Goal: Task Accomplishment & Management: Manage account settings

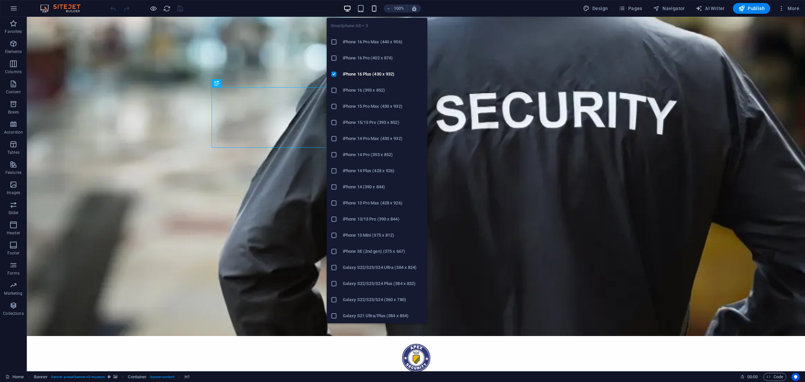
click at [0, 0] on icon "button" at bounding box center [0, 0] width 0 height 0
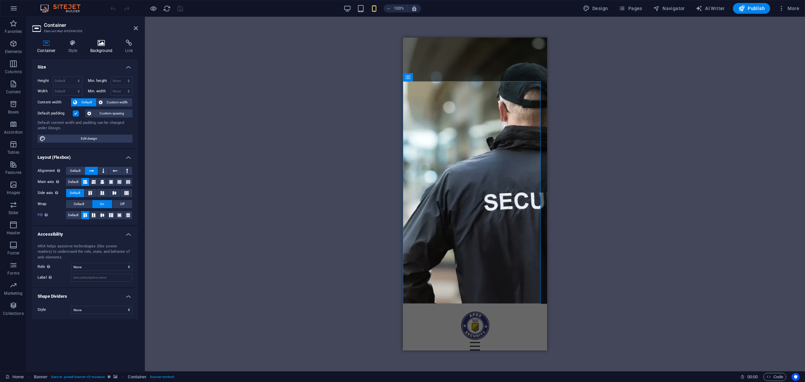
click at [104, 51] on h4 "Background" at bounding box center [102, 47] width 35 height 14
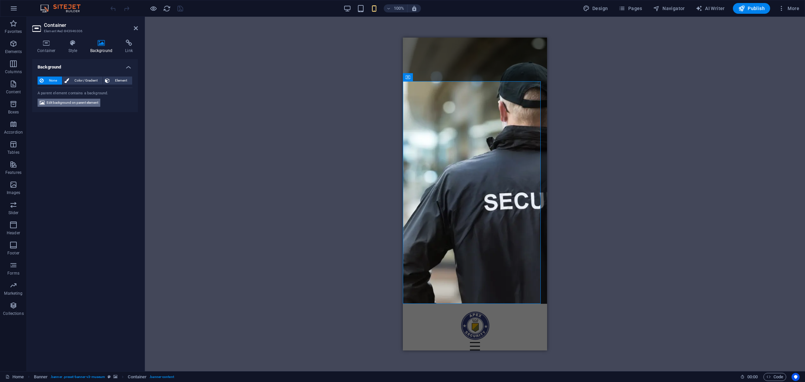
click at [78, 102] on span "Edit background on parent element" at bounding box center [73, 103] width 52 height 8
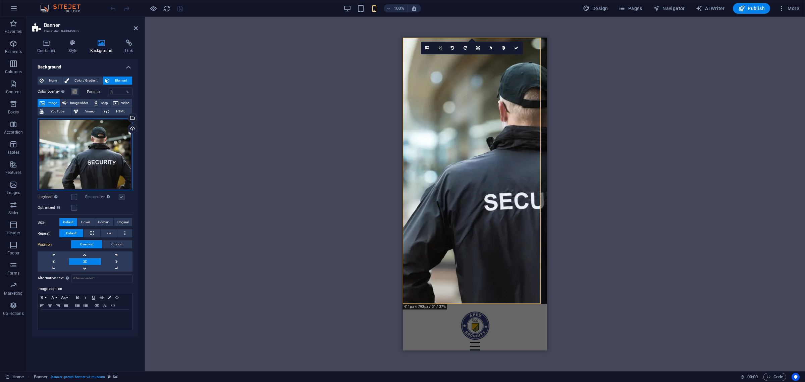
click at [104, 132] on div "Drag files here, click to choose files or select files from Files or our free s…" at bounding box center [85, 154] width 95 height 72
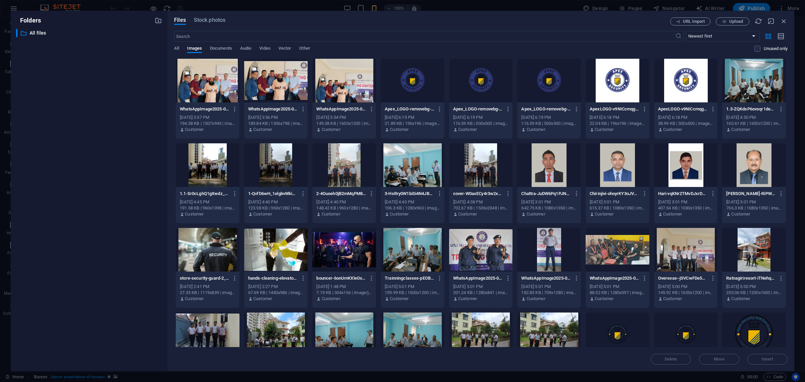
click at [104, 132] on div "​ All files All files" at bounding box center [89, 197] width 146 height 337
click at [784, 21] on icon "button" at bounding box center [783, 20] width 7 height 7
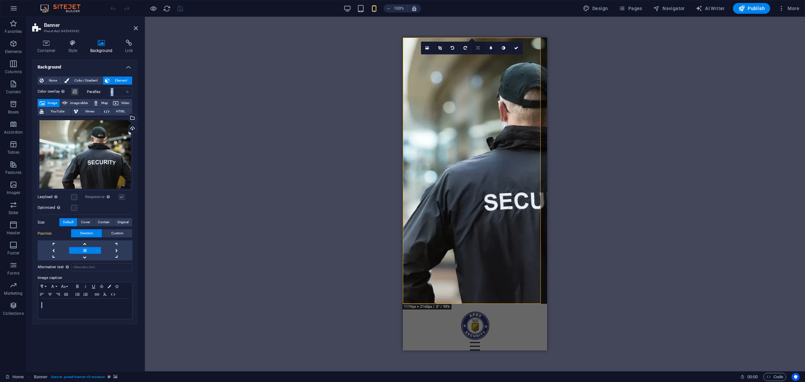
click at [476, 48] on link at bounding box center [478, 48] width 13 height 13
click at [477, 73] on icon at bounding box center [478, 71] width 4 height 4
click at [477, 46] on icon at bounding box center [478, 48] width 4 height 4
click at [477, 71] on icon at bounding box center [478, 71] width 4 height 4
click at [624, 142] on div "Drag here to replace the existing content. Press “Ctrl” if you want to create a…" at bounding box center [475, 194] width 660 height 354
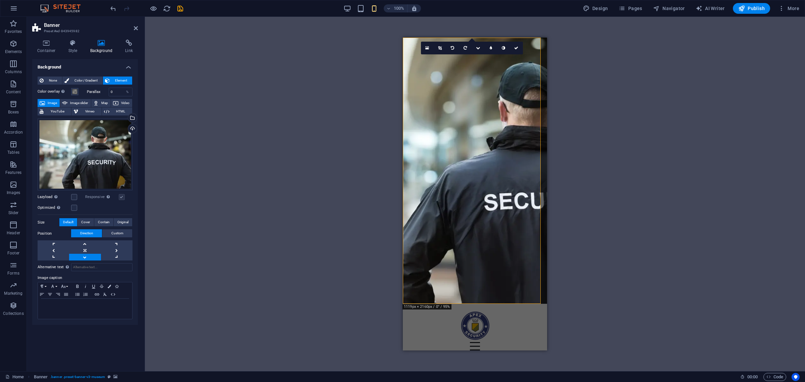
click at [624, 142] on div "Drag here to replace the existing content. Press “Ctrl” if you want to create a…" at bounding box center [475, 194] width 660 height 354
click at [518, 48] on icon at bounding box center [516, 48] width 4 height 4
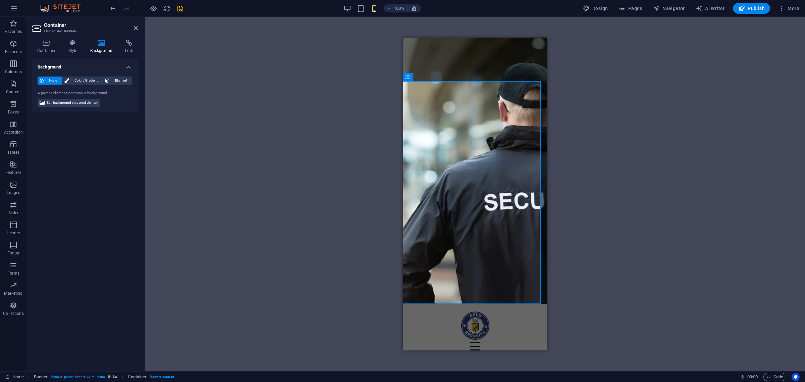
click at [99, 43] on icon at bounding box center [101, 43] width 33 height 7
click at [99, 44] on icon at bounding box center [101, 43] width 33 height 7
click at [86, 106] on span "Edit background on parent element" at bounding box center [73, 103] width 52 height 8
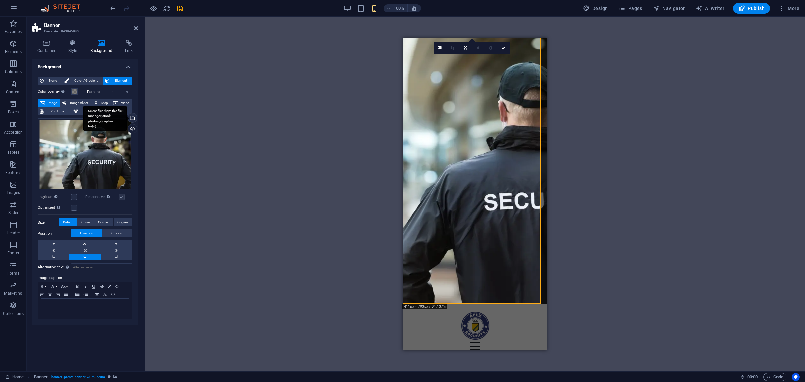
click at [127, 118] on div "Select files from the file manager, stock photos, or upload file(s)" at bounding box center [105, 118] width 44 height 25
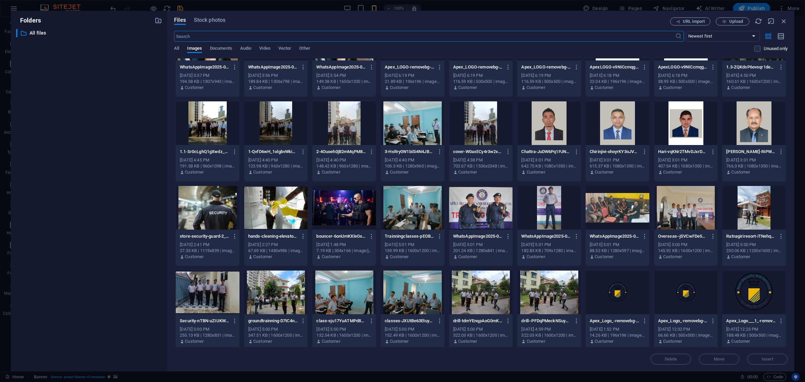
scroll to position [45, 0]
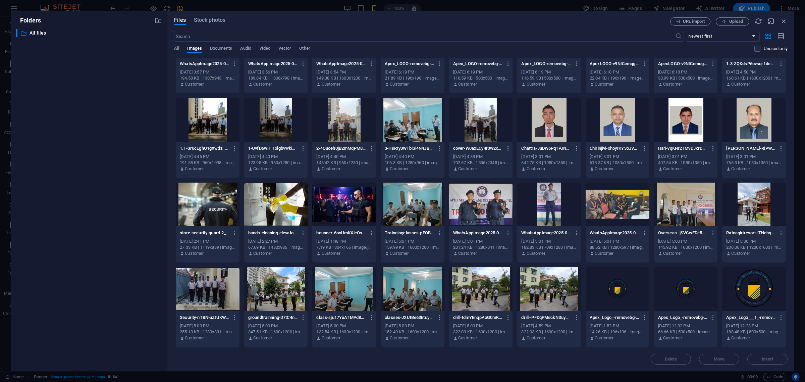
click at [269, 286] on div at bounding box center [276, 289] width 64 height 44
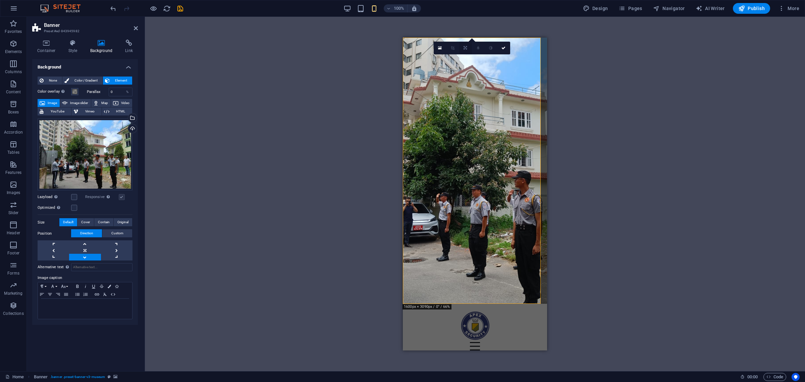
click at [465, 48] on icon at bounding box center [465, 48] width 3 height 4
click at [465, 45] on icon at bounding box center [465, 46] width 4 height 4
click at [467, 49] on icon at bounding box center [465, 48] width 4 height 4
click at [463, 46] on icon at bounding box center [465, 46] width 4 height 4
click at [501, 46] on link at bounding box center [503, 48] width 13 height 13
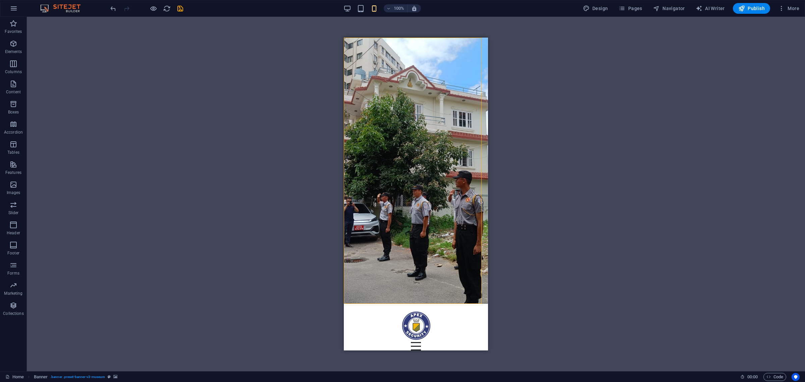
click at [601, 146] on div "Drag here to replace the existing content. Press “Ctrl” if you want to create a…" at bounding box center [416, 194] width 778 height 354
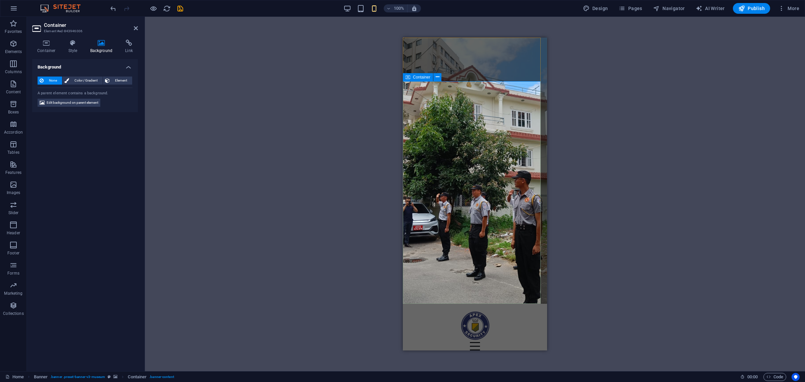
click at [72, 44] on icon at bounding box center [72, 43] width 19 height 7
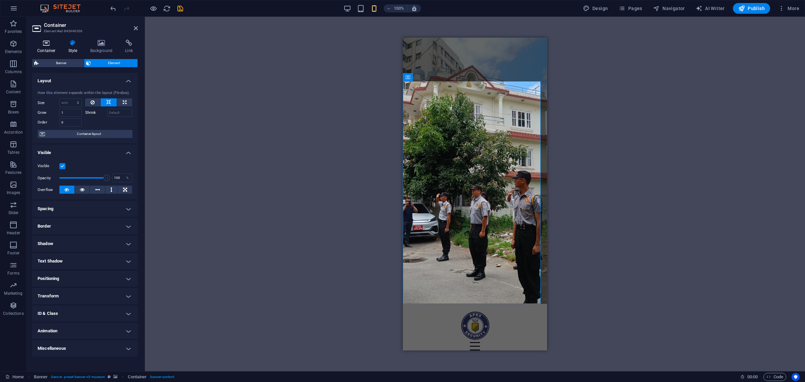
click at [44, 46] on icon at bounding box center [46, 43] width 29 height 7
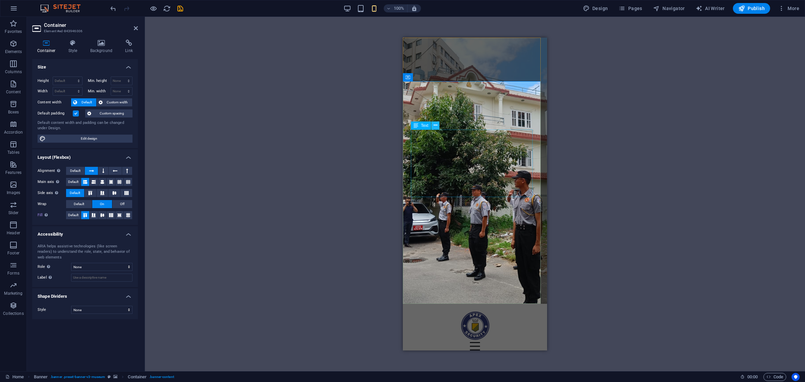
click at [437, 124] on button at bounding box center [435, 125] width 8 height 8
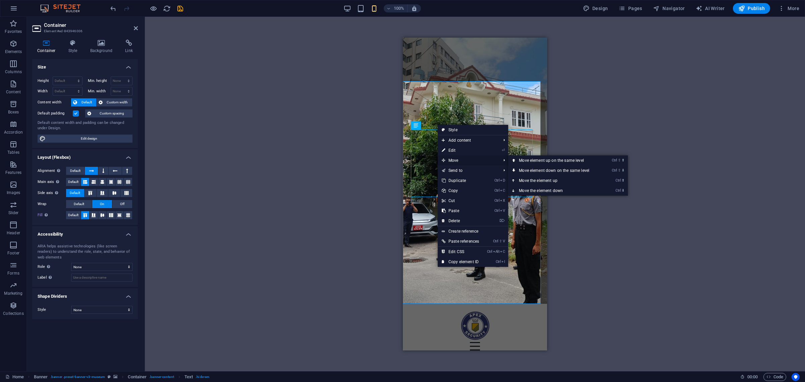
click at [495, 157] on span "Move" at bounding box center [468, 160] width 60 height 10
click at [548, 169] on link "Ctrl ⇧ ⬇ Move element down on the same level" at bounding box center [555, 170] width 95 height 10
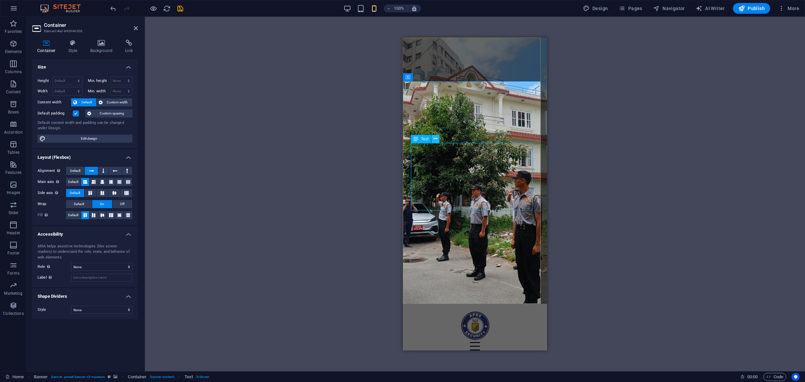
click at [436, 140] on icon at bounding box center [436, 138] width 4 height 7
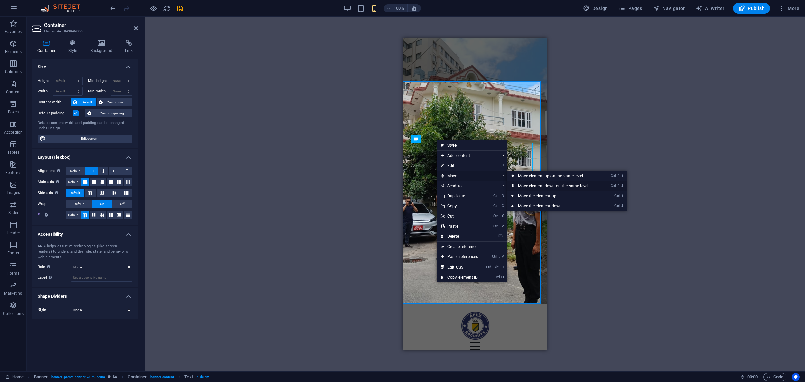
click at [554, 185] on link "Ctrl ⇧ ⬇ Move element down on the same level" at bounding box center [554, 186] width 95 height 10
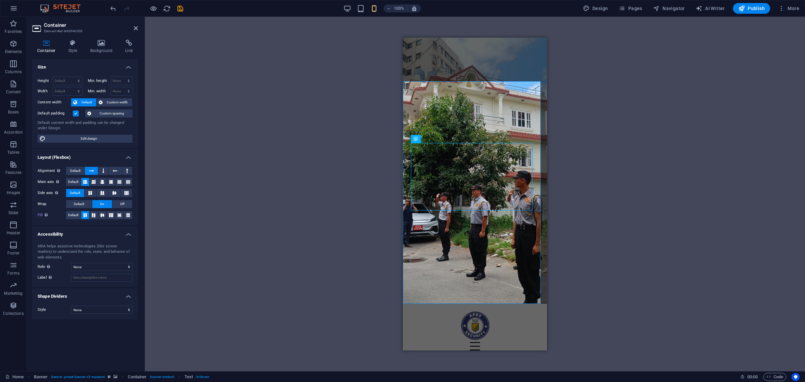
click at [361, 123] on div "Drag here to replace the existing content. Press “Ctrl” if you want to create a…" at bounding box center [475, 194] width 660 height 354
click at [645, 224] on div "Drag here to replace the existing content. Press “Ctrl” if you want to create a…" at bounding box center [475, 194] width 660 height 354
click at [491, 369] on div "Apex Security & Services" at bounding box center [475, 382] width 128 height 27
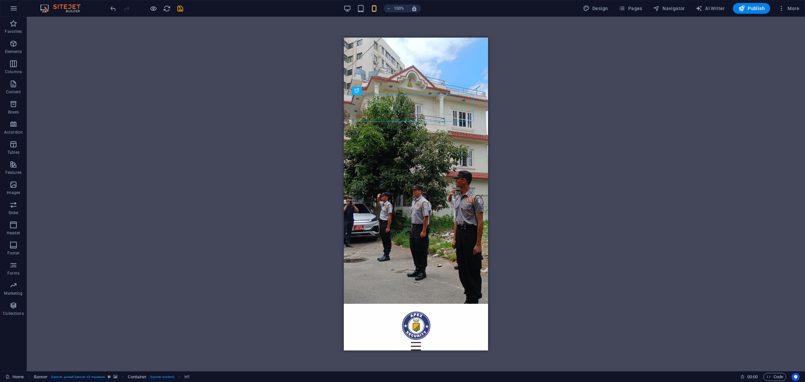
drag, startPoint x: 432, startPoint y: 103, endPoint x: 491, endPoint y: 113, distance: 59.9
click at [472, 304] on div "Apex Security & Services About Us Services Events Contact" at bounding box center [416, 343] width 144 height 79
click at [259, 157] on div "Drag here to replace the existing content. Press “Ctrl” if you want to create a…" at bounding box center [416, 194] width 778 height 354
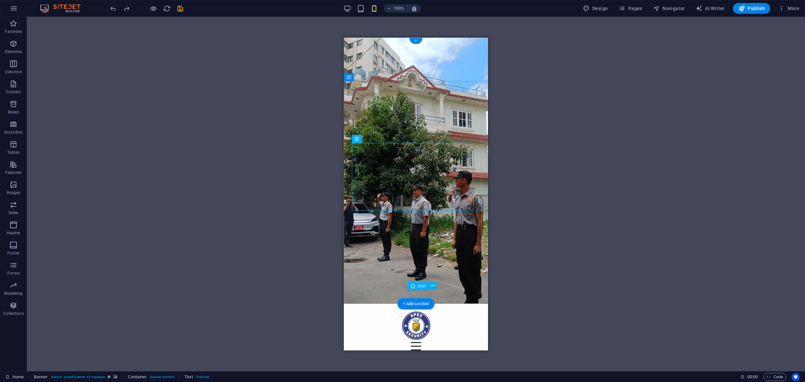
click at [414, 336] on figure at bounding box center [416, 341] width 10 height 10
click at [435, 285] on button at bounding box center [432, 286] width 8 height 8
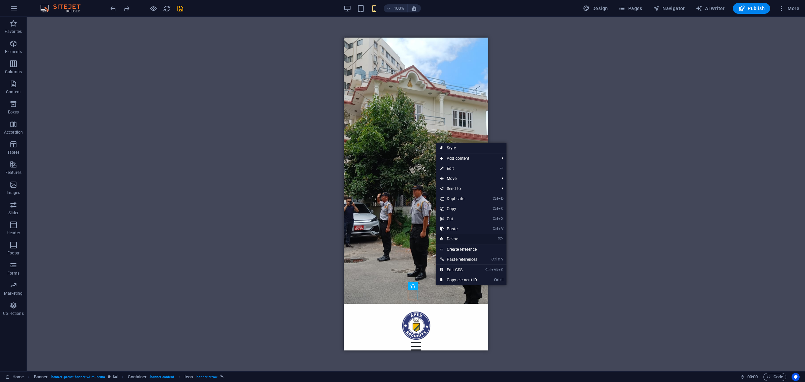
click at [451, 240] on link "⌦ Delete" at bounding box center [458, 239] width 45 height 10
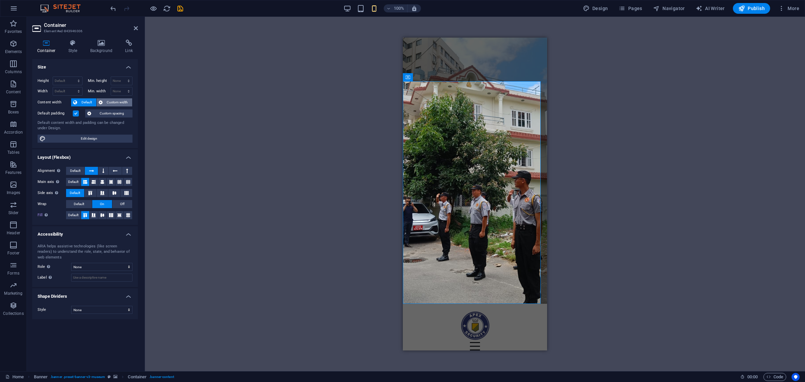
click at [108, 104] on span "Custom width" at bounding box center [118, 102] width 26 height 8
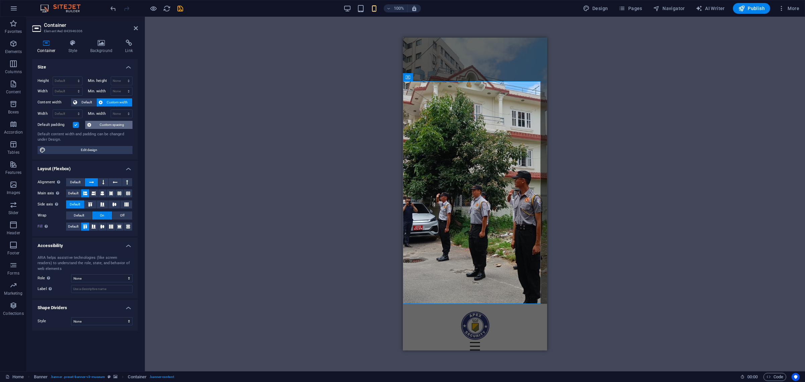
click at [104, 126] on span "Custom spacing" at bounding box center [111, 125] width 37 height 8
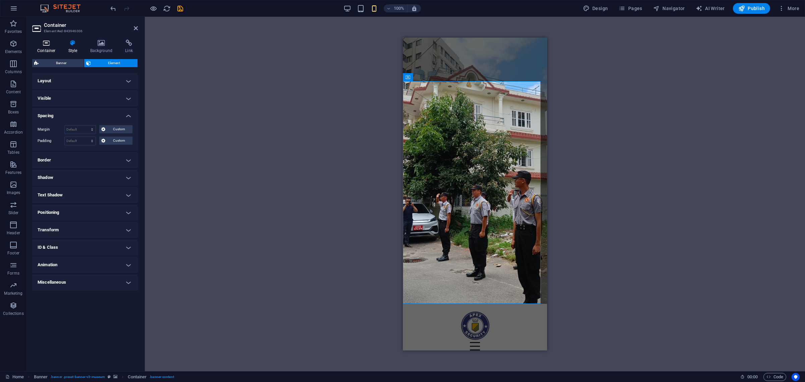
click at [42, 44] on icon at bounding box center [46, 43] width 29 height 7
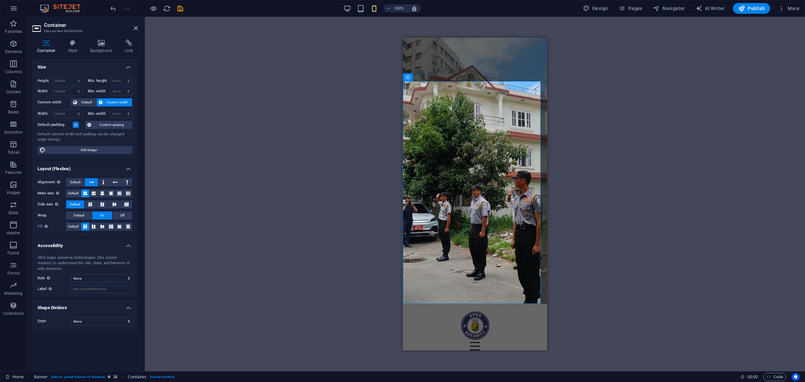
click at [107, 79] on label "Min. height" at bounding box center [99, 81] width 23 height 4
click at [124, 79] on select "None px rem % vh vw" at bounding box center [121, 81] width 21 height 8
click at [93, 193] on icon at bounding box center [94, 193] width 4 height 8
click at [104, 192] on icon at bounding box center [102, 193] width 4 height 8
click at [109, 193] on icon at bounding box center [111, 193] width 4 height 8
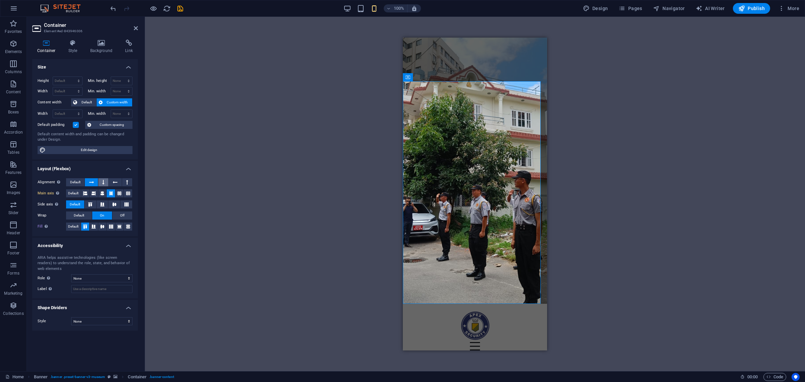
click at [104, 186] on icon at bounding box center [103, 182] width 2 height 8
click at [113, 194] on icon at bounding box center [111, 193] width 8 height 4
click at [124, 194] on icon at bounding box center [128, 193] width 8 height 4
click at [112, 203] on icon at bounding box center [114, 204] width 4 height 8
click at [201, 206] on div "Drag here to replace the existing content. Press “Ctrl” if you want to create a…" at bounding box center [475, 194] width 660 height 354
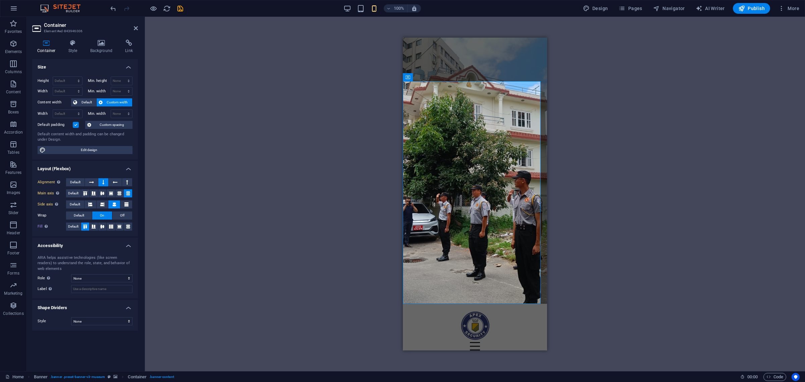
click at [252, 197] on div "Drag here to replace the existing content. Press “Ctrl” if you want to create a…" at bounding box center [475, 194] width 660 height 354
click at [635, 140] on div "Drag here to replace the existing content. Press “Ctrl” if you want to create a…" at bounding box center [475, 194] width 660 height 354
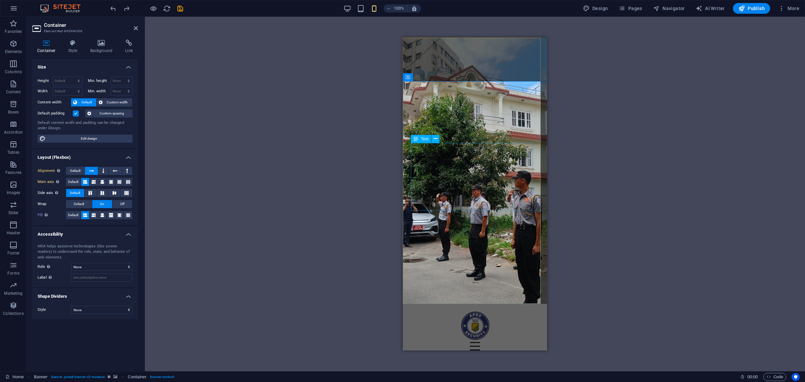
click at [379, 151] on div "Drag here to replace the existing content. Press “Ctrl” if you want to create a…" at bounding box center [475, 194] width 660 height 354
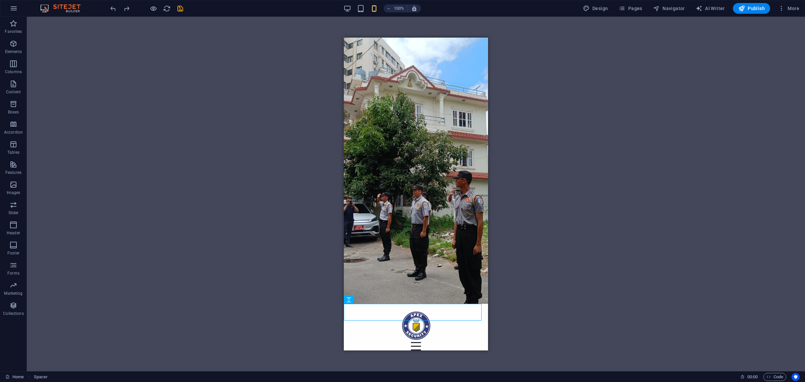
click at [627, 230] on div "Drag here to replace the existing content. Press “Ctrl” if you want to create a…" at bounding box center [416, 194] width 778 height 354
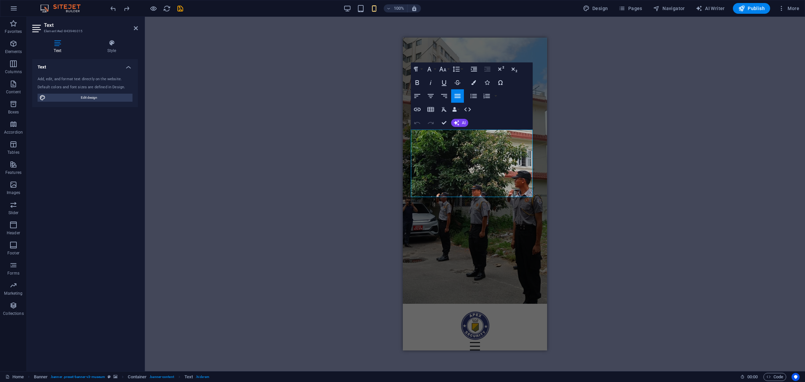
click at [36, 47] on h4 "Text" at bounding box center [58, 47] width 53 height 14
click at [57, 47] on h4 "Text" at bounding box center [58, 47] width 53 height 14
click at [98, 97] on span "Edit design" at bounding box center [89, 98] width 83 height 8
select select "px"
select select "300"
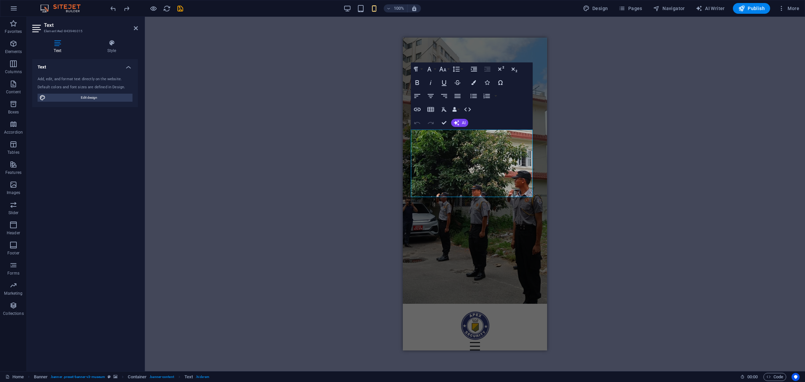
select select "px"
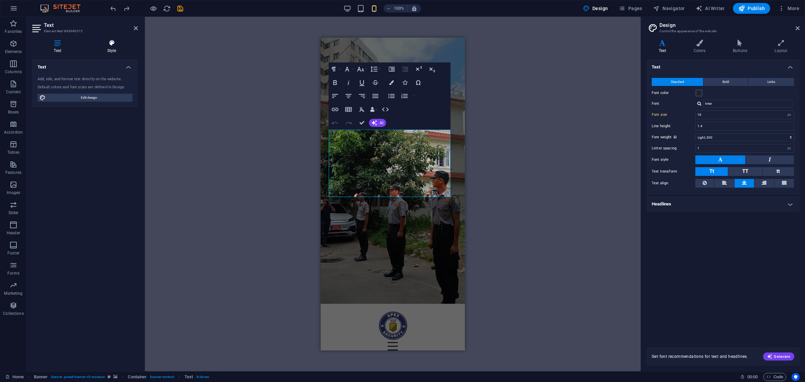
click at [108, 41] on icon at bounding box center [112, 43] width 52 height 7
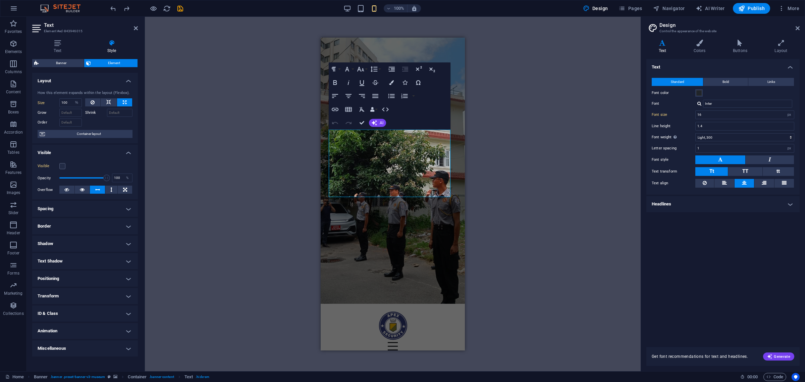
click at [301, 173] on div "Drag here to replace the existing content. Press “Ctrl” if you want to create a…" at bounding box center [393, 194] width 496 height 354
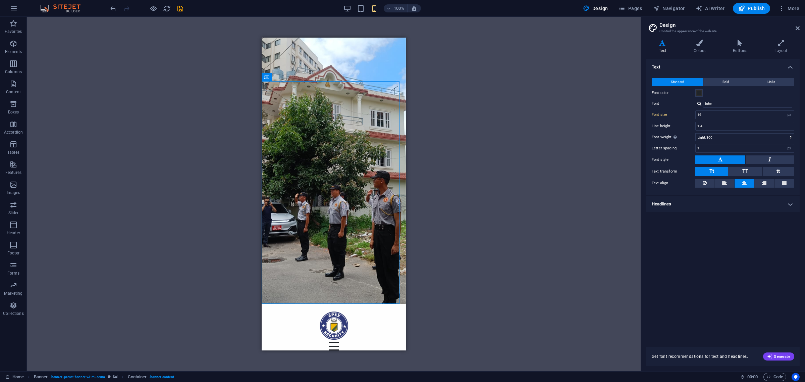
click at [655, 222] on div "Text Standard Bold Links Font color Font Inter Font size 16 rem px Line height …" at bounding box center [722, 199] width 153 height 280
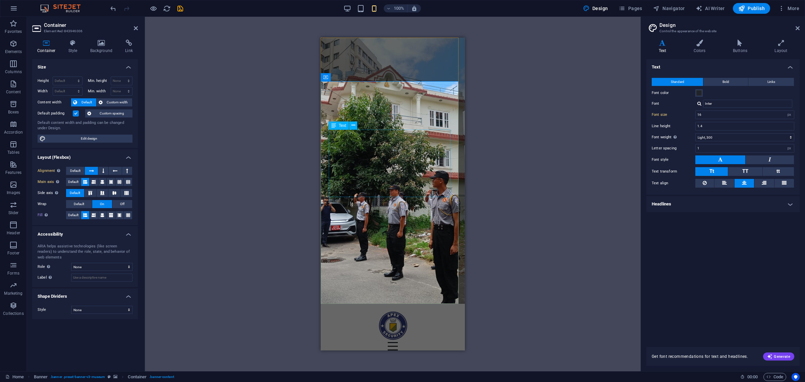
click at [391, 369] on div "Apex Security & Services" at bounding box center [393, 382] width 128 height 27
click at [102, 183] on icon at bounding box center [102, 182] width 4 height 8
click at [103, 170] on icon at bounding box center [103, 171] width 2 height 8
click at [100, 173] on button at bounding box center [103, 171] width 10 height 8
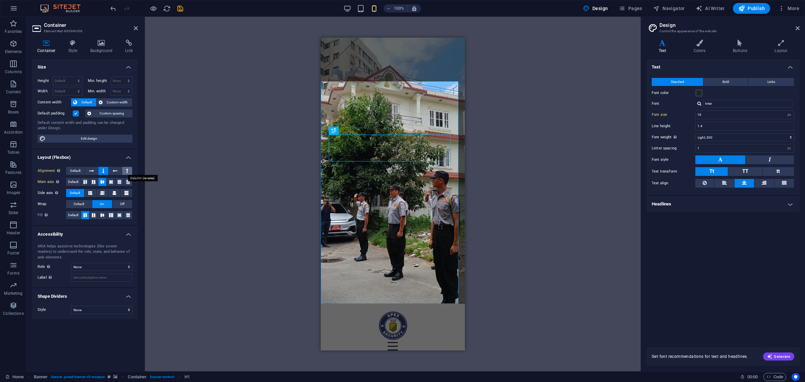
click at [125, 172] on button at bounding box center [127, 171] width 10 height 8
click at [115, 173] on icon at bounding box center [115, 171] width 5 height 8
click at [100, 173] on button at bounding box center [103, 171] width 10 height 8
click at [87, 184] on button at bounding box center [85, 182] width 8 height 8
click at [95, 183] on icon at bounding box center [94, 182] width 8 height 4
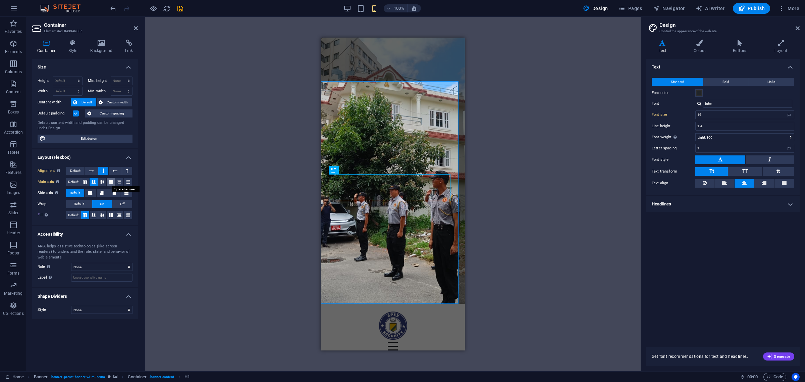
click at [110, 183] on icon at bounding box center [111, 182] width 8 height 4
click at [122, 184] on button at bounding box center [119, 182] width 8 height 8
click at [128, 184] on button at bounding box center [128, 182] width 8 height 8
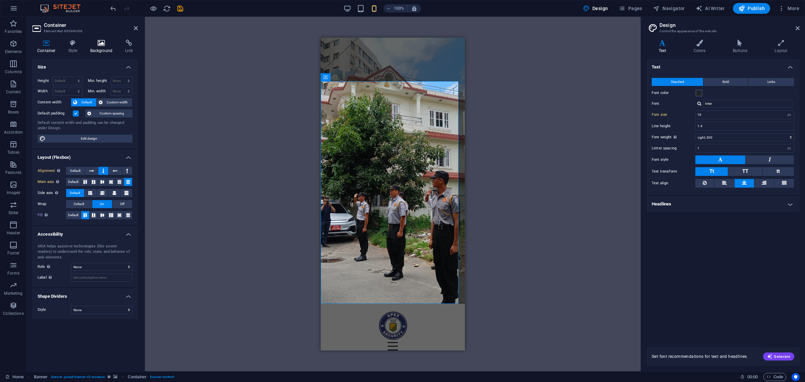
click at [103, 46] on h4 "Background" at bounding box center [102, 47] width 35 height 14
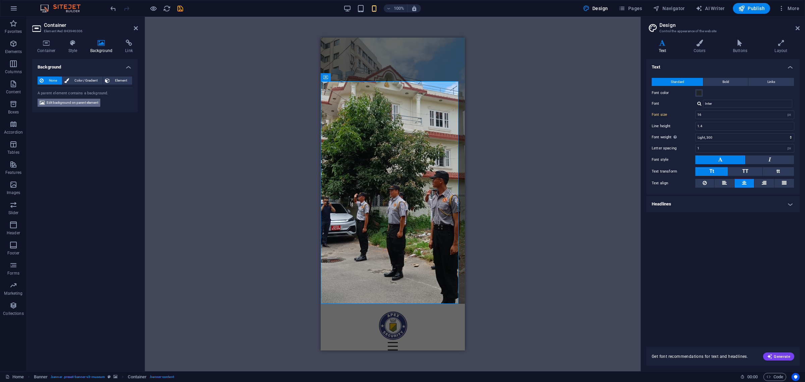
click at [73, 101] on span "Edit background on parent element" at bounding box center [73, 103] width 52 height 8
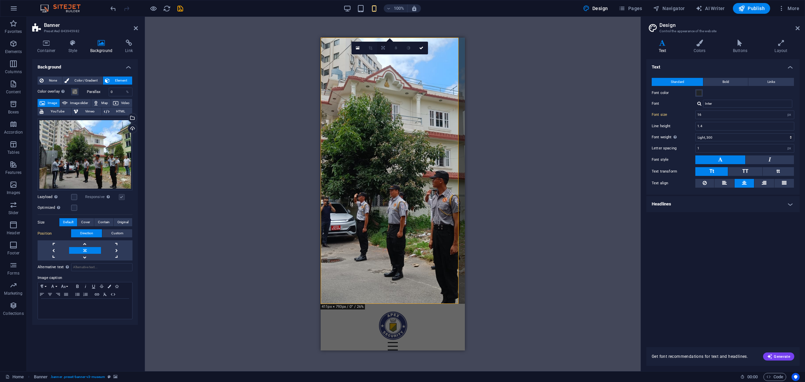
click at [383, 49] on icon at bounding box center [382, 48] width 3 height 4
click at [358, 46] on icon at bounding box center [358, 48] width 4 height 5
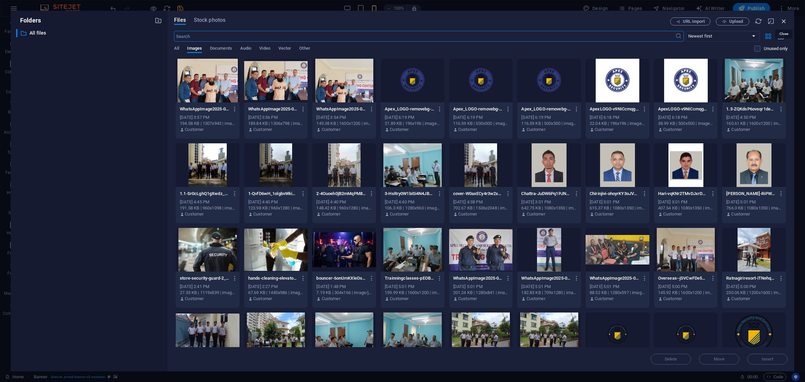
click at [782, 20] on icon "button" at bounding box center [783, 20] width 7 height 7
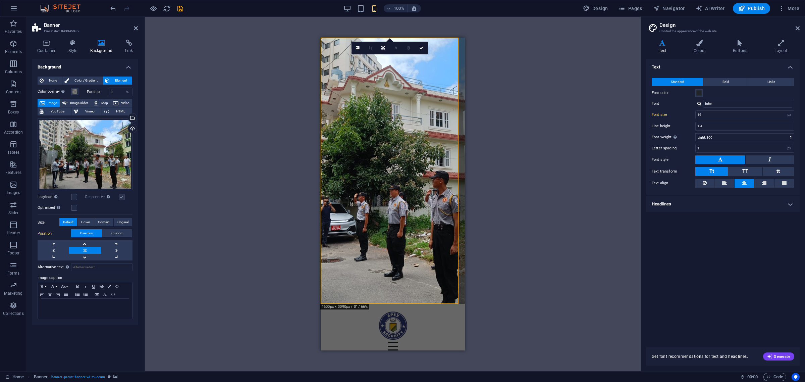
click at [370, 48] on icon at bounding box center [371, 48] width 4 height 4
click at [130, 128] on div "Upload" at bounding box center [132, 129] width 10 height 10
click at [127, 117] on div "Select files from the file manager, stock photos, or upload file(s)" at bounding box center [105, 118] width 44 height 25
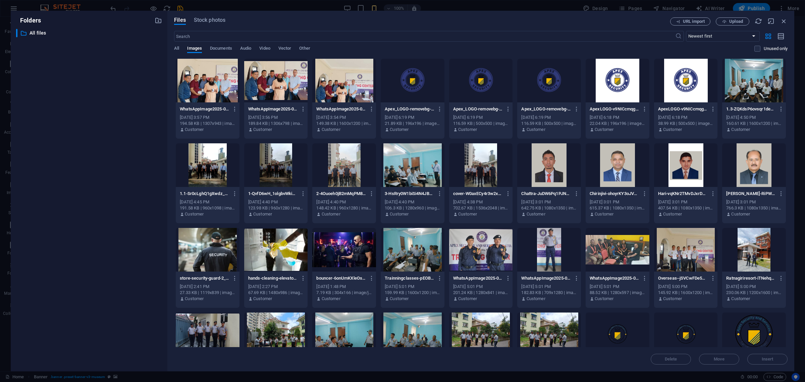
click at [222, 171] on div at bounding box center [208, 165] width 64 height 44
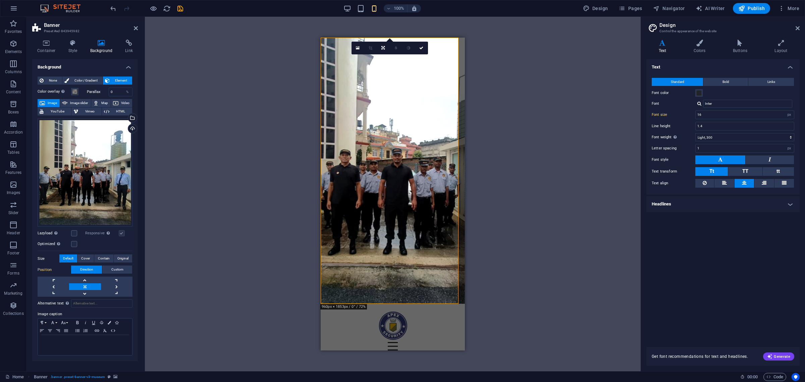
click at [372, 50] on icon at bounding box center [371, 48] width 4 height 4
click at [383, 51] on link at bounding box center [383, 48] width 13 height 13
click at [382, 74] on link at bounding box center [383, 71] width 13 height 13
click at [384, 47] on icon at bounding box center [383, 48] width 4 height 4
click at [382, 46] on icon at bounding box center [383, 46] width 4 height 4
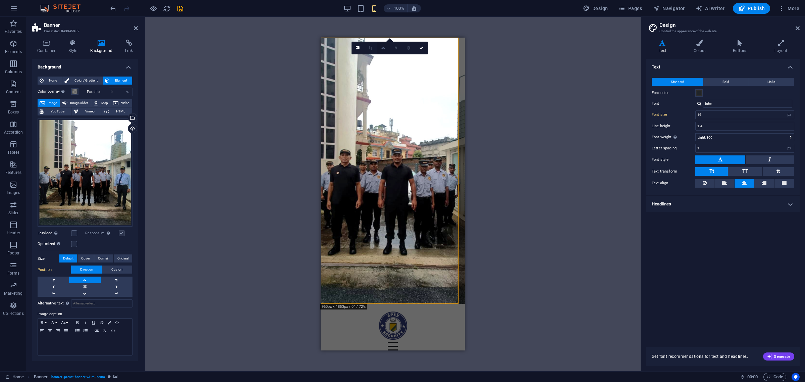
click at [381, 48] on icon at bounding box center [383, 48] width 4 height 4
click at [383, 55] on link at bounding box center [383, 58] width 13 height 13
click at [372, 46] on icon at bounding box center [371, 48] width 4 height 4
click at [356, 47] on icon at bounding box center [358, 48] width 4 height 5
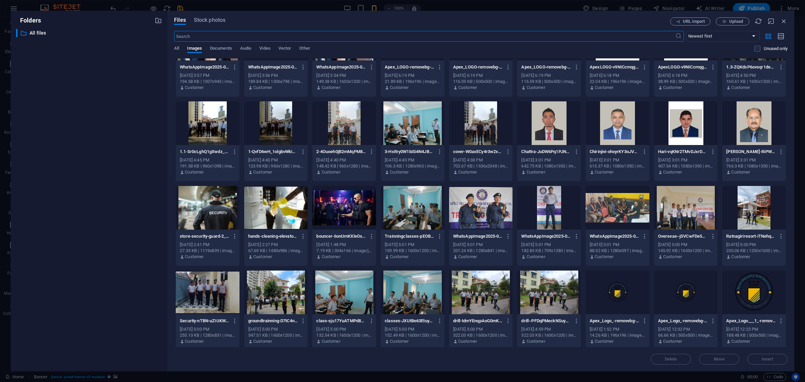
scroll to position [45, 0]
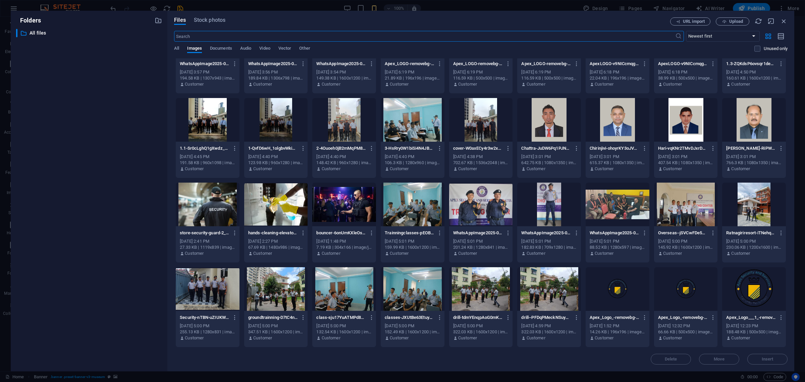
click at [214, 284] on div at bounding box center [208, 289] width 64 height 44
click at [214, 284] on div "1" at bounding box center [208, 289] width 64 height 44
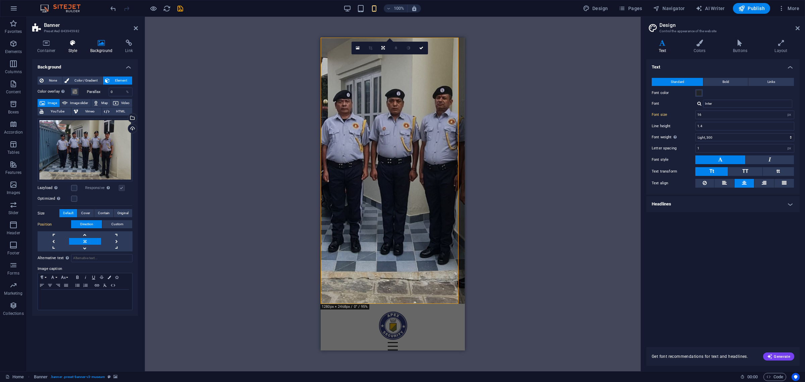
click at [71, 46] on icon at bounding box center [72, 43] width 19 height 7
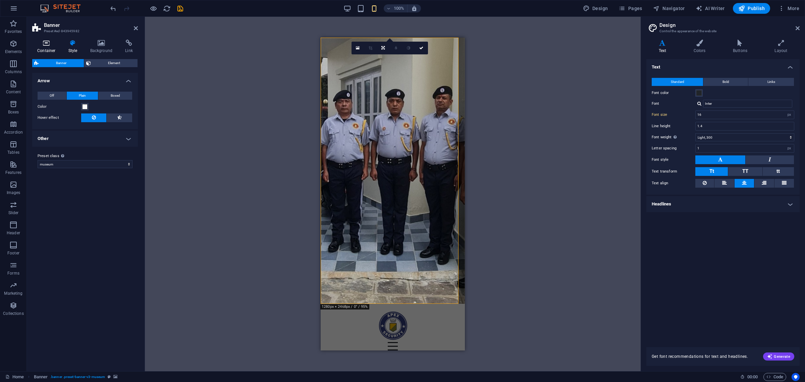
click at [49, 45] on icon at bounding box center [46, 43] width 29 height 7
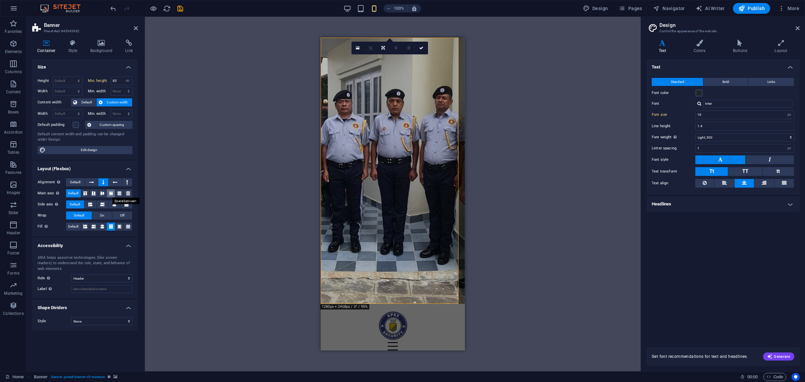
click at [110, 194] on icon at bounding box center [111, 193] width 8 height 4
click at [116, 194] on icon at bounding box center [119, 193] width 8 height 4
click at [132, 198] on div "Alignment Determines the flex direction. Default Main axis Determine how elemen…" at bounding box center [85, 204] width 106 height 63
click at [420, 49] on icon at bounding box center [421, 48] width 4 height 4
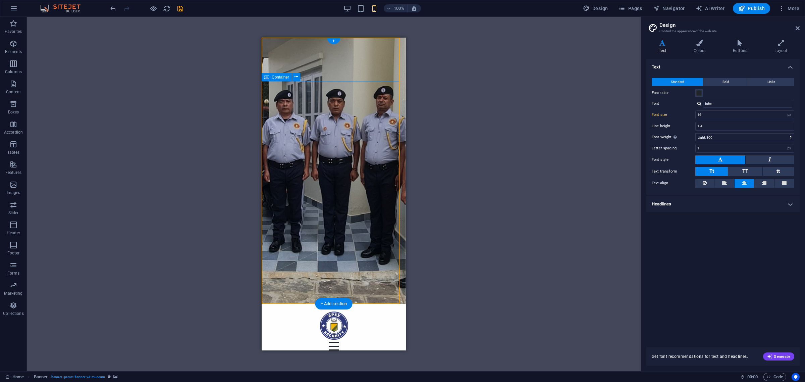
click at [296, 76] on icon at bounding box center [296, 76] width 4 height 7
click at [298, 78] on icon at bounding box center [296, 76] width 4 height 7
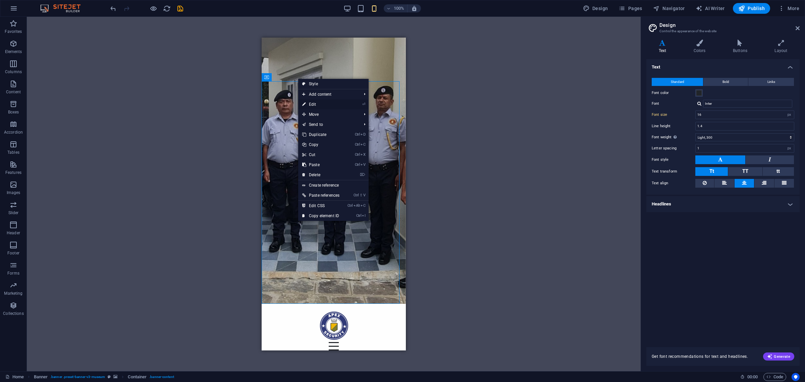
click at [313, 104] on link "⏎ Edit" at bounding box center [320, 104] width 45 height 10
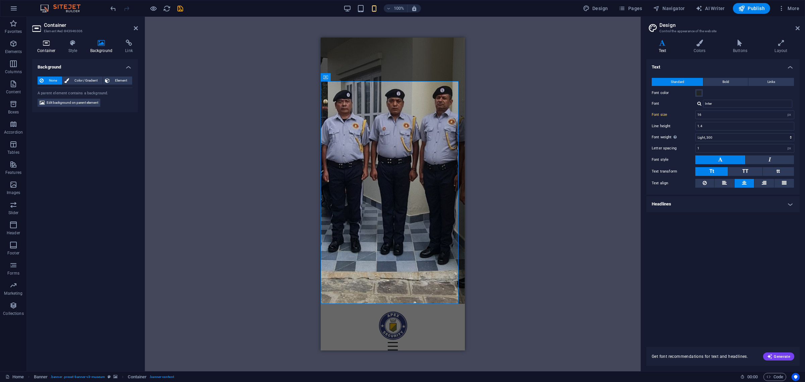
click at [53, 48] on h4 "Container" at bounding box center [47, 47] width 31 height 14
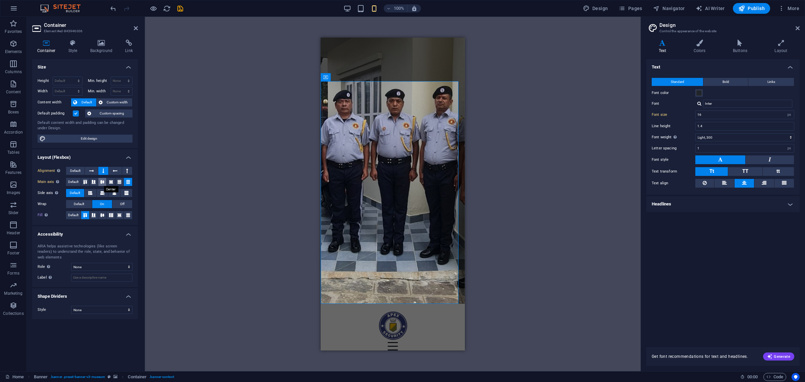
click at [103, 183] on icon at bounding box center [102, 182] width 8 height 4
click at [112, 182] on icon at bounding box center [111, 182] width 8 height 4
click at [122, 181] on icon at bounding box center [119, 182] width 8 height 4
click at [125, 180] on icon at bounding box center [128, 182] width 8 height 4
click at [286, 198] on div "Drag here to replace the existing content. Press “Ctrl” if you want to create a…" at bounding box center [393, 194] width 496 height 354
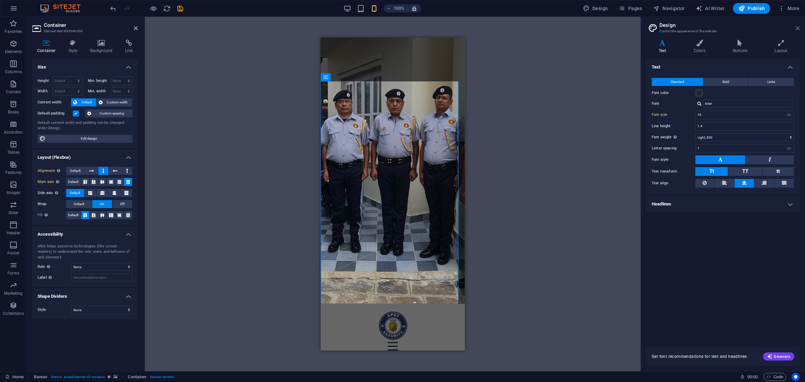
click at [797, 29] on icon at bounding box center [798, 27] width 4 height 5
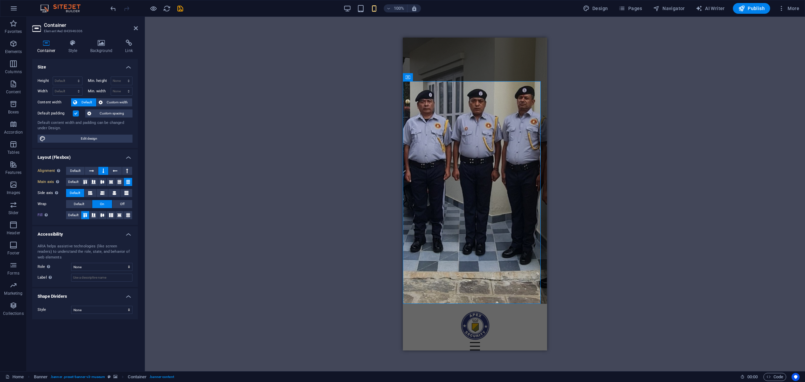
click at [133, 24] on h2 "Container" at bounding box center [91, 25] width 94 height 6
click at [136, 25] on icon at bounding box center [136, 27] width 4 height 5
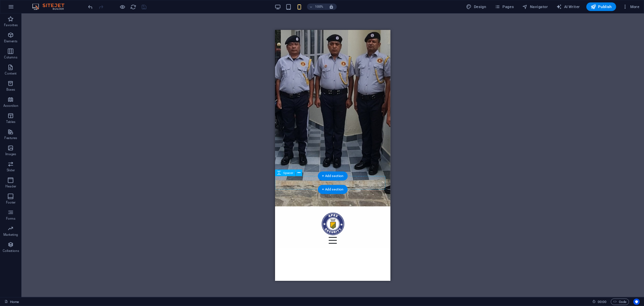
scroll to position [0, 0]
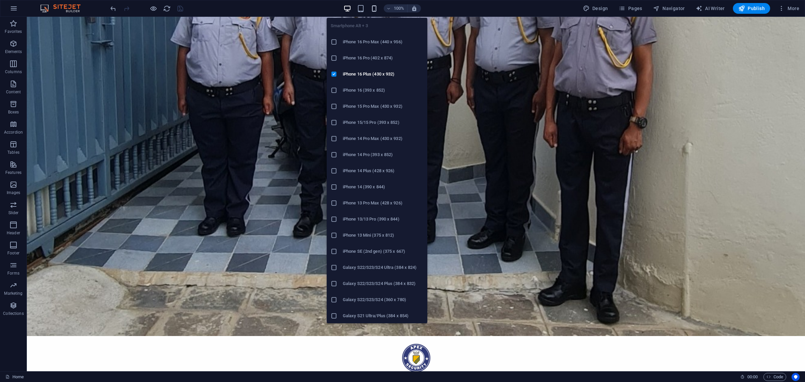
click at [0, 0] on icon "button" at bounding box center [0, 0] width 0 height 0
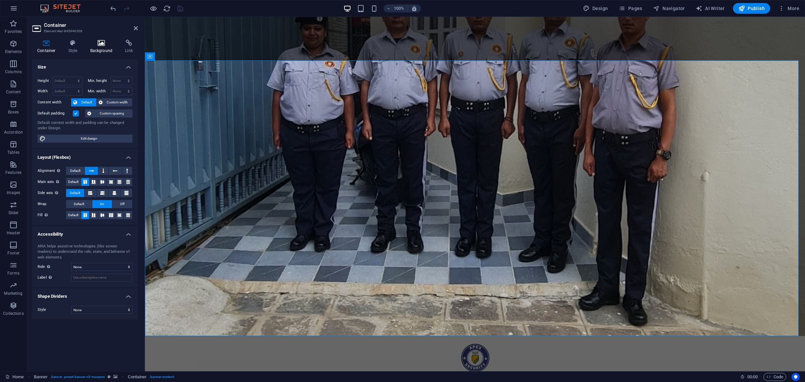
click at [106, 51] on h4 "Background" at bounding box center [102, 47] width 35 height 14
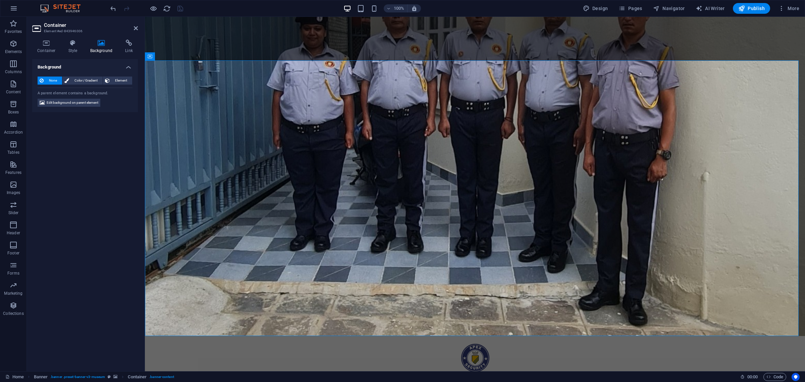
click at [373, 14] on div "100% Design Pages Navigator AI Writer Publish More" at bounding box center [402, 8] width 804 height 16
click at [0, 0] on icon "button" at bounding box center [0, 0] width 0 height 0
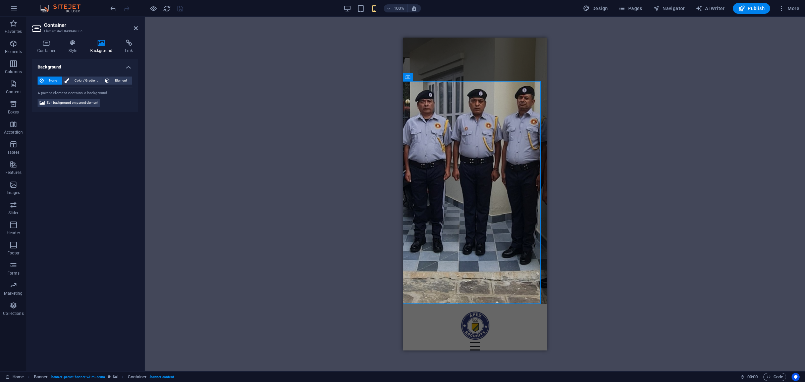
click at [343, 70] on div "Drag here to replace the existing content. Press “Ctrl” if you want to create a…" at bounding box center [475, 194] width 660 height 354
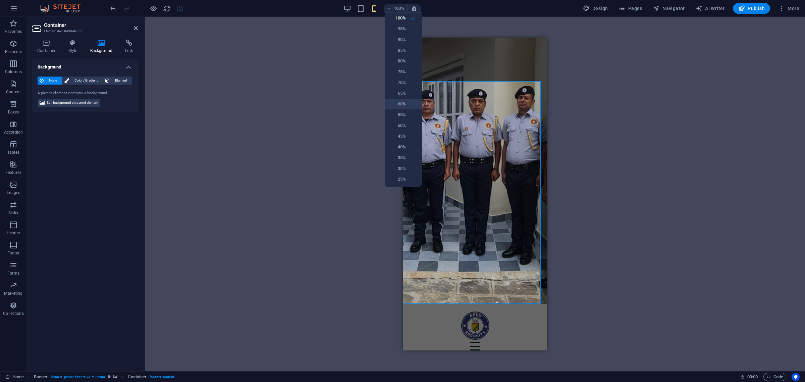
click at [401, 99] on li "60%" at bounding box center [403, 104] width 37 height 11
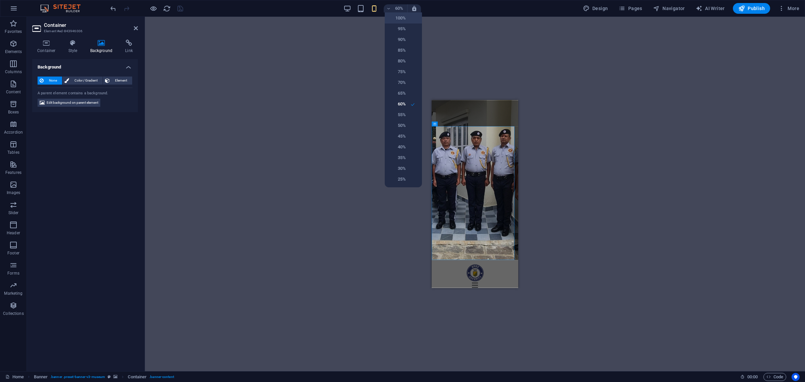
click at [399, 21] on h6 "100%" at bounding box center [397, 18] width 17 height 8
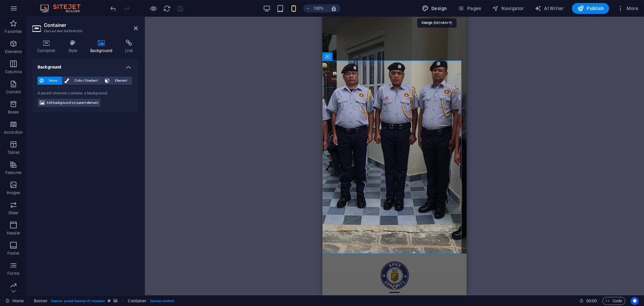
click at [439, 7] on span "Design" at bounding box center [434, 8] width 25 height 7
select select "px"
select select "300"
select select "px"
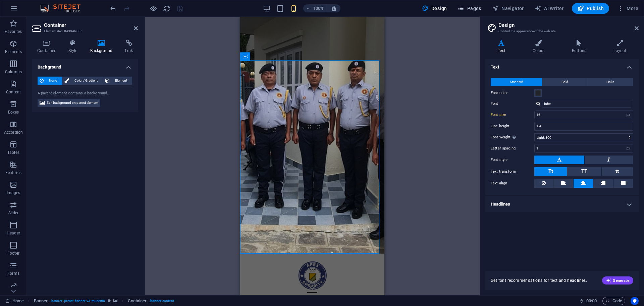
click at [467, 9] on span "Pages" at bounding box center [469, 8] width 23 height 7
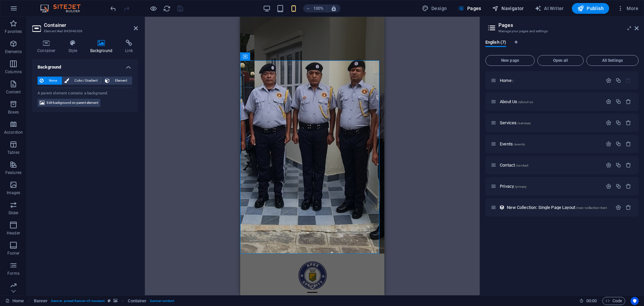
click at [505, 8] on span "Navigator" at bounding box center [508, 8] width 32 height 7
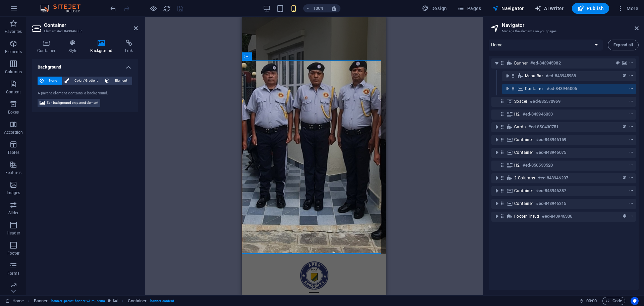
click at [556, 10] on span "AI Writer" at bounding box center [549, 8] width 29 height 7
select select "English"
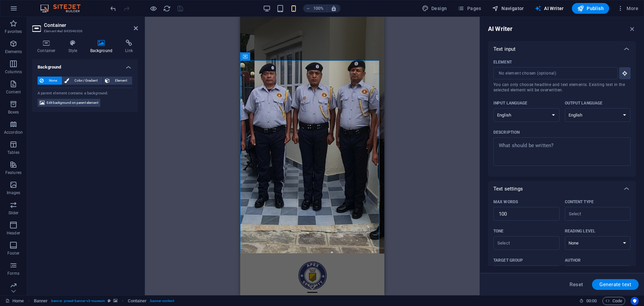
click at [522, 8] on span "Navigator" at bounding box center [508, 8] width 32 height 7
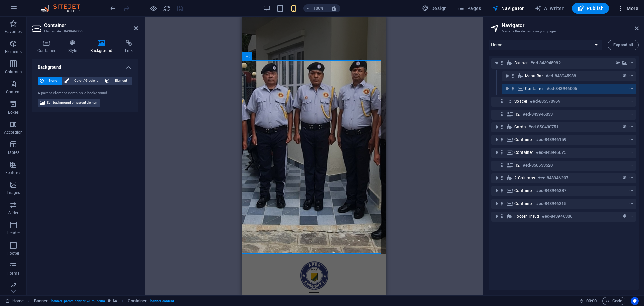
click at [0, 0] on span "More" at bounding box center [0, 0] width 0 height 0
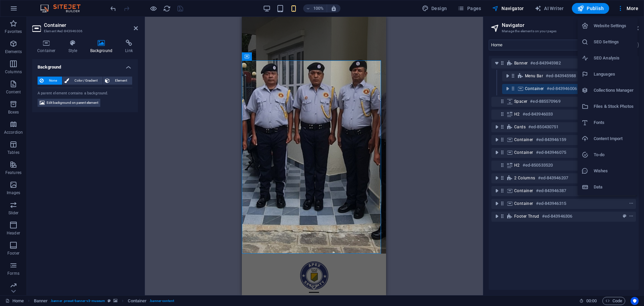
click at [442, 115] on div at bounding box center [322, 153] width 644 height 306
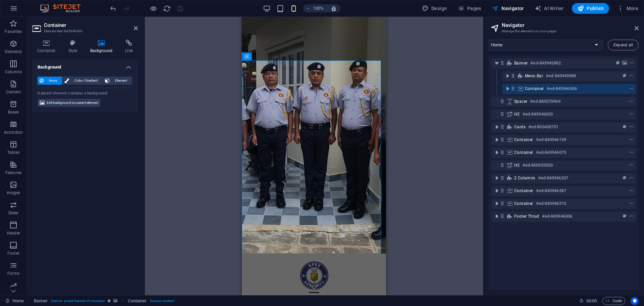
click at [442, 115] on div "Drag here to replace the existing content. Press “Ctrl” if you want to create a…" at bounding box center [314, 156] width 338 height 278
click at [440, 112] on div "Drag here to replace the existing content. Press “Ctrl” if you want to create a…" at bounding box center [314, 156] width 338 height 278
click at [185, 62] on div "Drag here to replace the existing content. Press “Ctrl” if you want to create a…" at bounding box center [314, 156] width 338 height 278
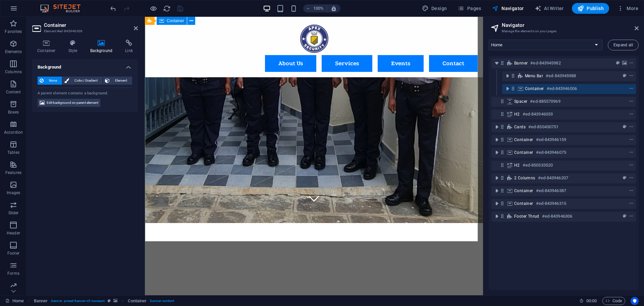
scroll to position [67, 0]
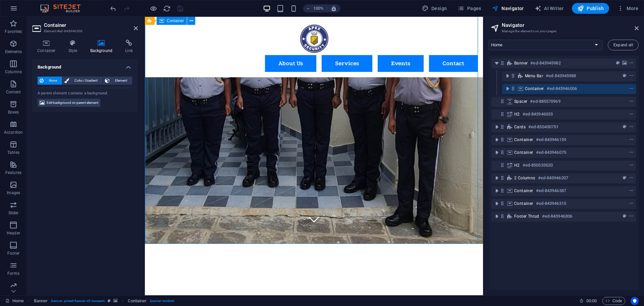
click at [59, 103] on span "Edit background on parent element" at bounding box center [73, 103] width 52 height 8
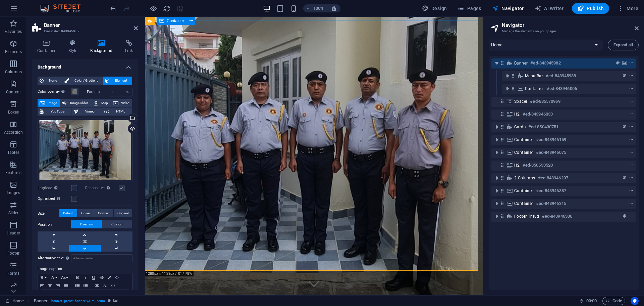
scroll to position [0, 0]
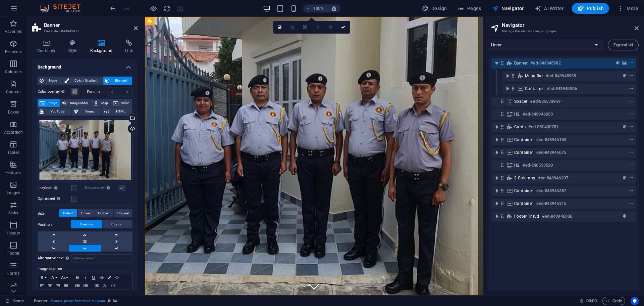
click at [303, 25] on icon at bounding box center [304, 27] width 3 height 4
click at [303, 52] on link at bounding box center [305, 50] width 13 height 13
click at [307, 29] on link at bounding box center [305, 27] width 13 height 13
click at [306, 26] on icon at bounding box center [305, 25] width 4 height 4
click at [306, 29] on icon at bounding box center [305, 27] width 4 height 4
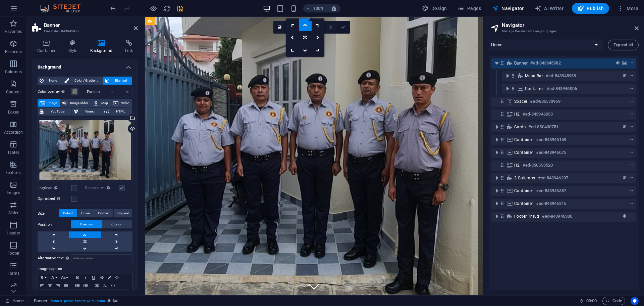
click at [347, 28] on link at bounding box center [343, 27] width 13 height 13
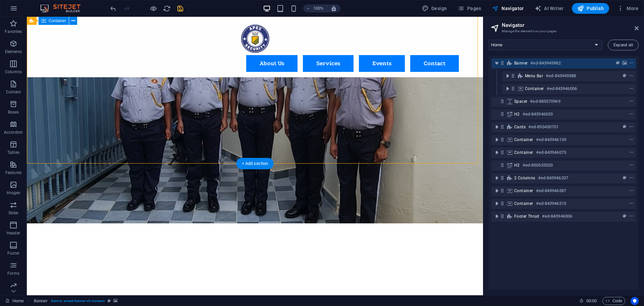
scroll to position [34, 0]
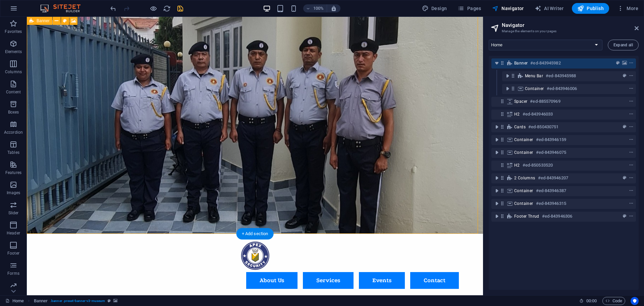
click at [544, 63] on h6 "#ed-843945982" at bounding box center [545, 63] width 30 height 8
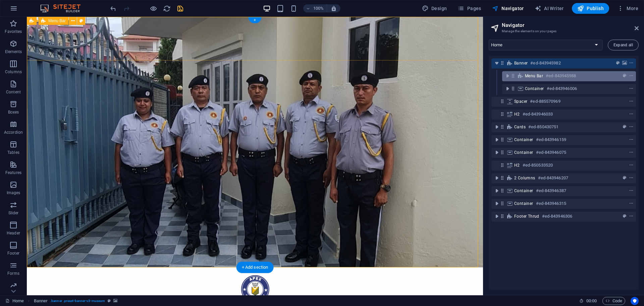
click at [545, 76] on div "Menu Bar #ed-843945988" at bounding box center [563, 76] width 77 height 8
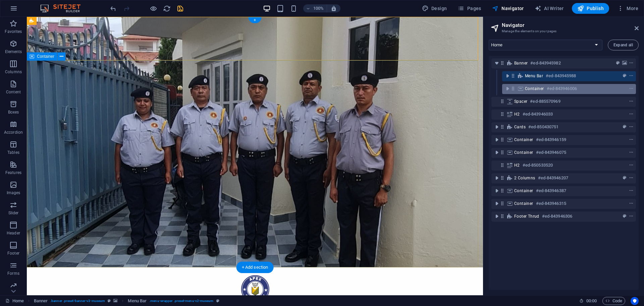
click at [521, 91] on icon at bounding box center [520, 88] width 7 height 5
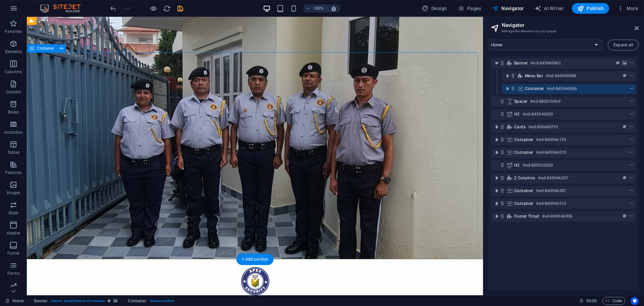
click at [629, 88] on icon "context-menu" at bounding box center [631, 88] width 5 height 5
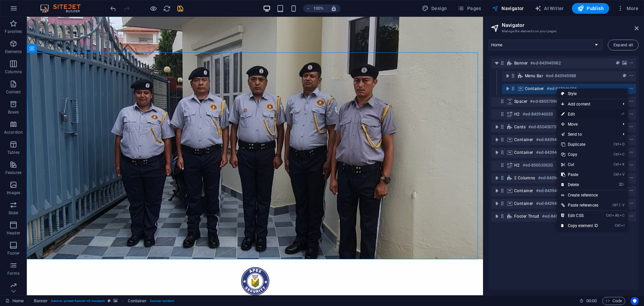
click at [563, 112] on icon at bounding box center [562, 114] width 3 height 10
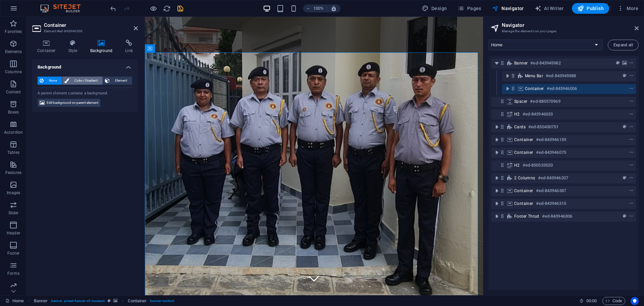
click at [91, 79] on span "Color / Gradient" at bounding box center [86, 80] width 30 height 8
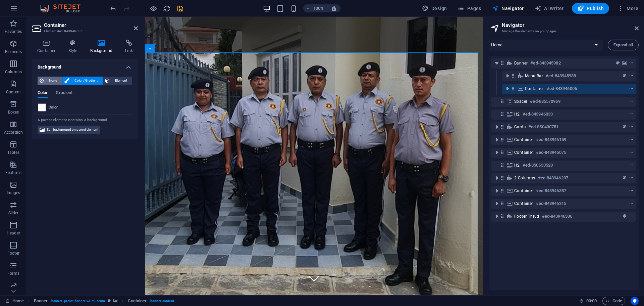
click at [50, 81] on span "None" at bounding box center [53, 80] width 14 height 8
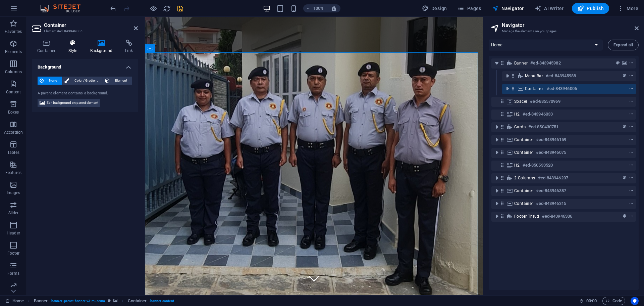
click at [69, 42] on icon at bounding box center [72, 43] width 19 height 7
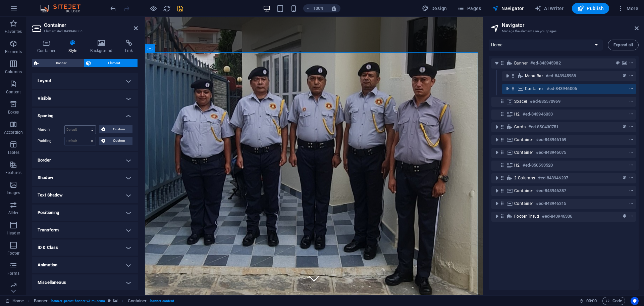
scroll to position [1, 0]
click at [91, 187] on h4 "Text Shadow" at bounding box center [85, 194] width 106 height 16
click at [92, 208] on button "None" at bounding box center [85, 208] width 30 height 8
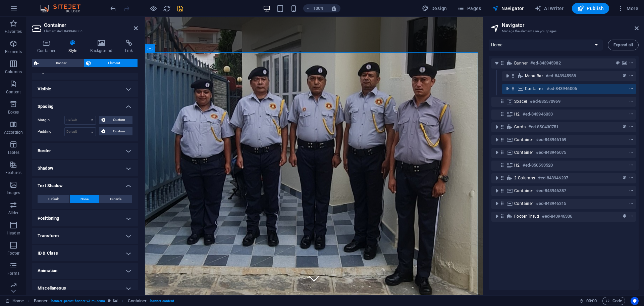
scroll to position [16, 0]
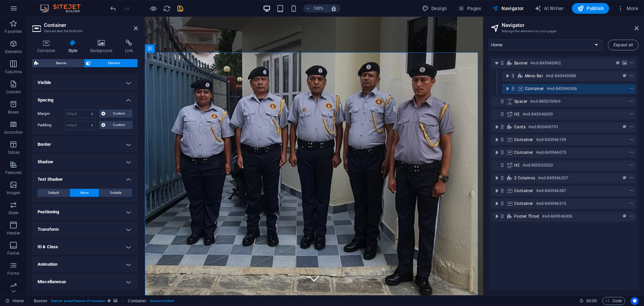
click at [114, 213] on h4 "Positioning" at bounding box center [85, 212] width 106 height 16
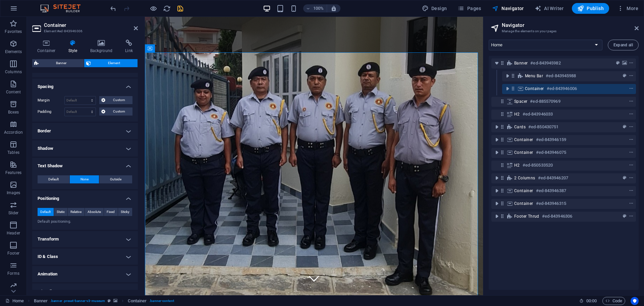
scroll to position [39, 0]
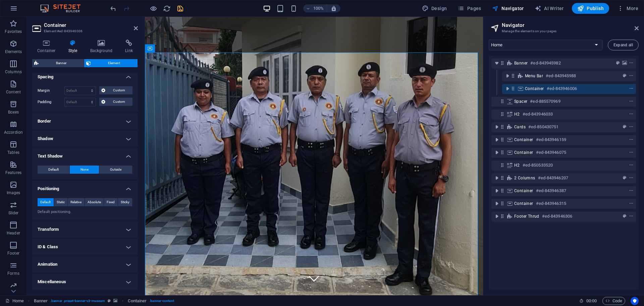
click at [108, 235] on h4 "Transform" at bounding box center [85, 229] width 106 height 16
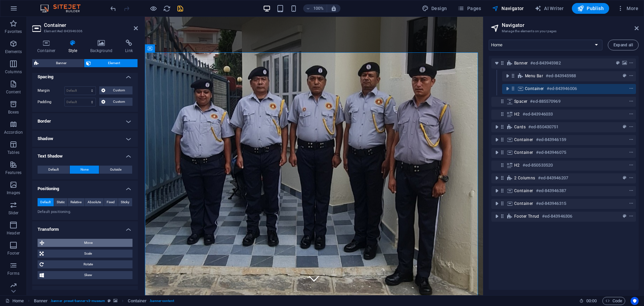
click at [98, 244] on span "Move" at bounding box center [88, 242] width 84 height 8
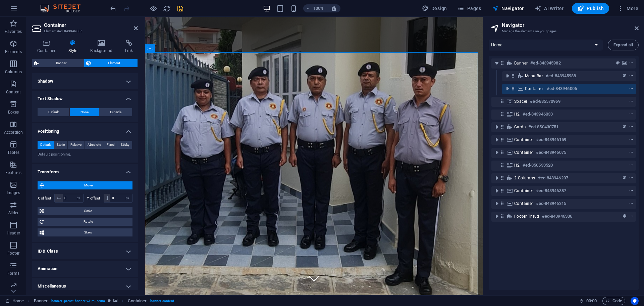
scroll to position [101, 0]
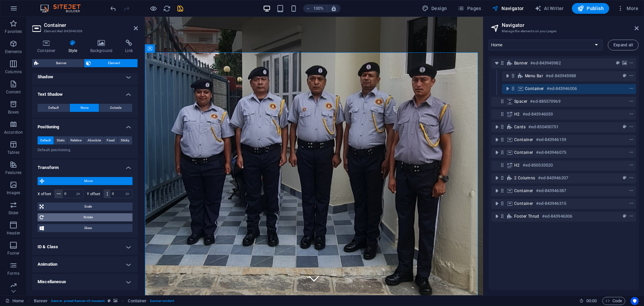
click at [96, 218] on span "Rotate" at bounding box center [88, 217] width 85 height 8
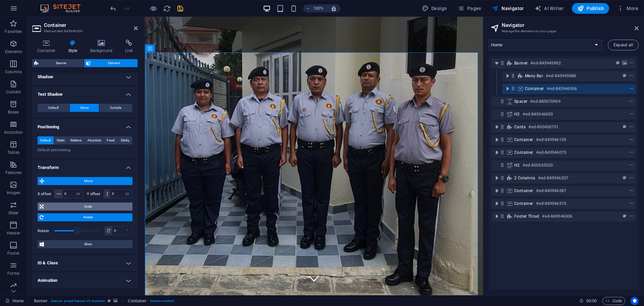
click at [90, 207] on span "Scale" at bounding box center [88, 206] width 85 height 8
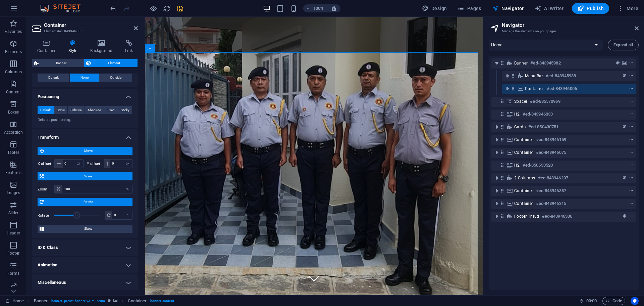
scroll to position [131, 0]
click at [131, 136] on h4 "Transform" at bounding box center [85, 134] width 106 height 12
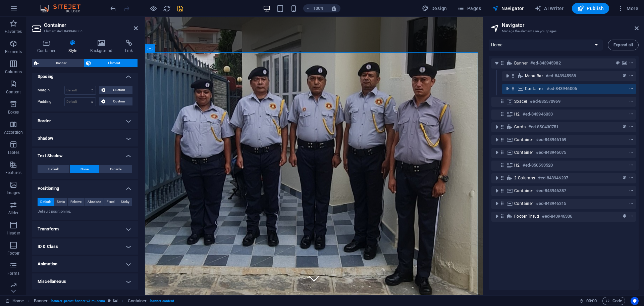
scroll to position [39, 0]
click at [89, 203] on span "Absolute" at bounding box center [94, 202] width 13 height 8
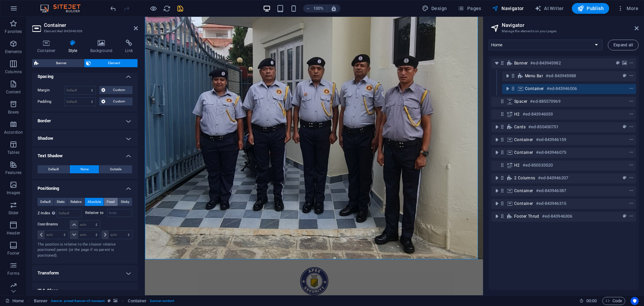
click at [107, 200] on span "Fixed" at bounding box center [111, 202] width 8 height 8
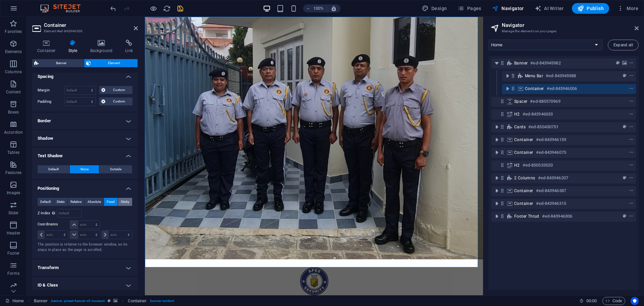
click at [123, 200] on span "Sticky" at bounding box center [125, 202] width 9 height 8
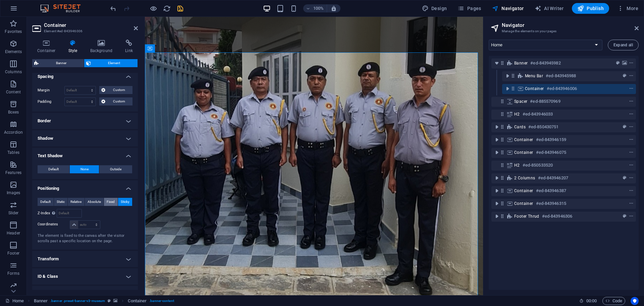
click at [109, 201] on span "Fixed" at bounding box center [111, 202] width 8 height 8
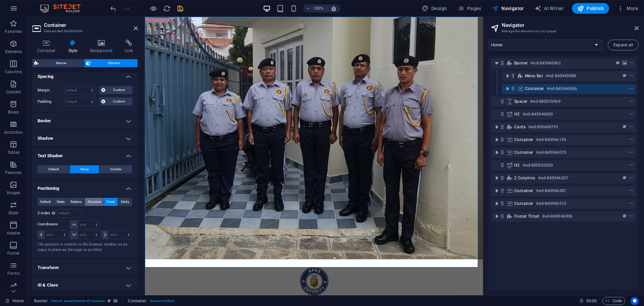
click at [89, 199] on span "Absolute" at bounding box center [94, 202] width 13 height 8
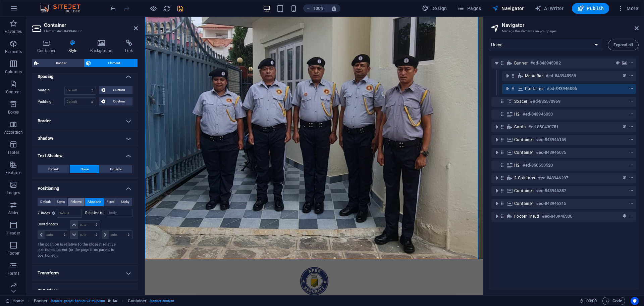
click at [80, 202] on span "Relative" at bounding box center [75, 202] width 11 height 8
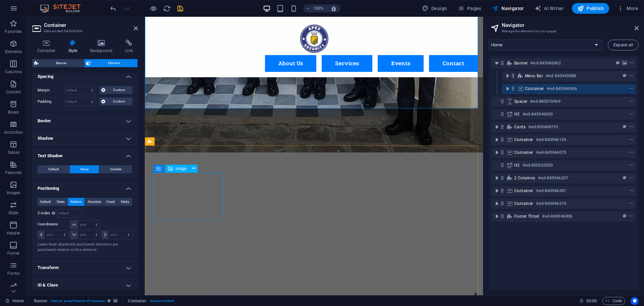
scroll to position [42, 0]
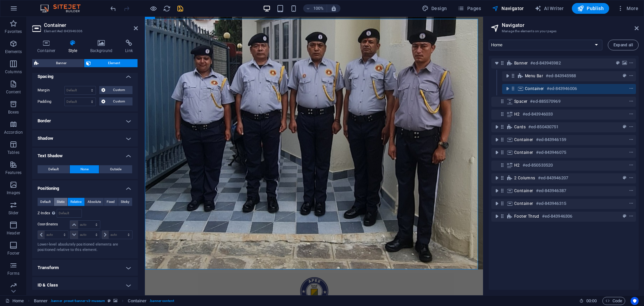
click at [59, 201] on span "Static" at bounding box center [61, 202] width 8 height 8
click at [76, 202] on span "Relative" at bounding box center [75, 202] width 11 height 8
click at [93, 199] on span "Absolute" at bounding box center [94, 202] width 13 height 8
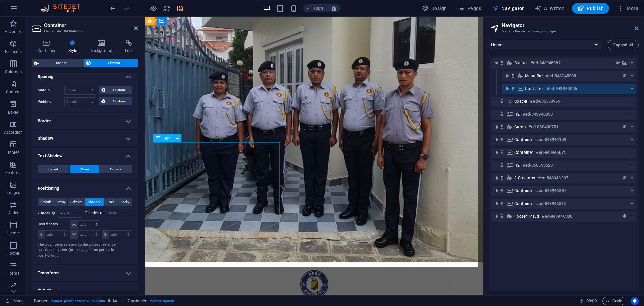
scroll to position [0, 0]
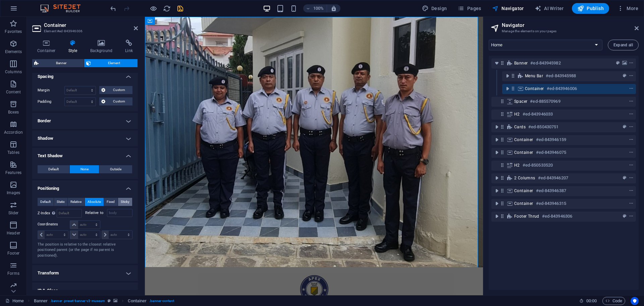
click at [126, 201] on span "Sticky" at bounding box center [125, 202] width 9 height 8
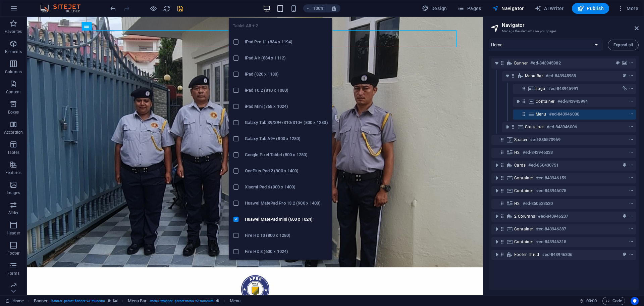
click at [0, 0] on icon "button" at bounding box center [0, 0] width 0 height 0
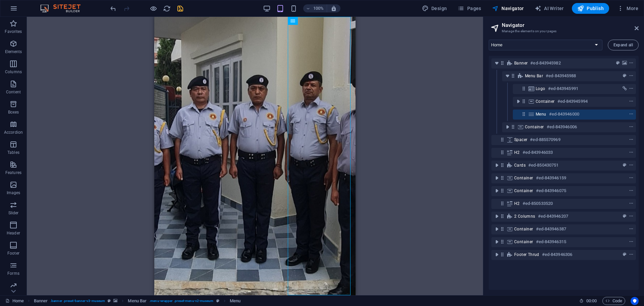
click at [96, 93] on div "Drag here to replace the existing content. Press “Ctrl” if you want to create a…" at bounding box center [255, 156] width 456 height 278
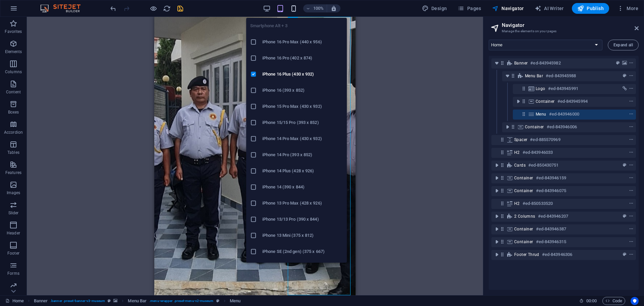
click at [0, 0] on icon "button" at bounding box center [0, 0] width 0 height 0
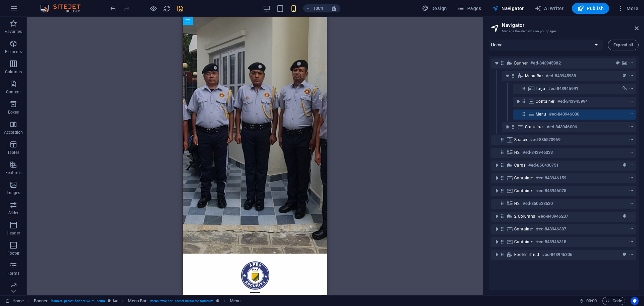
click at [156, 80] on div "Drag here to replace the existing content. Press “Ctrl” if you want to create a…" at bounding box center [255, 156] width 456 height 278
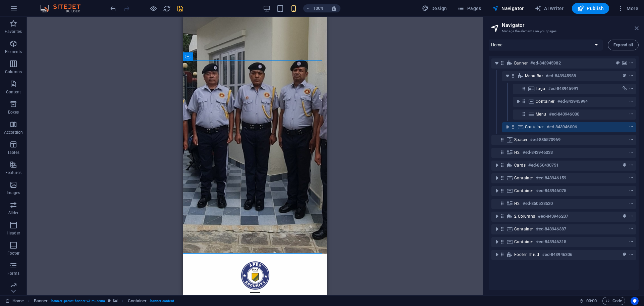
click at [637, 27] on icon at bounding box center [637, 27] width 4 height 5
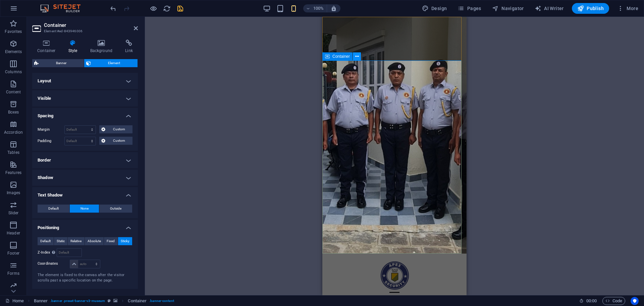
click at [355, 58] on icon at bounding box center [357, 56] width 4 height 7
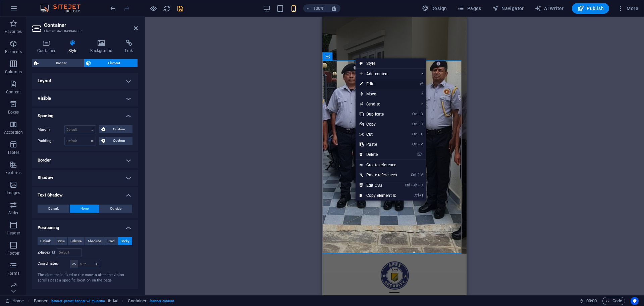
click at [370, 79] on link "⏎ Edit" at bounding box center [378, 84] width 45 height 10
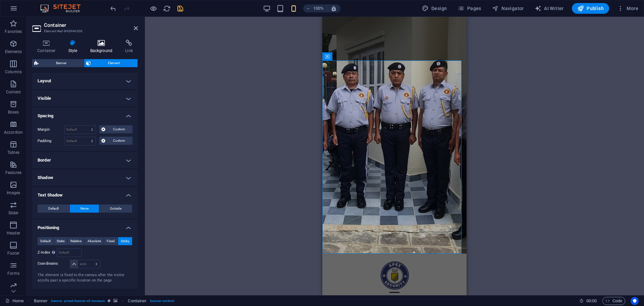
click at [95, 45] on icon at bounding box center [101, 43] width 33 height 7
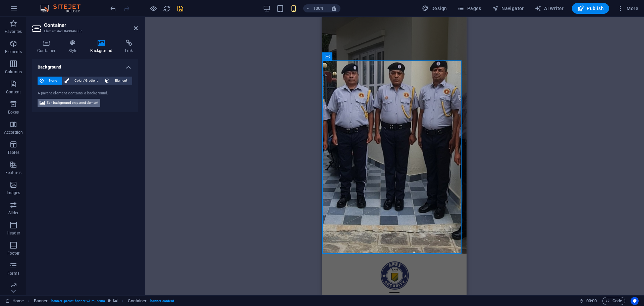
click at [84, 102] on span "Edit background on parent element" at bounding box center [73, 103] width 52 height 8
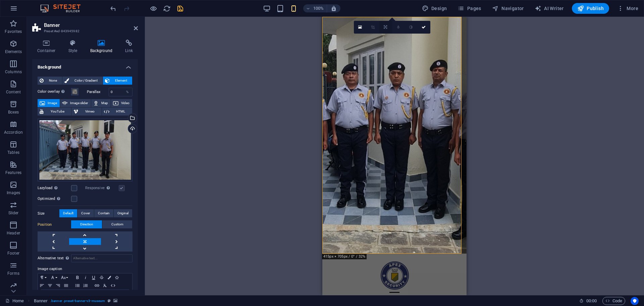
click at [384, 28] on icon at bounding box center [385, 27] width 3 height 4
click at [383, 34] on link at bounding box center [385, 37] width 13 height 13
click at [621, 151] on div "Drag here to replace the existing content. Press “Ctrl” if you want to create a…" at bounding box center [394, 156] width 499 height 278
click at [633, 242] on div "Drag here to replace the existing content. Press “Ctrl” if you want to create a…" at bounding box center [394, 156] width 499 height 278
drag, startPoint x: 644, startPoint y: 289, endPoint x: 634, endPoint y: 293, distance: 10.5
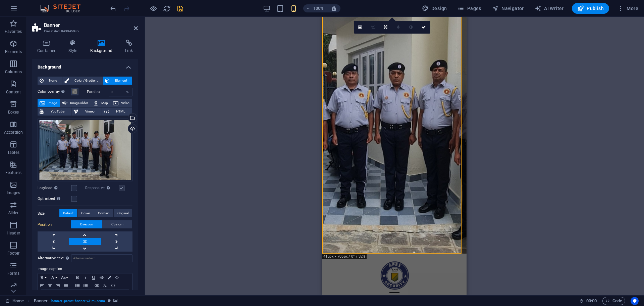
click at [641, 292] on div "Drag here to replace the existing content. Press “Ctrl” if you want to create a…" at bounding box center [394, 156] width 499 height 278
click at [260, 197] on div "Drag here to replace the existing content. Press “Ctrl” if you want to create a…" at bounding box center [394, 156] width 499 height 278
click at [423, 29] on icon at bounding box center [424, 27] width 4 height 4
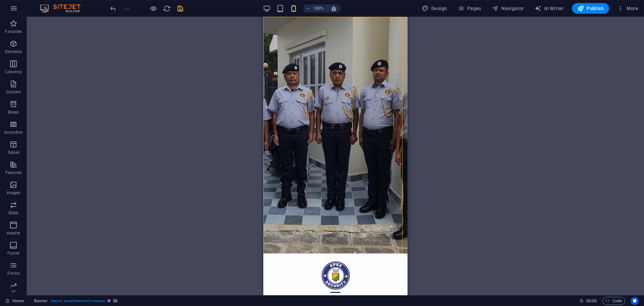
click at [487, 145] on div "Drag here to replace the existing content. Press “Ctrl” if you want to create a…" at bounding box center [335, 156] width 617 height 278
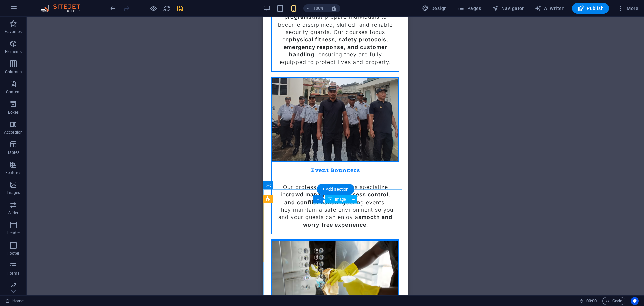
scroll to position [839, 0]
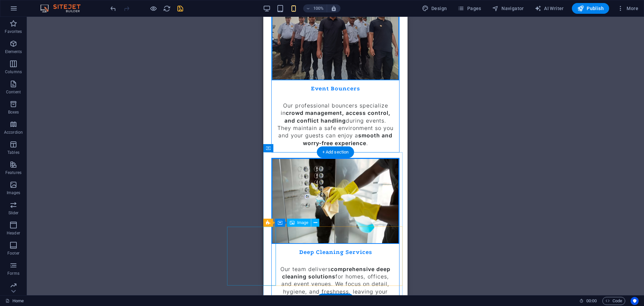
select select "vw"
select select "px"
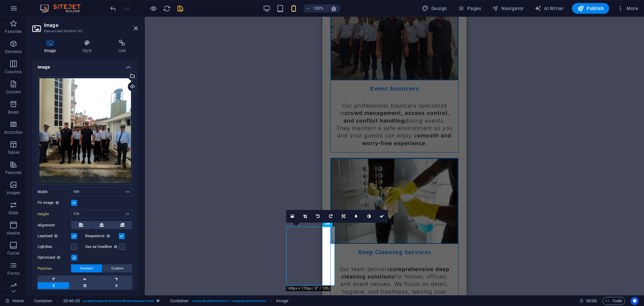
click at [554, 164] on div "H1 Banner Container Spacer Spacer Text Banner Menu Bar Banner Menu Container Sp…" at bounding box center [394, 156] width 499 height 278
click at [382, 218] on icon at bounding box center [382, 216] width 4 height 4
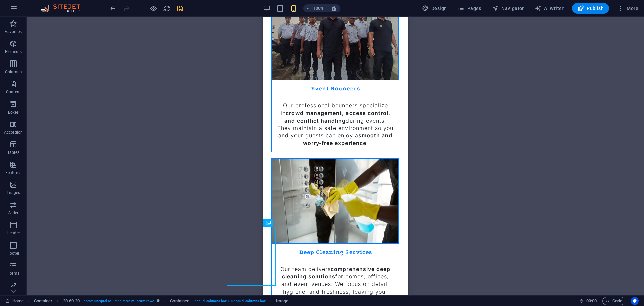
click at [484, 191] on div "H1 Banner Container Spacer Spacer Text Banner Menu Bar Banner Menu Container Sp…" at bounding box center [335, 156] width 617 height 278
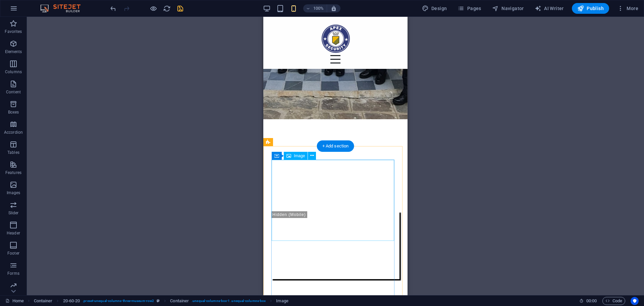
scroll to position [0, 0]
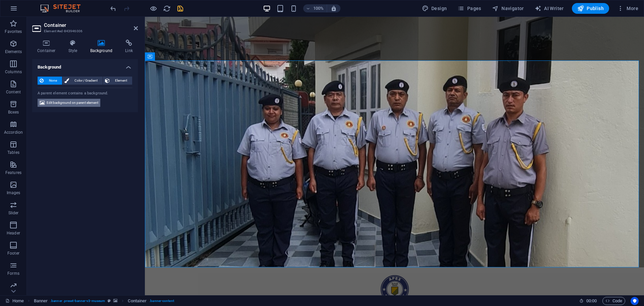
click at [63, 99] on span "Edit background on parent element" at bounding box center [73, 103] width 52 height 8
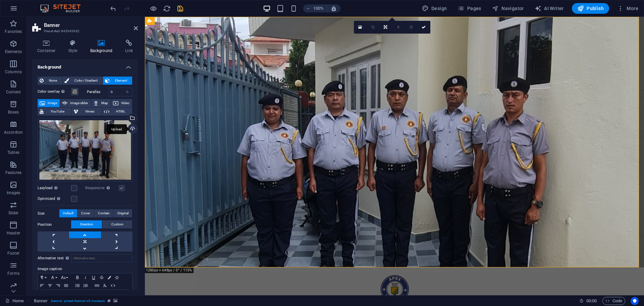
click at [132, 125] on div "Upload" at bounding box center [132, 129] width 10 height 10
click at [133, 119] on div "Select files from the file manager, stock photos, or upload file(s)" at bounding box center [132, 118] width 10 height 10
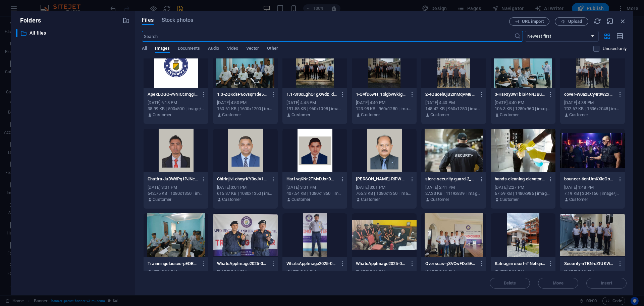
scroll to position [101, 0]
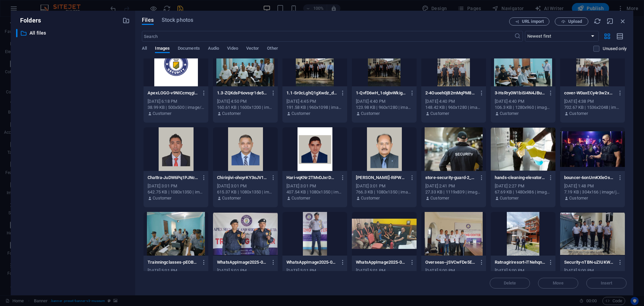
click at [435, 153] on div at bounding box center [453, 149] width 65 height 44
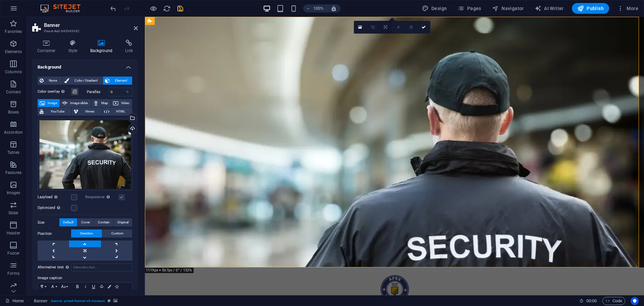
click at [388, 29] on link at bounding box center [385, 27] width 13 height 13
click at [385, 54] on link at bounding box center [385, 50] width 13 height 13
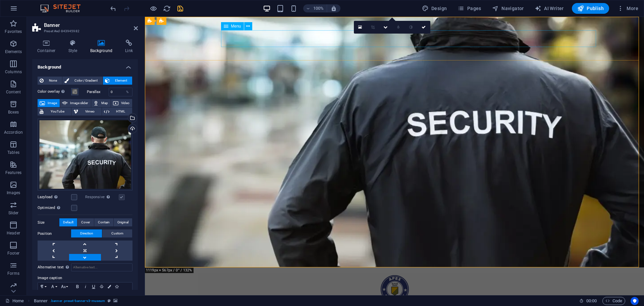
click at [423, 26] on icon at bounding box center [424, 27] width 4 height 4
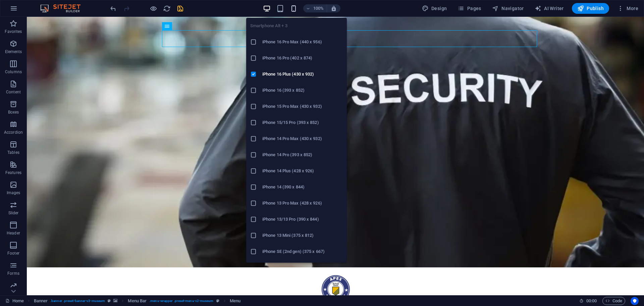
click at [0, 0] on icon "button" at bounding box center [0, 0] width 0 height 0
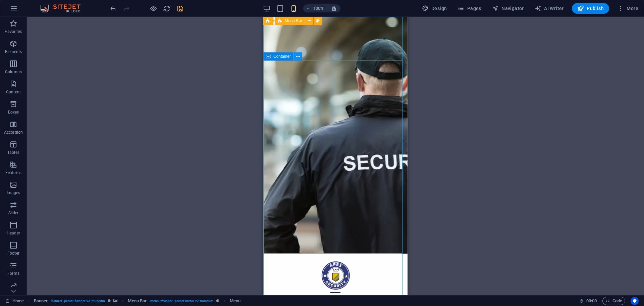
click at [0, 0] on button at bounding box center [0, 0] width 0 height 0
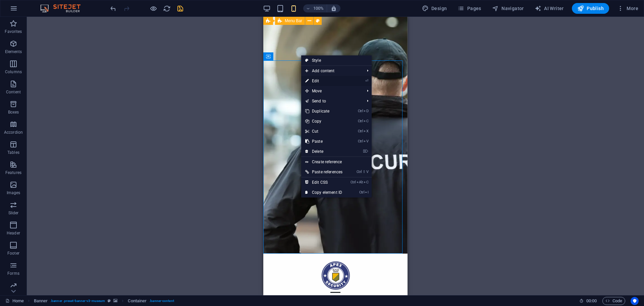
click at [350, 82] on li "⏎ Edit" at bounding box center [336, 81] width 70 height 10
click at [312, 81] on link "⏎ Edit" at bounding box center [323, 81] width 45 height 10
click at [312, 81] on div "Drag here to replace the existing content. Press “Ctrl” if you want to create a…" at bounding box center [335, 156] width 617 height 278
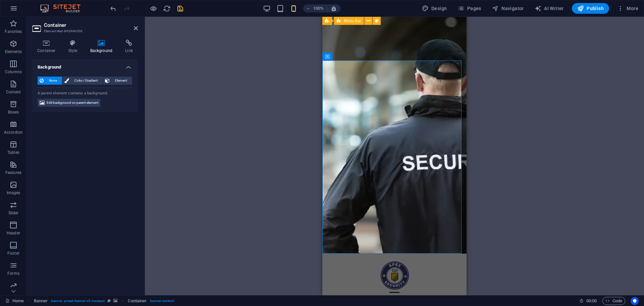
click at [235, 58] on div "Drag here to replace the existing content. Press “Ctrl” if you want to create a…" at bounding box center [394, 156] width 499 height 278
click at [42, 49] on h4 "Container" at bounding box center [47, 47] width 31 height 14
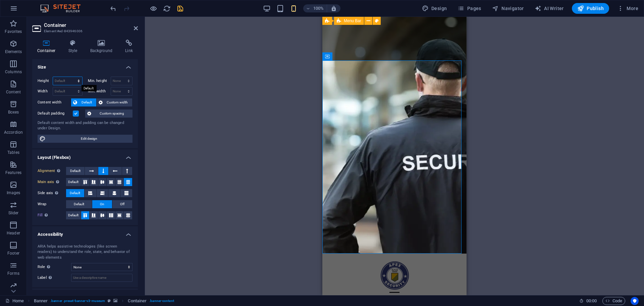
click at [69, 80] on select "Default px rem % vh vw" at bounding box center [67, 81] width 29 height 8
select select "px"
click at [72, 77] on select "Default px rem % vh vw" at bounding box center [67, 81] width 29 height 8
type input "575"
select select "DISABLED_OPTION_VALUE"
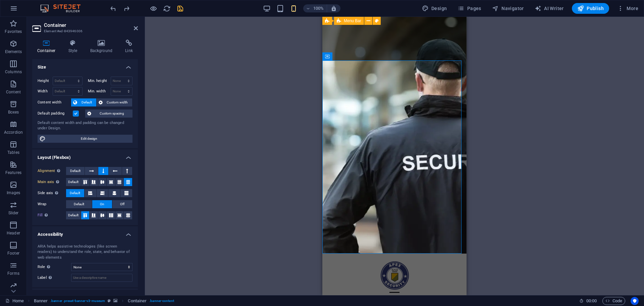
scroll to position [30, 0]
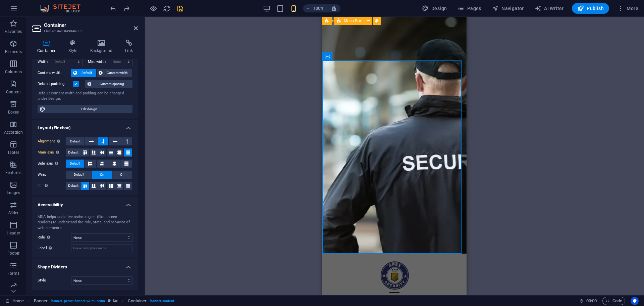
click at [99, 274] on div "Style None Triangle Square Diagonal Polygon 1 Polygon 2 Zigzag Multiple Zigzags…" at bounding box center [85, 280] width 106 height 19
click at [95, 279] on select "None Triangle Square Diagonal Polygon 1 Polygon 2 Zigzag Multiple Zigzags Waves…" at bounding box center [101, 280] width 61 height 8
click at [71, 276] on select "None Triangle Square Diagonal Polygon 1 Polygon 2 Zigzag Multiple Zigzags Waves…" at bounding box center [101, 280] width 61 height 8
select select "none"
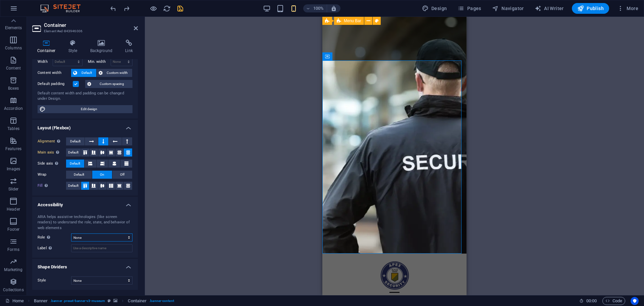
click at [107, 234] on select "None Alert Article Banner Comment Complementary Dialog Footer Header Marquee Pr…" at bounding box center [101, 237] width 61 height 8
click at [60, 212] on div "ARIA helps assistive technologies (like screen readers) to understand the role,…" at bounding box center [85, 233] width 106 height 49
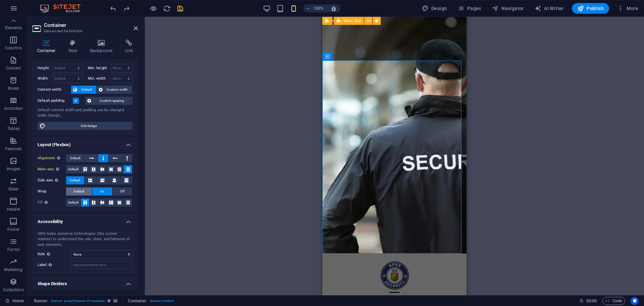
scroll to position [0, 0]
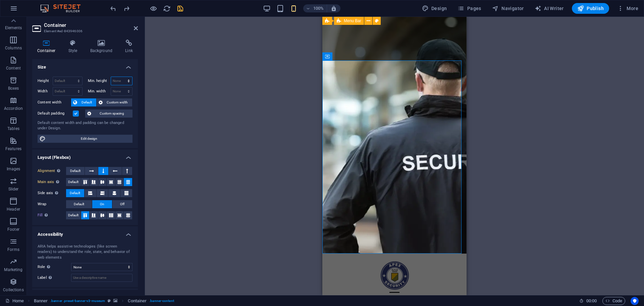
click at [116, 82] on select "None px rem % vh vw" at bounding box center [121, 81] width 21 height 8
select select "rem"
click at [121, 77] on select "None px rem % vh vw" at bounding box center [121, 81] width 21 height 8
type input "0"
type input "38"
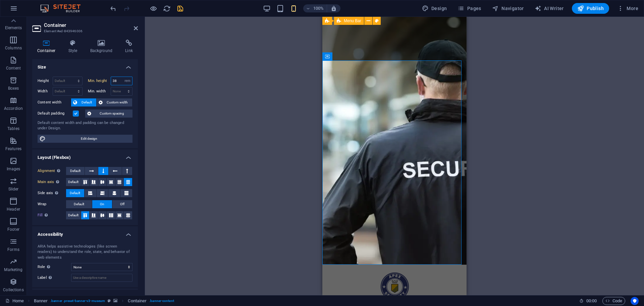
click at [119, 79] on input "38" at bounding box center [121, 81] width 21 height 8
type input "0"
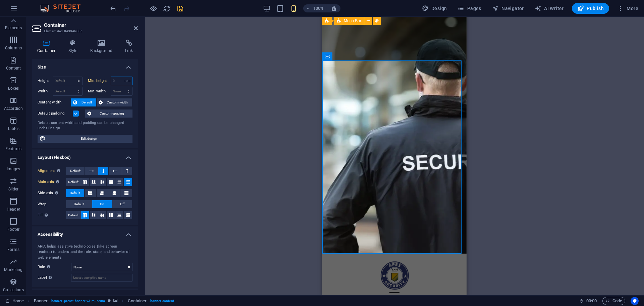
click at [119, 79] on input "0" at bounding box center [121, 81] width 21 height 8
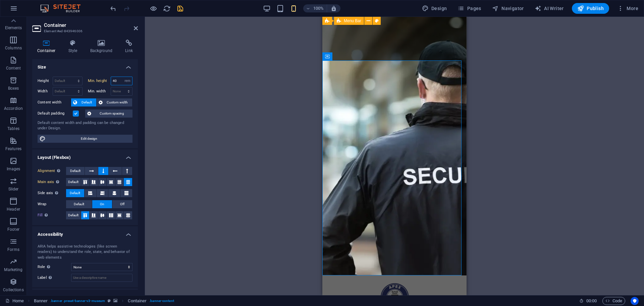
click at [119, 79] on input "40" at bounding box center [121, 81] width 21 height 8
type input "4"
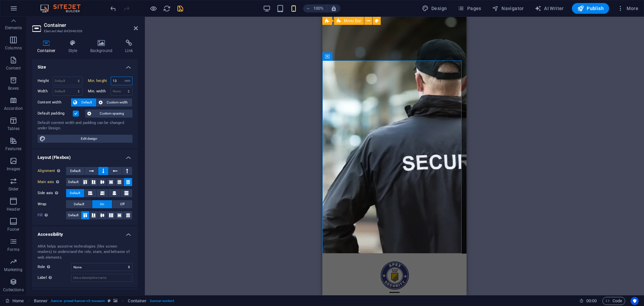
type input "13"
click at [62, 80] on select "Default px rem % vh vw" at bounding box center [67, 81] width 29 height 8
select select "px"
click at [72, 77] on select "Default px rem % vh vw" at bounding box center [67, 81] width 29 height 8
type input "575"
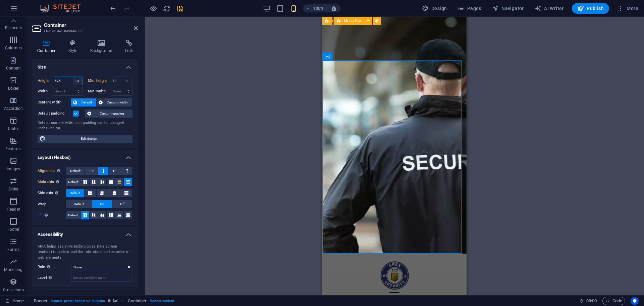
click at [80, 83] on select "Default px rem % vh vw" at bounding box center [77, 81] width 9 height 8
select select "rem"
click at [73, 77] on select "Default px rem % vh vw" at bounding box center [77, 81] width 9 height 8
type input "34.1875"
click at [78, 80] on select "Default px rem % vh vw" at bounding box center [77, 81] width 9 height 8
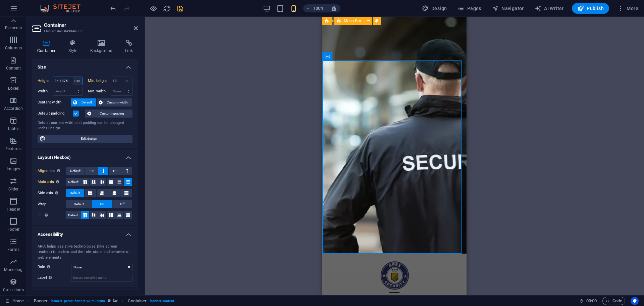
select select "default"
click at [73, 77] on select "Default px rem % vh vw" at bounding box center [77, 81] width 9 height 8
type input "34.1875"
select select "rem"
type input "575"
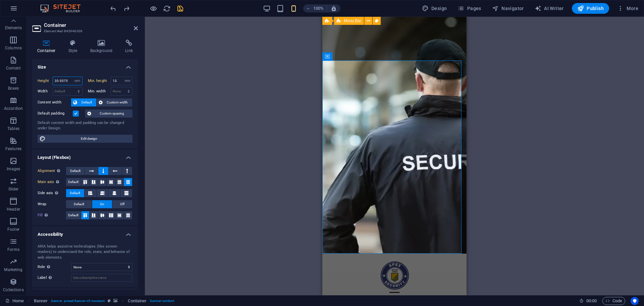
select select "px"
select select "DISABLED_OPTION_VALUE"
click at [68, 92] on select "Default px rem % em vh vw" at bounding box center [67, 91] width 29 height 8
select select "rem"
click at [72, 87] on select "Default px rem % em vh vw" at bounding box center [67, 91] width 29 height 8
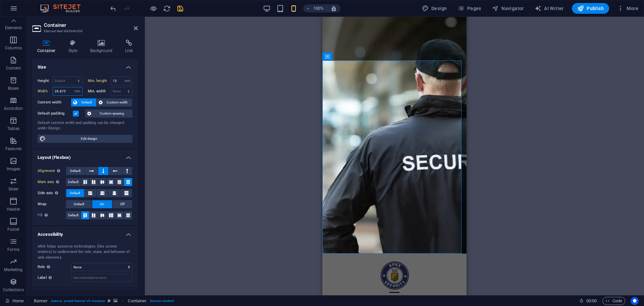
type input "26.875"
click at [596, 47] on div "Drag here to replace the existing content. Press “Ctrl” if you want to create a…" at bounding box center [394, 156] width 499 height 278
click at [206, 96] on div "Drag here to replace the existing content. Press “Ctrl” if you want to create a…" at bounding box center [394, 156] width 499 height 278
click at [356, 56] on icon at bounding box center [357, 56] width 4 height 7
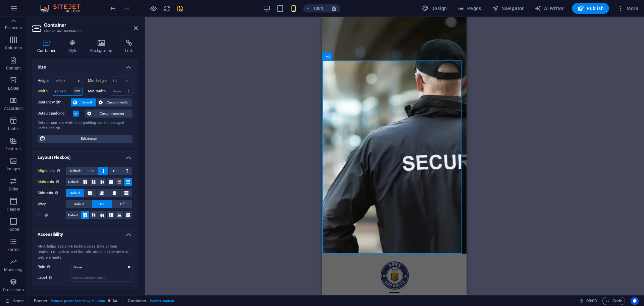
click at [73, 89] on select "Default px rem % em vh vw" at bounding box center [77, 91] width 9 height 8
select select "default"
click at [73, 87] on select "Default px rem % em vh vw" at bounding box center [77, 91] width 9 height 8
type input "26.875"
click at [86, 90] on div "Min. width None px rem % vh vw" at bounding box center [109, 91] width 48 height 9
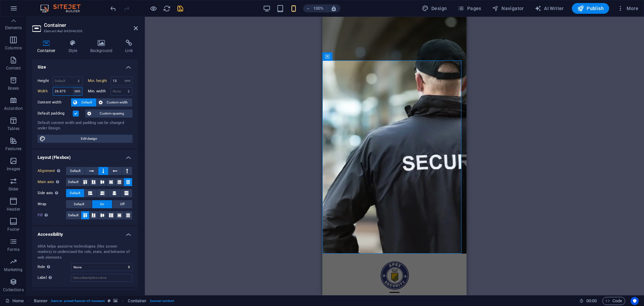
click at [80, 93] on select "Default px rem % em vh vw" at bounding box center [77, 91] width 9 height 8
select select "default"
click at [73, 87] on select "Default px rem % em vh vw" at bounding box center [77, 91] width 9 height 8
type input "26.875"
select select "rem"
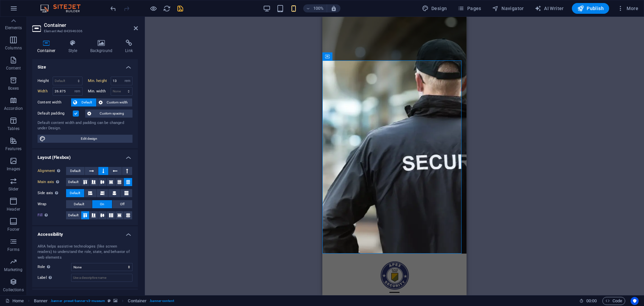
click at [107, 65] on h4 "Size" at bounding box center [85, 65] width 106 height 12
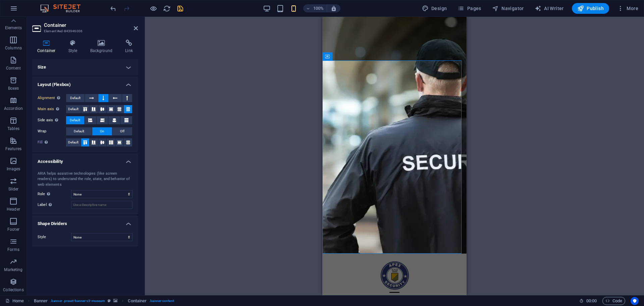
click at [127, 64] on h4 "Size" at bounding box center [85, 67] width 106 height 16
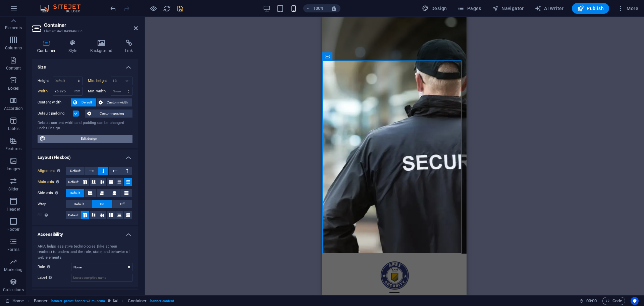
click at [86, 140] on span "Edit design" at bounding box center [89, 139] width 83 height 8
select select "rem"
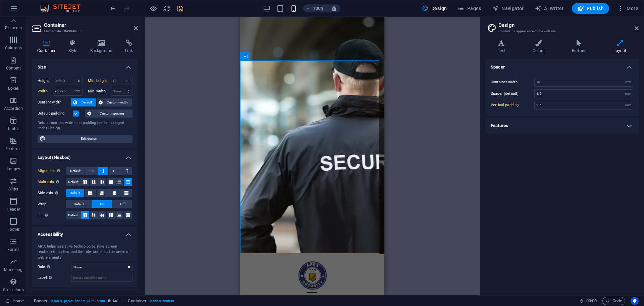
click at [553, 128] on h4 "Features" at bounding box center [561, 125] width 153 height 16
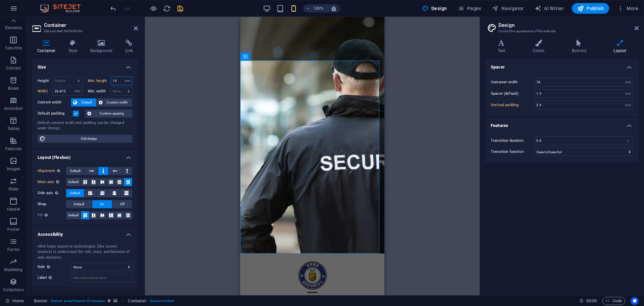
click at [119, 83] on input "13" at bounding box center [121, 81] width 21 height 8
type input "1"
type input "10"
click at [74, 78] on select "Default px rem % vh vw" at bounding box center [67, 81] width 29 height 8
select select "rem"
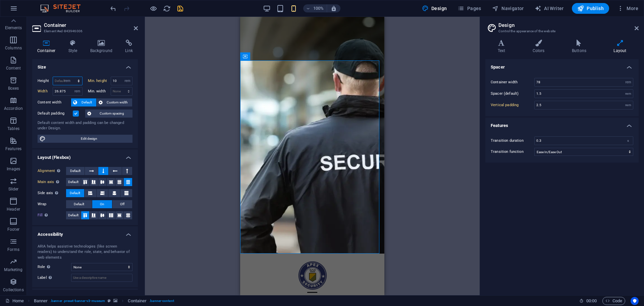
click at [72, 77] on select "Default px rem % vh vw" at bounding box center [67, 81] width 29 height 8
type input "33"
click at [64, 79] on input "33" at bounding box center [67, 81] width 29 height 8
click at [63, 79] on input "33" at bounding box center [67, 81] width 29 height 8
type input "35.9375"
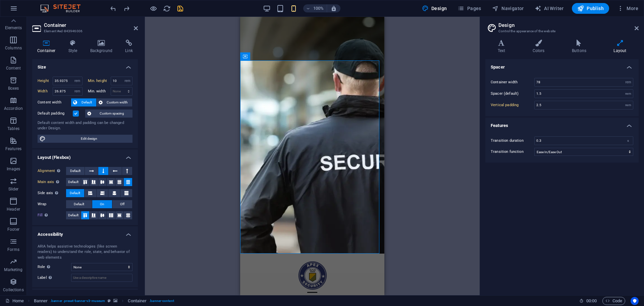
select select "DISABLED_OPTION_VALUE"
click at [418, 116] on div "Drag here to replace the existing content. Press “Ctrl” if you want to create a…" at bounding box center [312, 156] width 335 height 278
click at [640, 25] on aside "Design Control the appearance of the website Variants Text Colors Buttons Layou…" at bounding box center [562, 156] width 164 height 278
click at [638, 28] on icon at bounding box center [637, 27] width 4 height 5
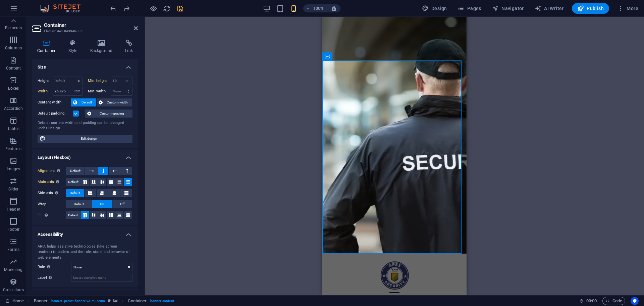
click at [555, 68] on div "Drag here to replace the existing content. Press “Ctrl” if you want to create a…" at bounding box center [394, 156] width 499 height 278
click at [132, 24] on h2 "Container" at bounding box center [91, 25] width 94 height 6
click at [137, 28] on icon at bounding box center [136, 27] width 4 height 5
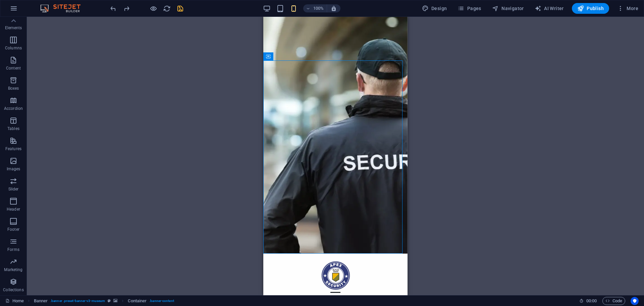
click at [169, 61] on div "Drag here to replace the existing content. Press “Ctrl” if you want to create a…" at bounding box center [335, 156] width 617 height 278
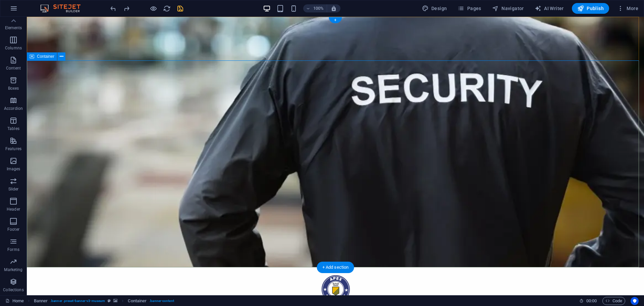
select select "rem"
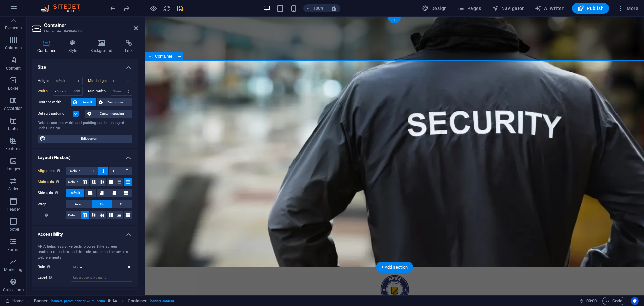
select select "DISABLED_OPTION_VALUE"
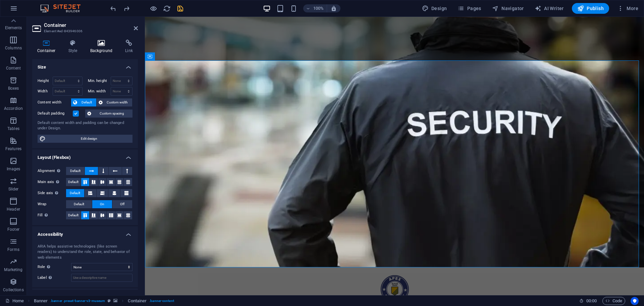
click at [95, 42] on icon at bounding box center [101, 43] width 33 height 7
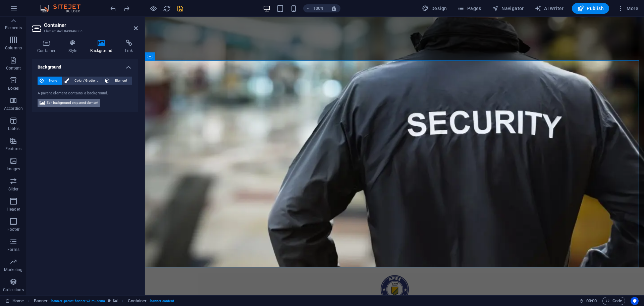
click at [79, 103] on span "Edit background on parent element" at bounding box center [73, 103] width 52 height 8
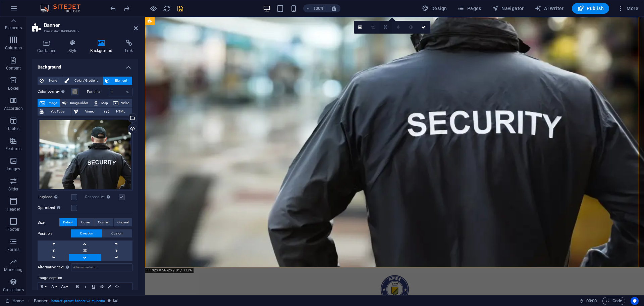
click at [385, 32] on link at bounding box center [385, 27] width 13 height 13
click at [387, 37] on icon at bounding box center [385, 38] width 3 height 4
click at [424, 29] on icon at bounding box center [424, 27] width 4 height 4
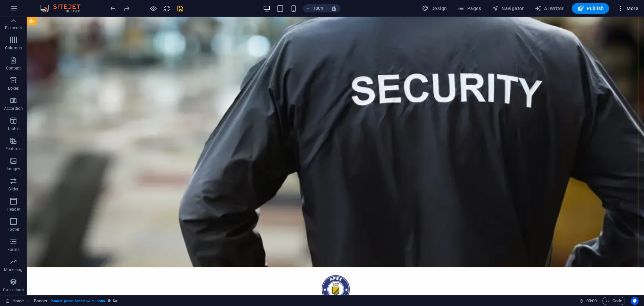
click at [0, 0] on icon "button" at bounding box center [0, 0] width 0 height 0
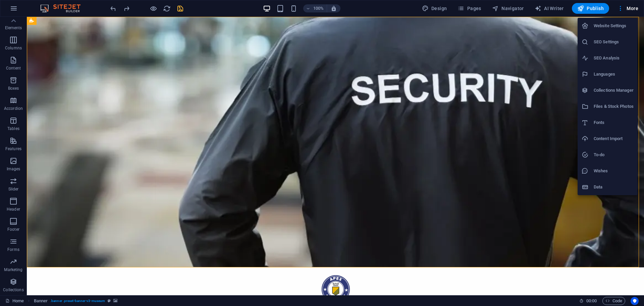
click at [606, 28] on h6 "Website Settings" at bounding box center [614, 26] width 40 height 8
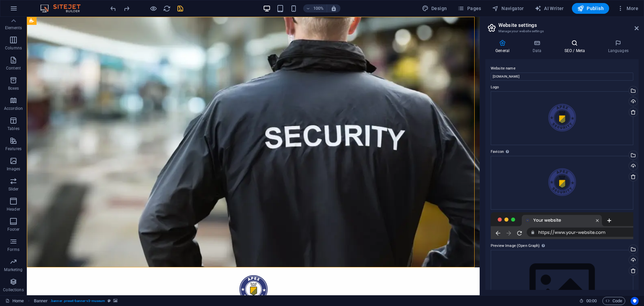
click at [583, 48] on h4 "SEO / Meta" at bounding box center [576, 47] width 44 height 14
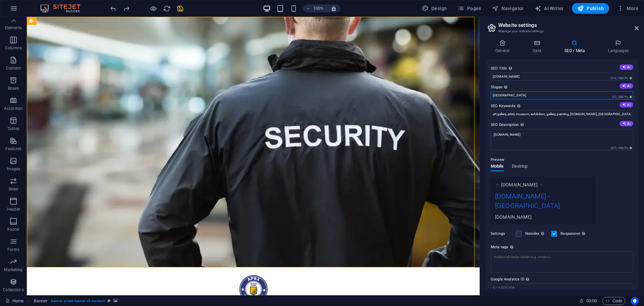
drag, startPoint x: 520, startPoint y: 98, endPoint x: 485, endPoint y: 99, distance: 34.6
click at [485, 99] on div "SEO Title The title of your website - make it something that stands out in sear…" at bounding box center [561, 174] width 153 height 230
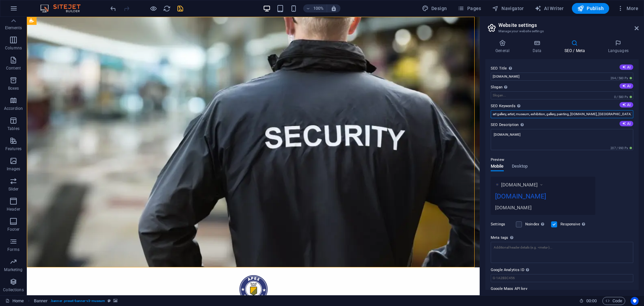
click at [507, 115] on input "art gallery, artist, museum, exhibition, gallery, painting, [DOMAIN_NAME], [GEO…" at bounding box center [562, 114] width 143 height 8
click at [522, 167] on span "Desktop" at bounding box center [520, 166] width 16 height 9
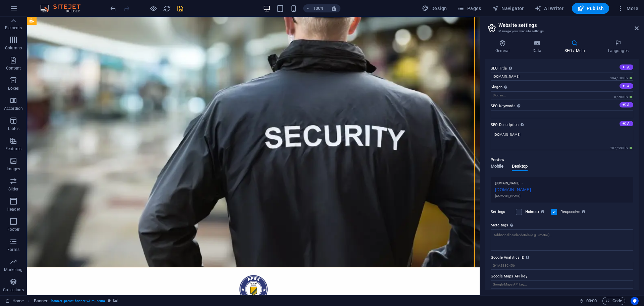
click at [495, 168] on span "Mobile" at bounding box center [497, 166] width 13 height 9
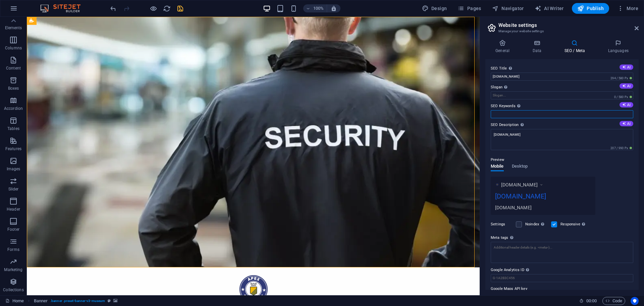
click at [503, 114] on input "SEO Keywords Comma-separated list of keywords representing your website. AI" at bounding box center [562, 114] width 143 height 8
paste input "Security Guard Services in [GEOGRAPHIC_DATA] Cleaning Services in [GEOGRAPHIC_D…"
click at [587, 114] on input "Security Guard Services in [GEOGRAPHIC_DATA] Cleaning Services in [GEOGRAPHIC_D…" at bounding box center [562, 114] width 143 height 8
click at [536, 114] on input "Security Guard Services in [GEOGRAPHIC_DATA] Cleaning Services in [GEOGRAPHIC_D…" at bounding box center [562, 114] width 143 height 8
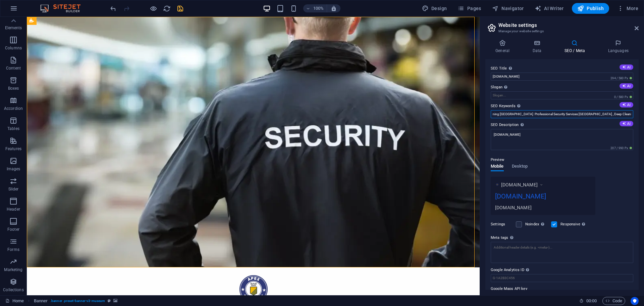
click at [493, 114] on input "Security Guard Services in [GEOGRAPHIC_DATA] Cleaning Services in [GEOGRAPHIC_D…" at bounding box center [562, 114] width 143 height 8
click at [628, 113] on input "Security Guard Services in [GEOGRAPHIC_DATA], Cleaning Services in [GEOGRAPHIC_…" at bounding box center [562, 114] width 143 height 8
click at [625, 114] on input "Security Guard Services in [GEOGRAPHIC_DATA], Cleaning Services in [GEOGRAPHIC_…" at bounding box center [562, 114] width 143 height 8
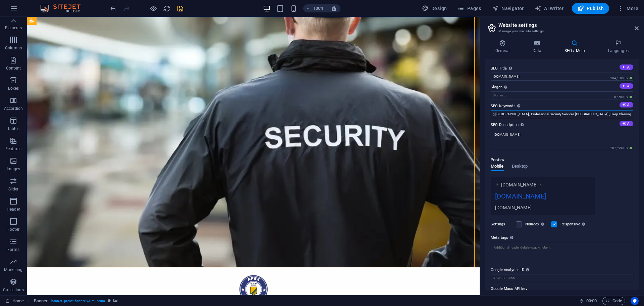
paste input "Event Security Services [GEOGRAPHIC_DATA] Bodyguard Services Kathmandu Security…"
click at [563, 114] on input "Security Guard Services in [GEOGRAPHIC_DATA], Cleaning Services in [GEOGRAPHIC_…" at bounding box center [562, 114] width 143 height 8
type input "Security Guard Services in [GEOGRAPHIC_DATA], Cleaning Services in [GEOGRAPHIC_…"
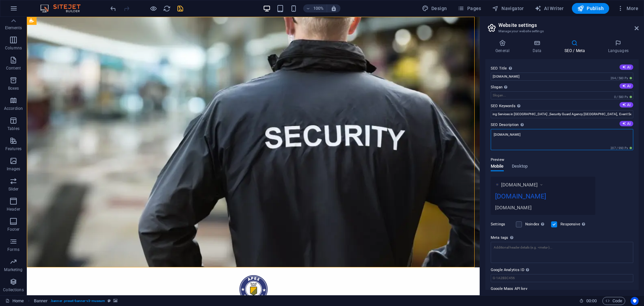
click at [587, 132] on textarea "[DOMAIN_NAME]" at bounding box center [562, 139] width 143 height 21
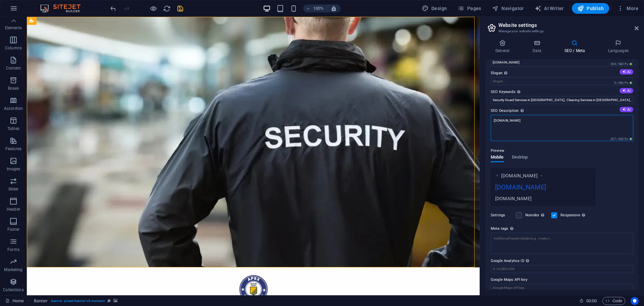
scroll to position [0, 0]
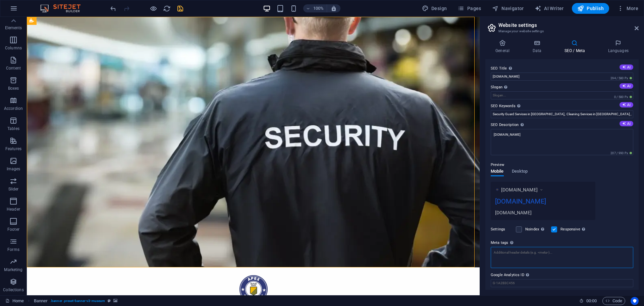
click at [522, 259] on textarea "Meta tags Enter HTML code here that will be placed inside the tags of your webs…" at bounding box center [562, 257] width 143 height 21
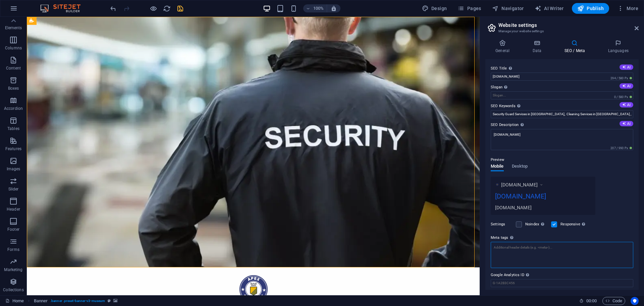
paste textarea "Trusted security guard services, foreign employment training, and deep cleaning…"
type textarea "Trusted security guard services, foreign employment training, and deep cleaning…"
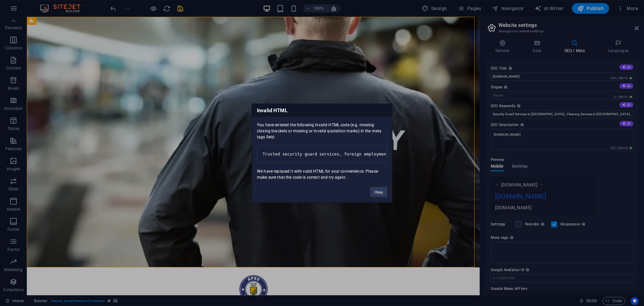
click at [499, 261] on div "Invalid HTML You have entered the following invalid HTML code (e.g. missing clo…" at bounding box center [322, 153] width 644 height 306
click at [498, 254] on div "Invalid HTML You have entered the following invalid HTML code (e.g. missing clo…" at bounding box center [322, 153] width 644 height 306
click at [379, 197] on button "Okay" at bounding box center [378, 191] width 17 height 10
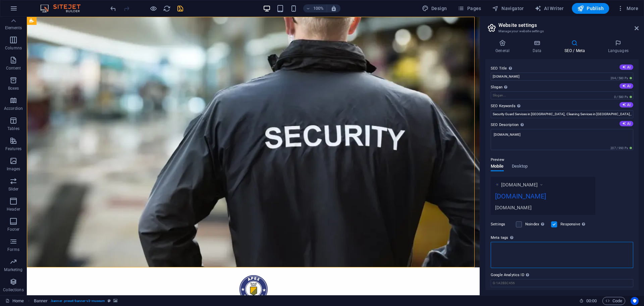
click at [519, 256] on textarea "Meta tags Enter HTML code here that will be placed inside the tags of your webs…" at bounding box center [562, 254] width 143 height 26
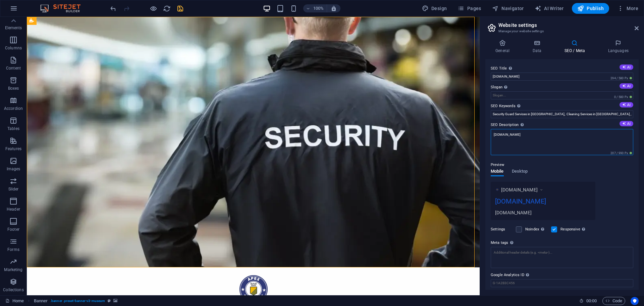
click at [513, 138] on textarea "[DOMAIN_NAME]" at bounding box center [562, 142] width 143 height 26
paste textarea "Trusted security guard services, foreign employment training, and deep cleaning…"
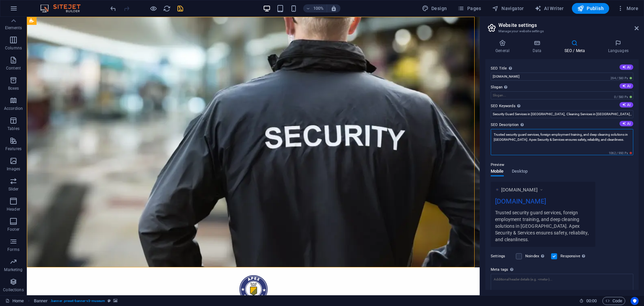
type textarea "Trusted security guard services, foreign employment training, and deep cleaning…"
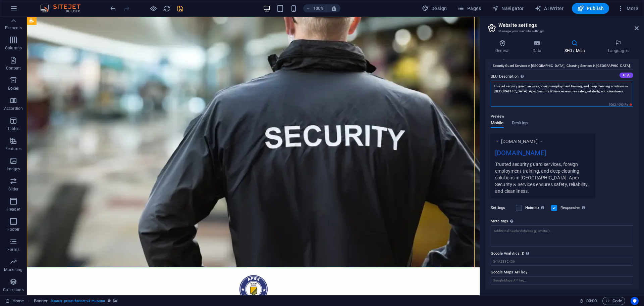
scroll to position [51, 0]
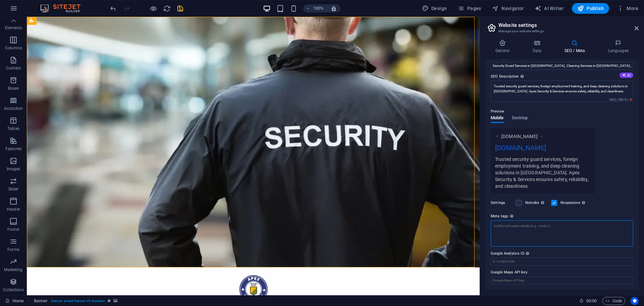
click at [494, 234] on textarea "Meta tags Enter HTML code here that will be placed inside the tags of your webs…" at bounding box center [562, 233] width 143 height 26
paste textarea "[URL][DOMAIN_NAME]"
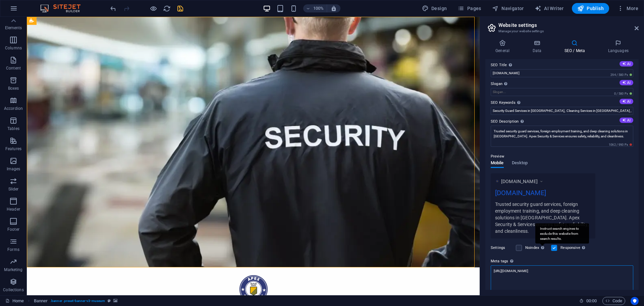
scroll to position [0, 0]
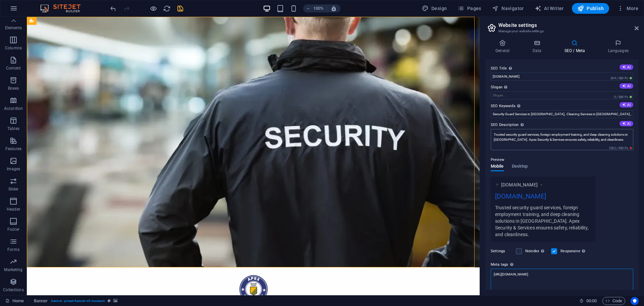
type textarea "[URL][DOMAIN_NAME]"
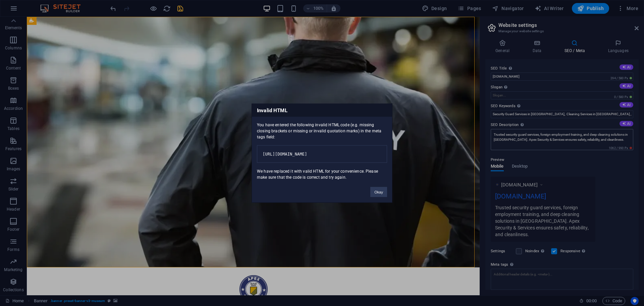
click at [613, 144] on body "[DOMAIN_NAME] Home Favorites Elements Columns Content Boxes Accordion Tables Fe…" at bounding box center [322, 153] width 644 height 306
click at [379, 194] on button "Okay" at bounding box center [378, 191] width 17 height 10
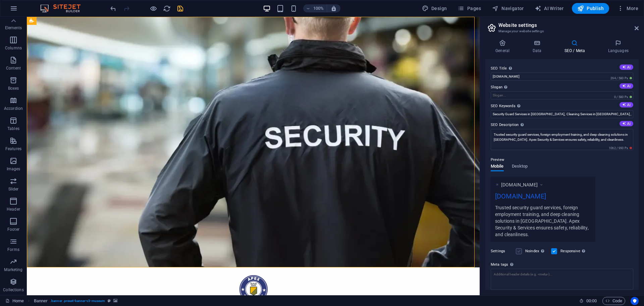
click at [520, 254] on label at bounding box center [519, 251] width 6 height 6
click at [0, 0] on input "Noindex Instruct search engines to exclude this website from search results." at bounding box center [0, 0] width 0 height 0
click at [520, 254] on label at bounding box center [519, 251] width 6 height 6
click at [0, 0] on input "Noindex Instruct search engines to exclude this website from search results." at bounding box center [0, 0] width 0 height 0
click at [521, 253] on label at bounding box center [519, 251] width 6 height 6
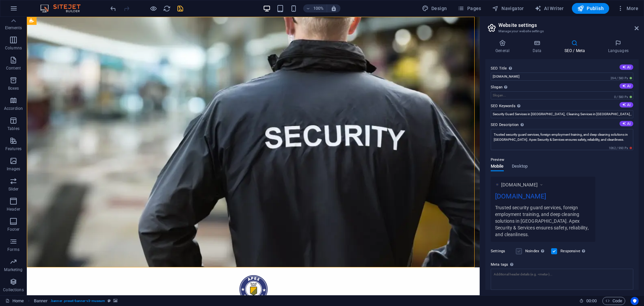
click at [0, 0] on input "Noindex Instruct search engines to exclude this website from search results." at bounding box center [0, 0] width 0 height 0
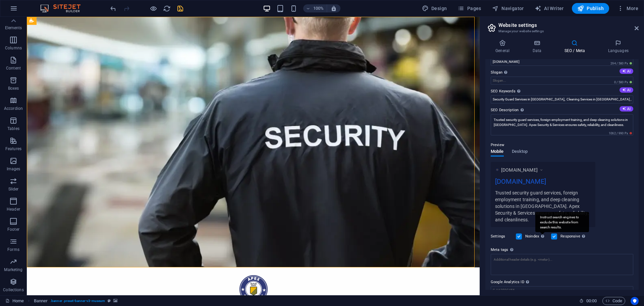
scroll to position [34, 0]
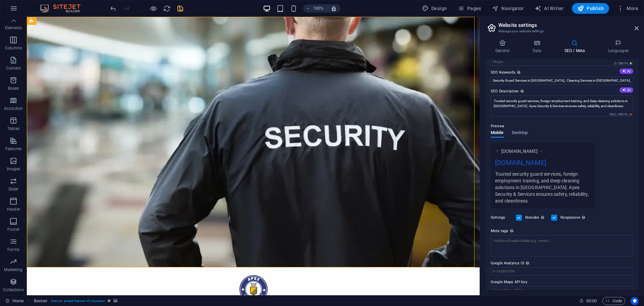
click at [522, 218] on label at bounding box center [519, 217] width 6 height 6
click at [0, 0] on input "Noindex Instruct search engines to exclude this website from search results." at bounding box center [0, 0] width 0 height 0
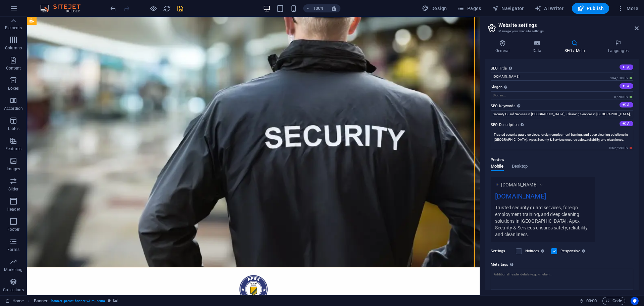
scroll to position [46, 0]
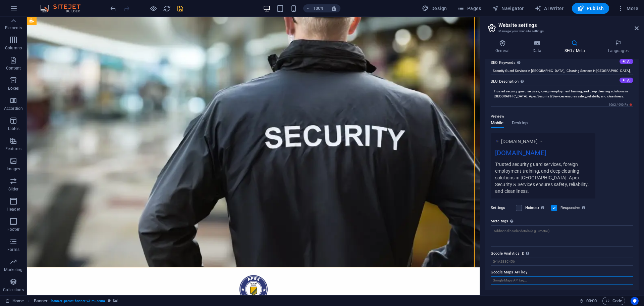
click at [517, 281] on input "Google Maps API key" at bounding box center [562, 280] width 143 height 8
paste input "[URL][DOMAIN_NAME]"
type input "[URL][DOMAIN_NAME]"
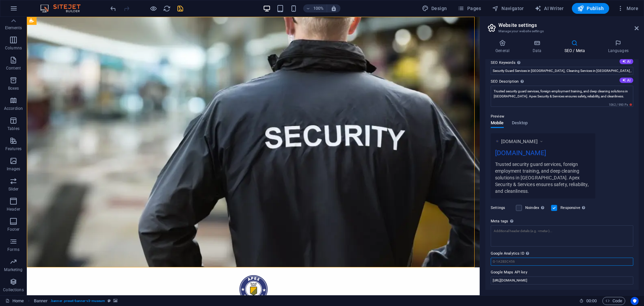
click at [517, 259] on input "Google Analytics ID Please only add the Google Analytics ID. We automatically i…" at bounding box center [562, 261] width 143 height 8
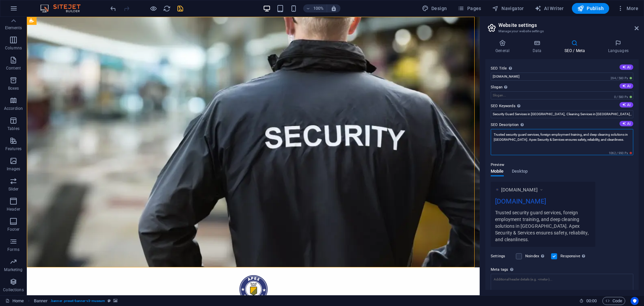
click at [612, 140] on textarea "Trusted security guard services, foreign employment training, and deep cleaning…" at bounding box center [562, 142] width 143 height 26
click at [579, 151] on textarea "Trusted security guard services, foreign employment training, and deep cleaning…" at bounding box center [562, 142] width 143 height 26
click at [609, 138] on textarea "Trusted security guard services, foreign employment training, and deep cleaning…" at bounding box center [562, 142] width 143 height 26
type textarea "Trusted security guard services, foreign employment training, and deep cleaning…"
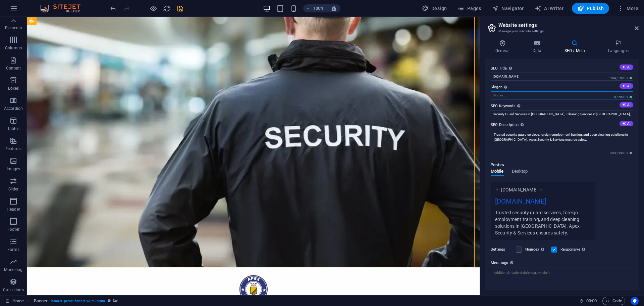
click at [530, 97] on input "Slogan The slogan of your website. AI" at bounding box center [562, 95] width 143 height 8
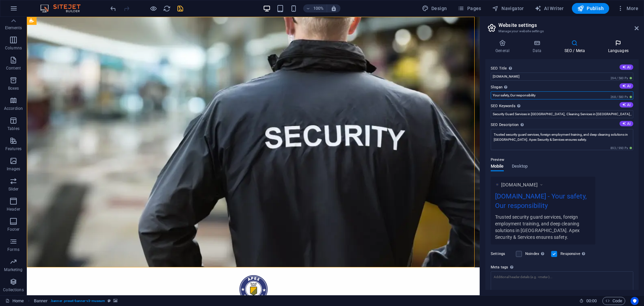
type input "Your safety, Our responsibility"
click at [618, 47] on h4 "Languages" at bounding box center [618, 47] width 41 height 14
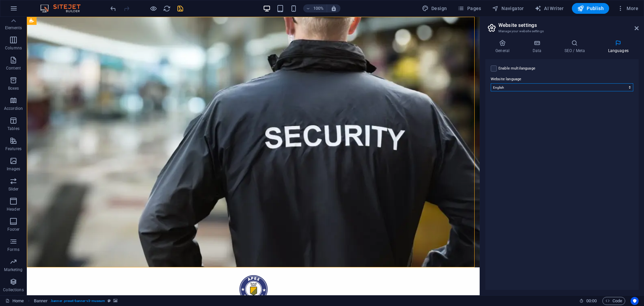
click at [541, 85] on select "Abkhazian Afar Afrikaans Akan Albanian Amharic Arabic Aragonese Armenian Assame…" at bounding box center [562, 87] width 143 height 8
click at [498, 85] on select "Abkhazian Afar Afrikaans Akan Albanian Amharic Arabic Aragonese Armenian Assame…" at bounding box center [562, 87] width 143 height 8
click at [514, 66] on label "Enable multilanguage To disable multilanguage delete all languages until only o…" at bounding box center [516, 68] width 37 height 8
click at [0, 0] on input "Enable multilanguage To disable multilanguage delete all languages until only o…" at bounding box center [0, 0] width 0 height 0
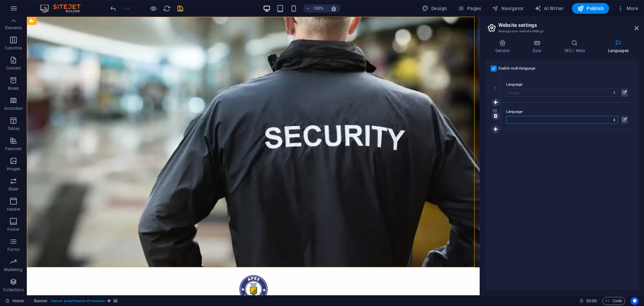
click at [530, 118] on select "Abkhazian Afar Afrikaans Akan Albanian Amharic Arabic Aragonese Armenian Assame…" at bounding box center [562, 120] width 112 height 8
select select "113"
click at [506, 116] on select "Abkhazian Afar Afrikaans Akan Albanian Amharic Arabic Aragonese Armenian Assame…" at bounding box center [562, 120] width 112 height 8
click at [601, 146] on div "Enable multilanguage To disable multilanguage delete all languages until only o…" at bounding box center [561, 174] width 153 height 230
click at [581, 48] on h4 "SEO / Meta" at bounding box center [576, 47] width 44 height 14
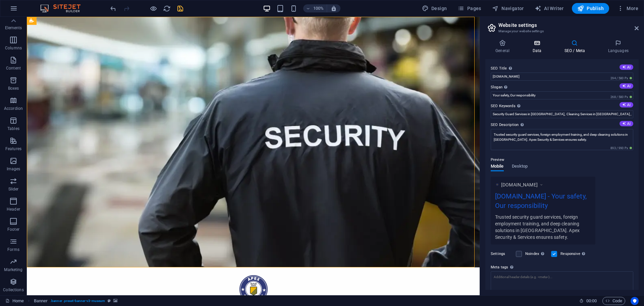
click at [533, 45] on icon at bounding box center [536, 43] width 29 height 7
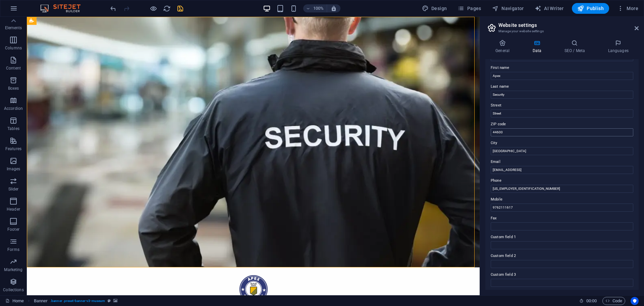
scroll to position [34, 0]
click at [512, 147] on input "[GEOGRAPHIC_DATA]" at bounding box center [562, 151] width 143 height 8
drag, startPoint x: 512, startPoint y: 147, endPoint x: 485, endPoint y: 152, distance: 27.3
click at [485, 152] on div "Contact data for this website. This can be used everywhere on the website and w…" at bounding box center [561, 174] width 153 height 230
type input "Kathmandu"
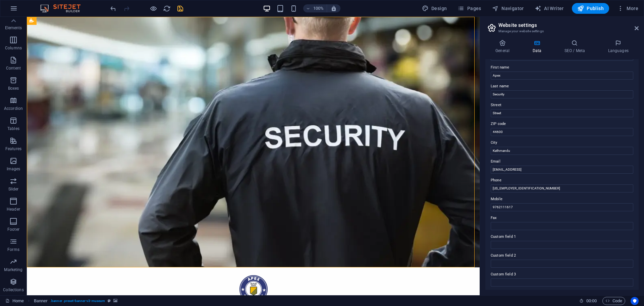
click at [485, 180] on div "General Data SEO / Meta Languages Website name [DOMAIN_NAME] Logo Drag files he…" at bounding box center [562, 164] width 164 height 261
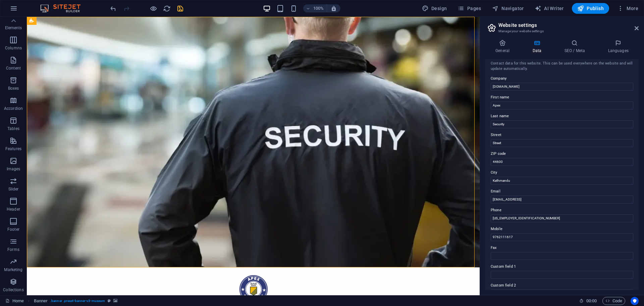
scroll to position [0, 0]
click at [571, 42] on icon at bounding box center [574, 43] width 41 height 7
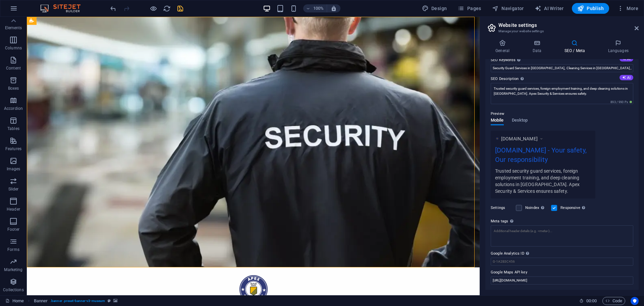
scroll to position [55, 0]
click at [635, 27] on icon at bounding box center [637, 27] width 4 height 5
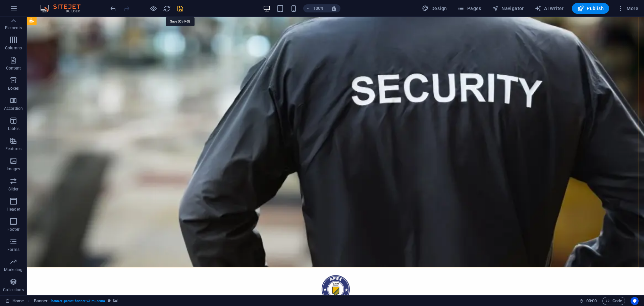
click at [181, 9] on icon "save" at bounding box center [180, 9] width 8 height 8
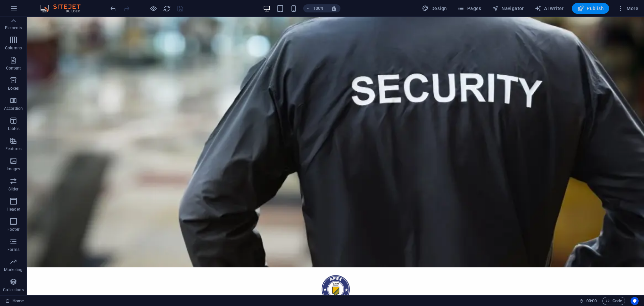
click at [579, 5] on icon "button" at bounding box center [580, 8] width 7 height 7
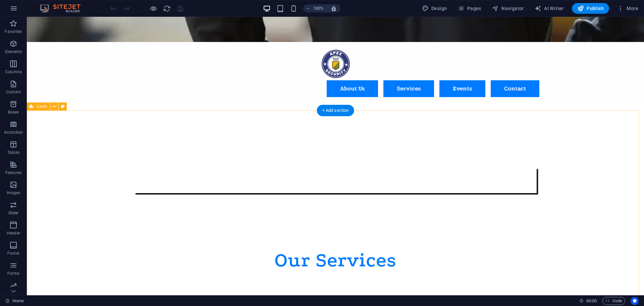
scroll to position [235, 0]
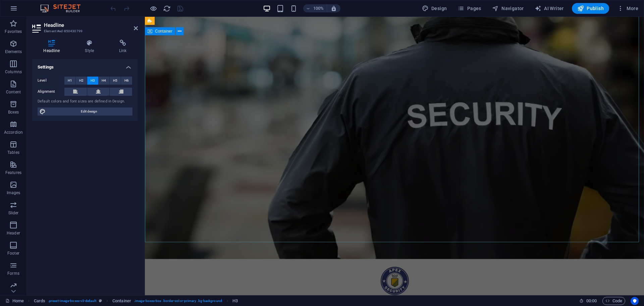
scroll to position [0, 0]
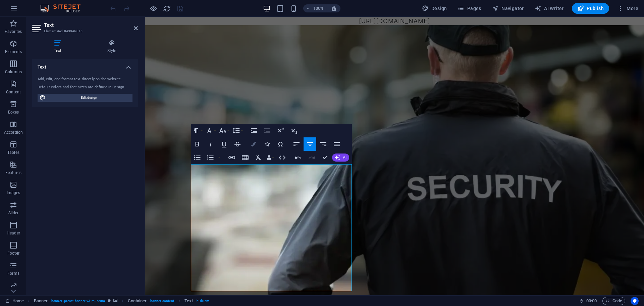
click at [257, 147] on button "Colors" at bounding box center [253, 143] width 13 height 13
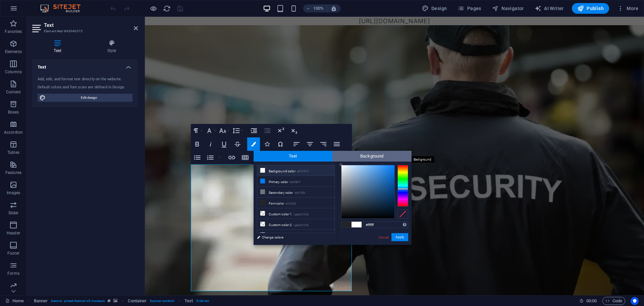
drag, startPoint x: 352, startPoint y: 209, endPoint x: 337, endPoint y: 158, distance: 52.7
click at [337, 158] on div "Text Background less Background color #FFFFFF Primary color #007BFF Secondary c…" at bounding box center [333, 198] width 158 height 94
click at [341, 166] on div at bounding box center [341, 165] width 2 height 2
drag, startPoint x: 341, startPoint y: 165, endPoint x: 339, endPoint y: 159, distance: 6.7
click at [340, 160] on div "Text Background less Background color #FFFFFF Primary color #007BFF Secondary c…" at bounding box center [333, 198] width 158 height 94
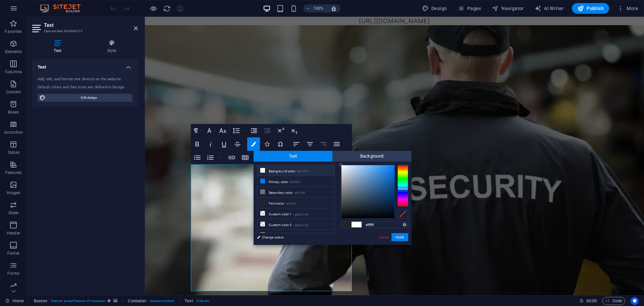
click at [328, 150] on button "Align Right" at bounding box center [323, 143] width 13 height 13
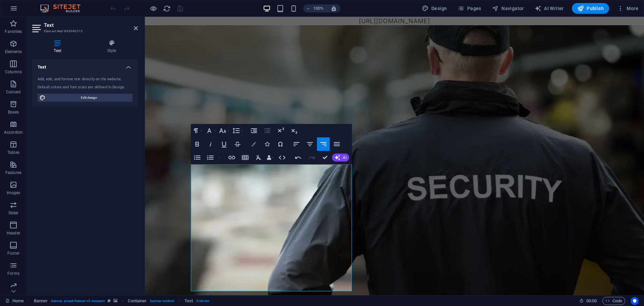
click at [252, 140] on button "Colors" at bounding box center [253, 143] width 13 height 13
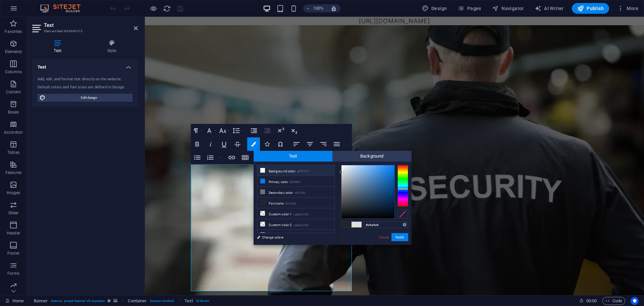
click at [280, 170] on li "Background color #FFFFFF" at bounding box center [295, 170] width 77 height 11
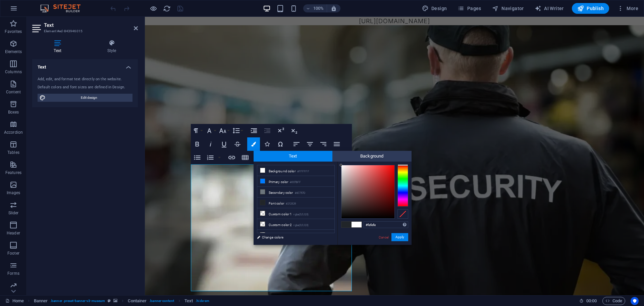
click at [341, 165] on div at bounding box center [341, 165] width 2 height 2
click at [340, 165] on div at bounding box center [341, 165] width 2 height 2
type input "#ffffff"
click at [339, 161] on div "#ffffff Supported formats #0852ed rgb(8, 82, 237) rgba(8, 82, 237, 90%) hsv(221…" at bounding box center [374, 251] width 74 height 180
click at [397, 234] on button "Apply" at bounding box center [399, 237] width 17 height 8
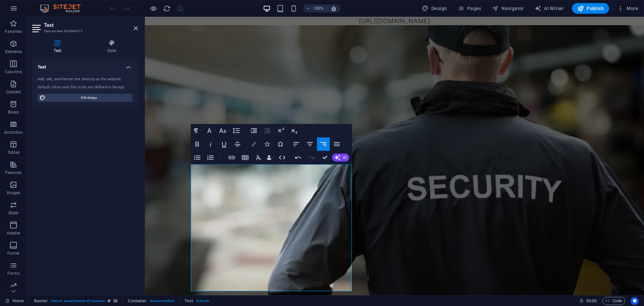
click at [254, 144] on icon "button" at bounding box center [253, 144] width 5 height 5
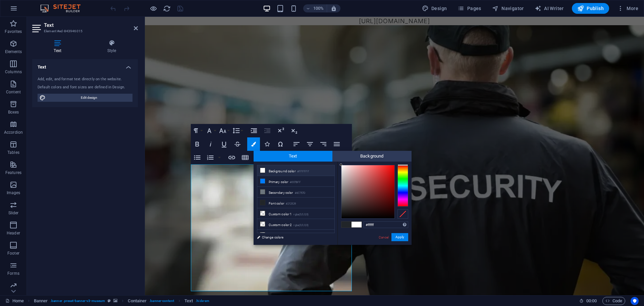
click at [361, 223] on span at bounding box center [357, 224] width 10 height 6
click at [358, 224] on span at bounding box center [357, 224] width 10 height 6
click at [400, 237] on button "Apply" at bounding box center [399, 237] width 17 height 8
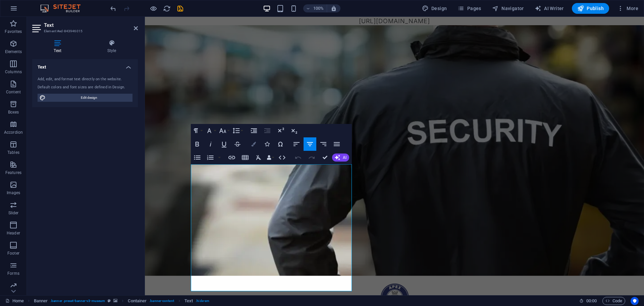
click at [254, 145] on icon "button" at bounding box center [253, 144] width 5 height 5
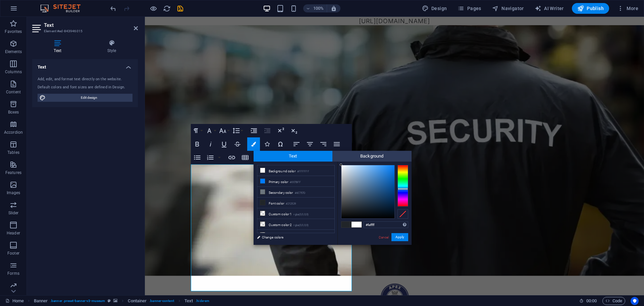
type input "#ffffff"
drag, startPoint x: 350, startPoint y: 208, endPoint x: 339, endPoint y: 165, distance: 44.9
click at [339, 165] on div "#ffffff Supported formats #0852ed rgb(8, 82, 237) rgba(8, 82, 237, 90%) hsv(221…" at bounding box center [374, 251] width 74 height 180
click at [340, 164] on div at bounding box center [341, 164] width 2 height 2
click at [395, 236] on button "Apply" at bounding box center [399, 237] width 17 height 8
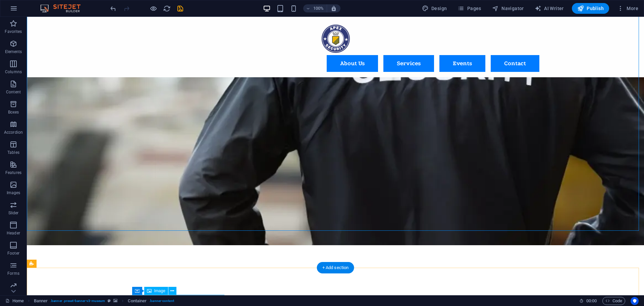
scroll to position [67, 0]
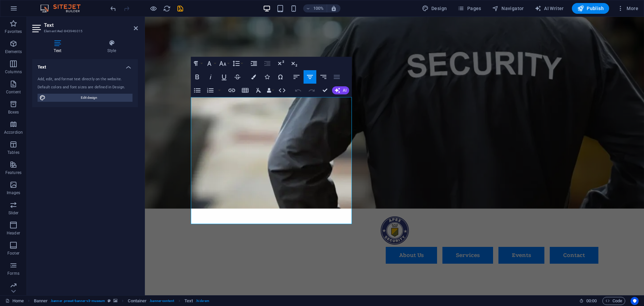
click at [339, 76] on icon "button" at bounding box center [337, 77] width 8 height 8
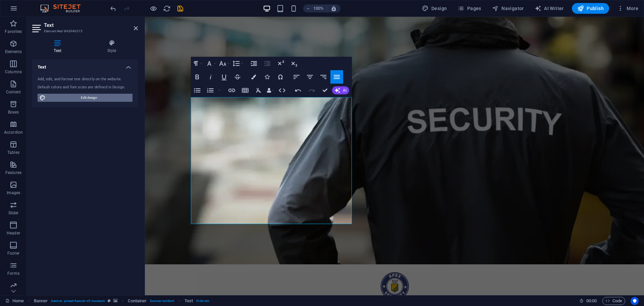
click at [77, 98] on span "Edit design" at bounding box center [89, 98] width 83 height 8
select select "px"
select select "300"
select select "px"
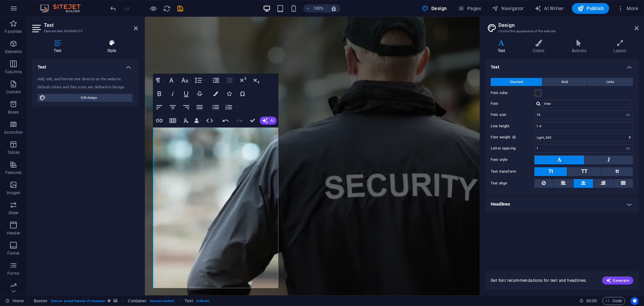
click at [123, 48] on h4 "Style" at bounding box center [112, 47] width 52 height 14
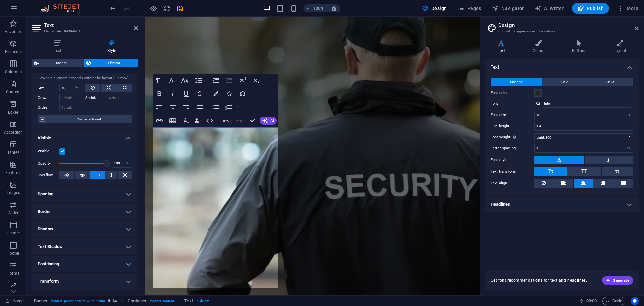
scroll to position [34, 0]
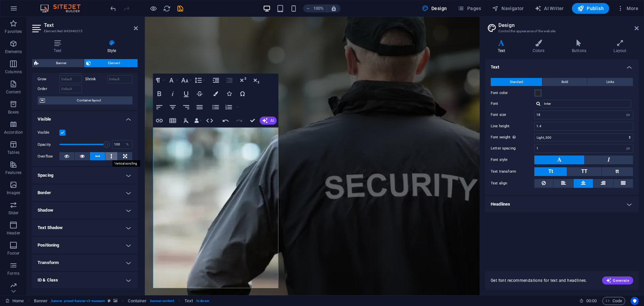
click at [110, 157] on icon at bounding box center [111, 156] width 2 height 8
click at [125, 153] on icon at bounding box center [125, 156] width 4 height 8
click at [97, 156] on icon at bounding box center [97, 156] width 5 height 8
click at [115, 172] on h4 "Spacing" at bounding box center [85, 175] width 106 height 16
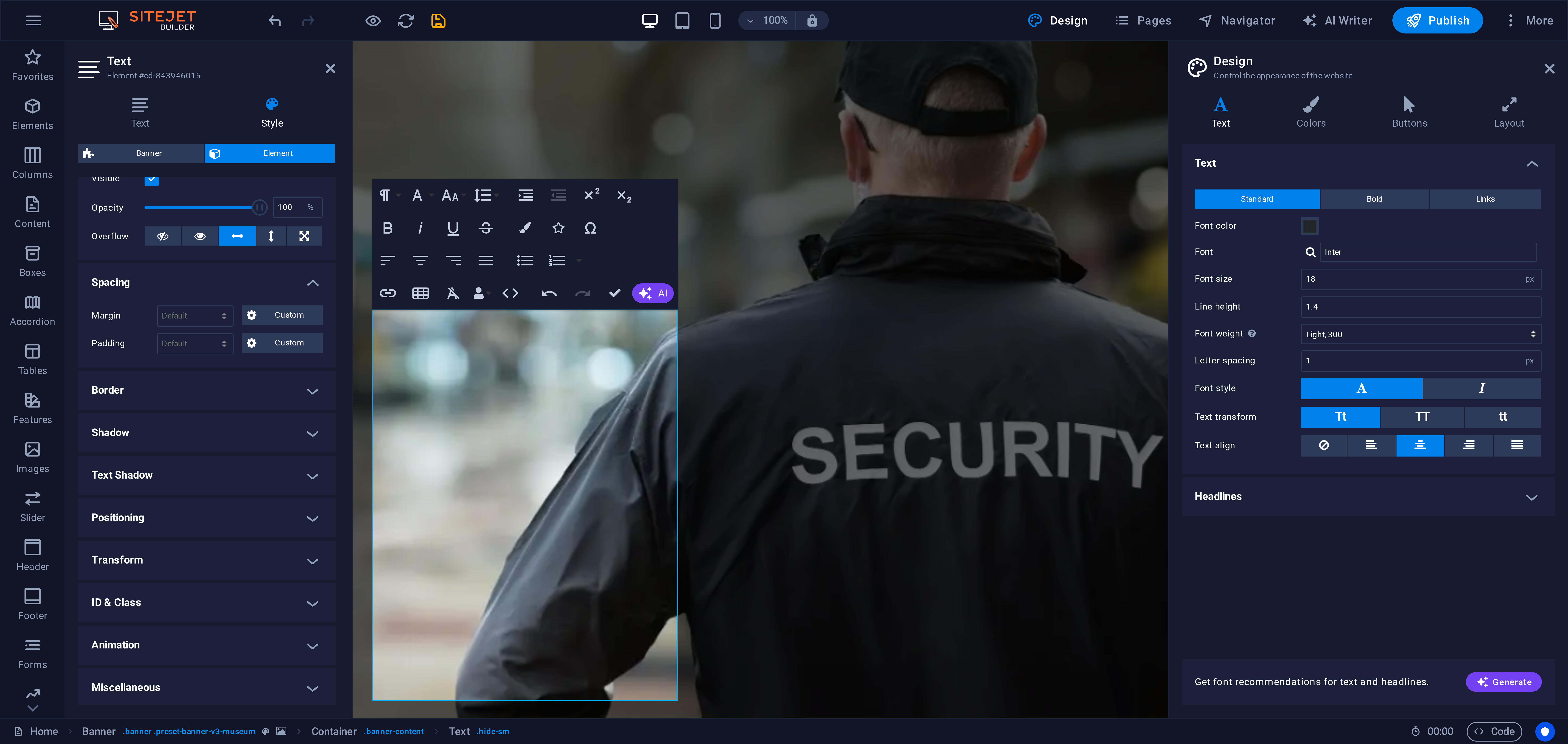
scroll to position [57, 0]
click at [125, 186] on strong "security guard services, event security, foreign employment training, and deep …" at bounding box center [190, 304] width 194 height 9
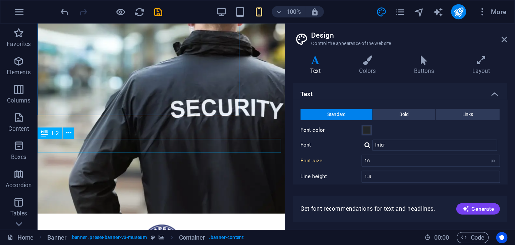
scroll to position [67, 0]
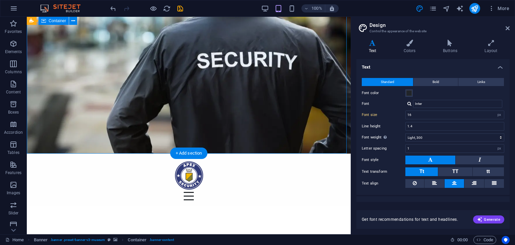
type input "18"
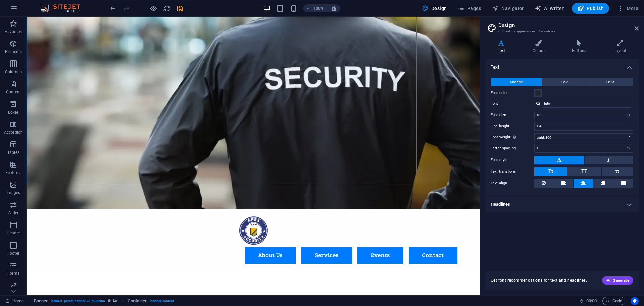
scroll to position [67, 0]
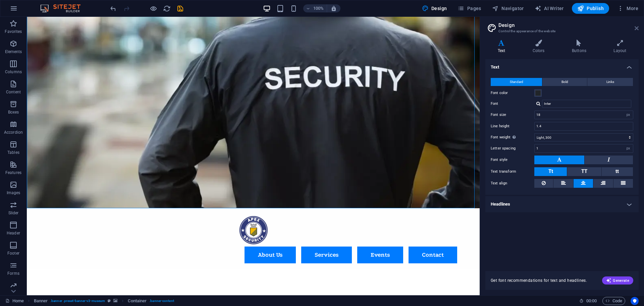
click at [638, 27] on icon at bounding box center [637, 27] width 4 height 5
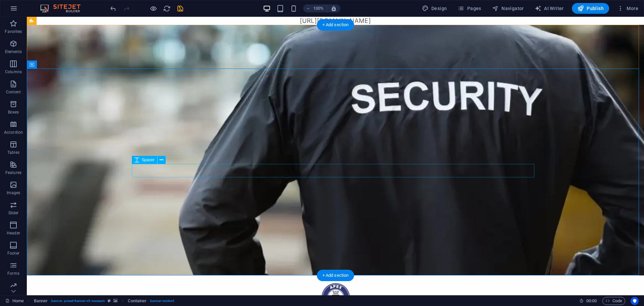
scroll to position [0, 0]
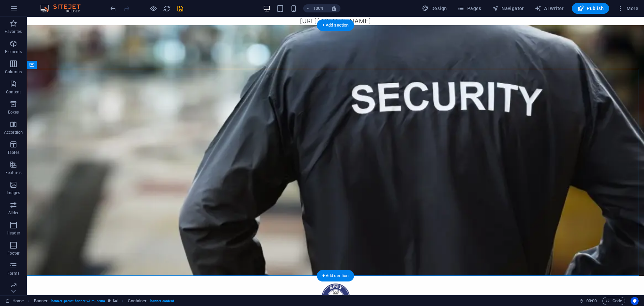
click at [192, 25] on figure at bounding box center [335, 150] width 617 height 250
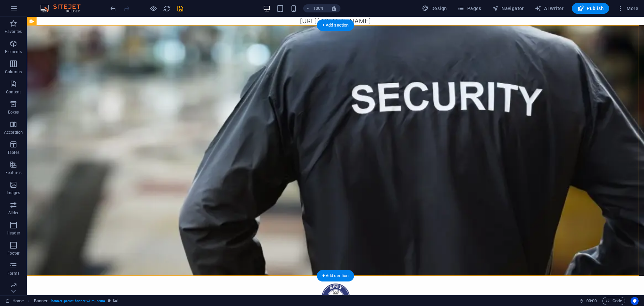
click at [192, 25] on figure at bounding box center [335, 150] width 617 height 250
drag, startPoint x: 192, startPoint y: 20, endPoint x: 74, endPoint y: 20, distance: 117.7
click at [74, 25] on figure at bounding box center [335, 150] width 617 height 250
select select "vh"
select select "header"
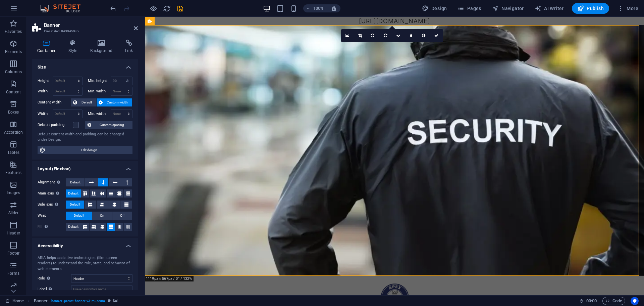
click at [377, 25] on figure at bounding box center [394, 150] width 499 height 250
click at [381, 25] on figure at bounding box center [394, 150] width 499 height 250
click at [374, 25] on figure at bounding box center [394, 150] width 499 height 250
click at [177, 20] on button at bounding box center [175, 21] width 8 height 8
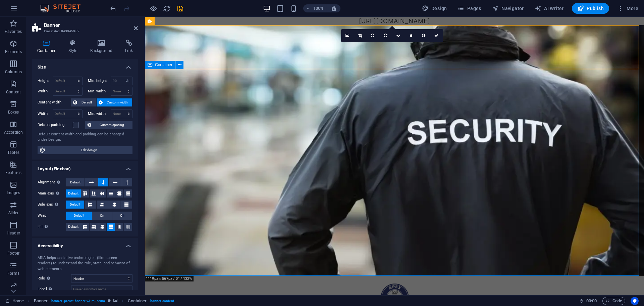
drag, startPoint x: 160, startPoint y: 91, endPoint x: 167, endPoint y: 79, distance: 14.0
click at [179, 65] on icon at bounding box center [180, 64] width 4 height 7
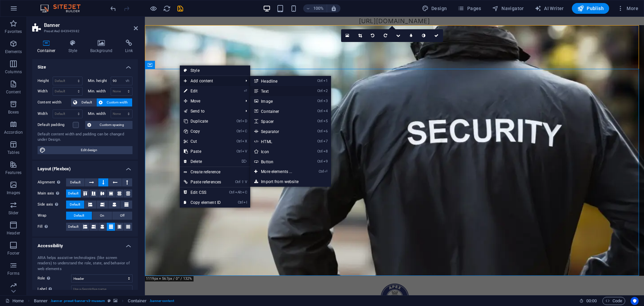
drag, startPoint x: 124, startPoint y: 73, endPoint x: 269, endPoint y: 90, distance: 145.9
click at [269, 90] on link "Ctrl 2 Text" at bounding box center [277, 91] width 55 height 10
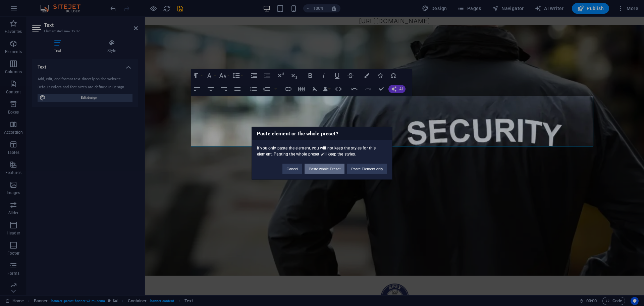
click at [337, 172] on button "Paste whole Preset" at bounding box center [325, 168] width 40 height 10
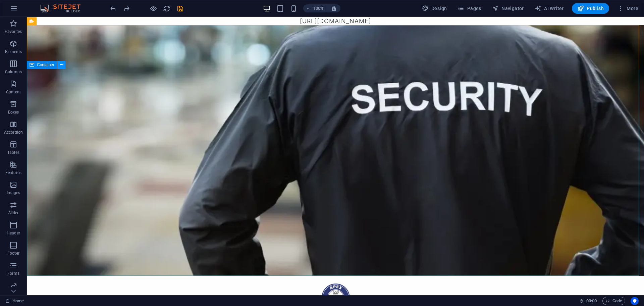
click at [0, 0] on button at bounding box center [0, 0] width 0 height 0
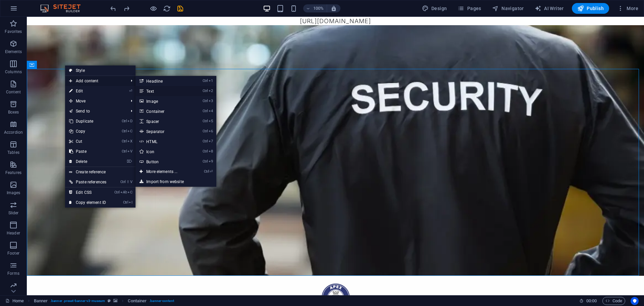
click at [161, 90] on link "Ctrl 2 Text" at bounding box center [163, 91] width 55 height 10
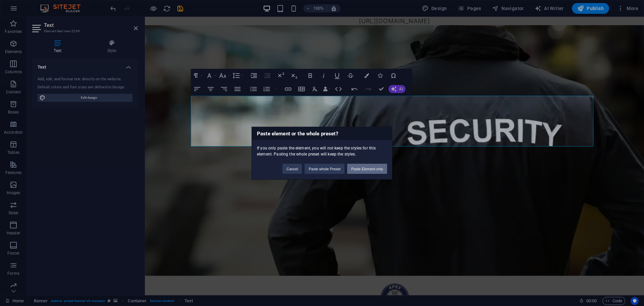
click at [365, 169] on button "Paste Element only" at bounding box center [367, 168] width 40 height 10
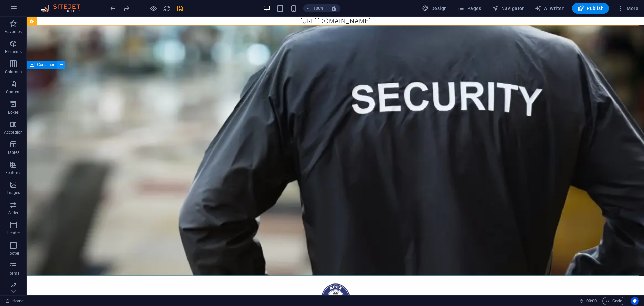
click at [60, 65] on icon at bounding box center [62, 64] width 4 height 7
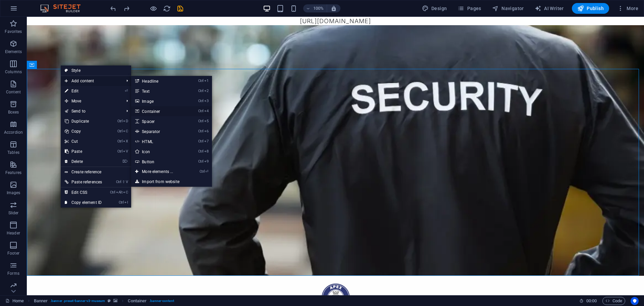
drag, startPoint x: 182, startPoint y: 112, endPoint x: 38, endPoint y: 95, distance: 145.6
click at [182, 112] on link "Ctrl 4 Container" at bounding box center [158, 111] width 55 height 10
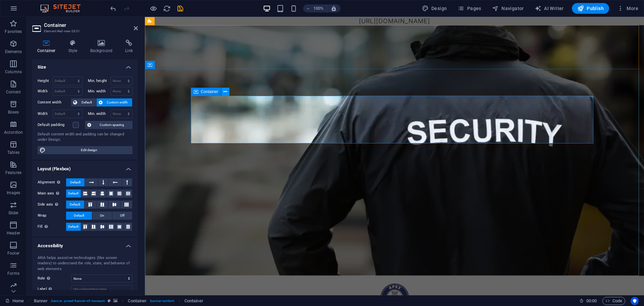
click at [227, 92] on button at bounding box center [225, 92] width 8 height 8
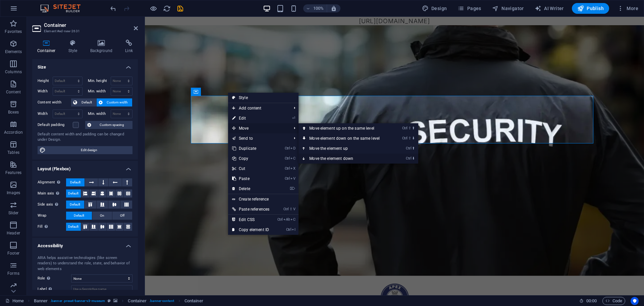
click at [329, 157] on link "Ctrl ⬇ Move the element down" at bounding box center [346, 158] width 95 height 10
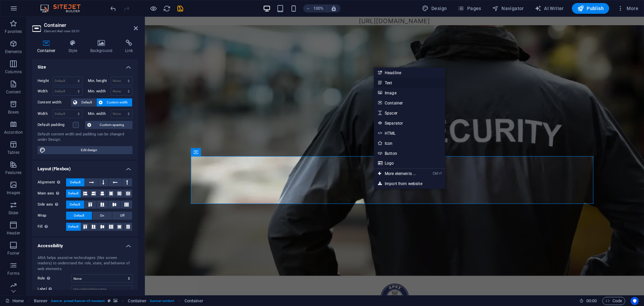
click at [391, 82] on link "Text" at bounding box center [409, 82] width 71 height 10
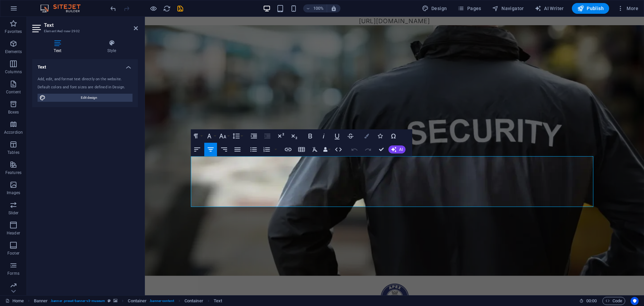
click at [369, 135] on icon "button" at bounding box center [366, 135] width 5 height 5
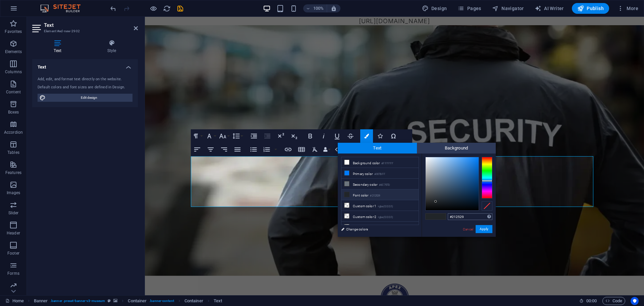
drag, startPoint x: 466, startPoint y: 216, endPoint x: 452, endPoint y: 216, distance: 14.1
click at [452, 216] on input "#212529" at bounding box center [470, 216] width 45 height 7
click at [484, 225] on button "Apply" at bounding box center [484, 229] width 17 height 8
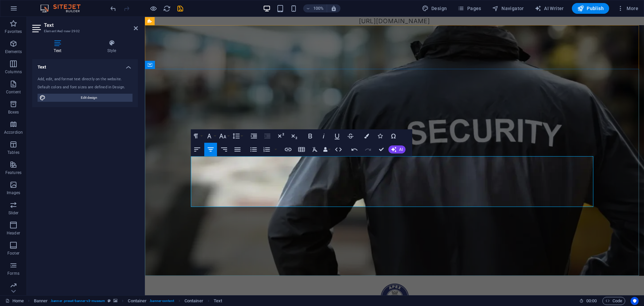
drag, startPoint x: 464, startPoint y: 201, endPoint x: 193, endPoint y: 157, distance: 274.3
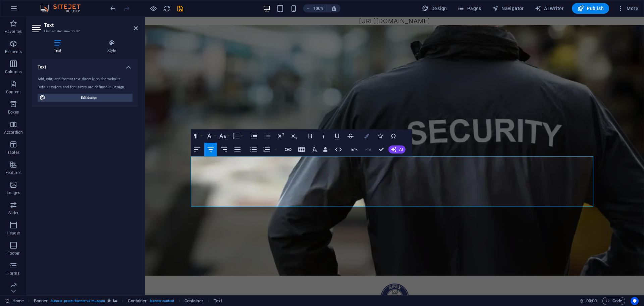
click at [367, 132] on button "Colors" at bounding box center [366, 135] width 13 height 13
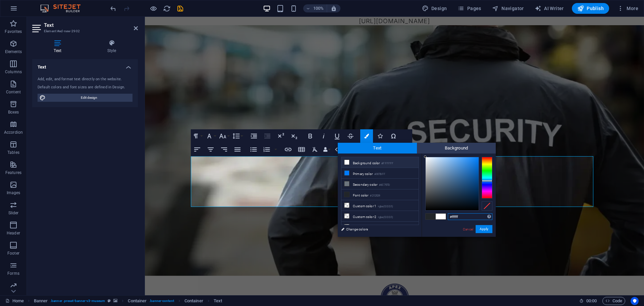
drag, startPoint x: 436, startPoint y: 200, endPoint x: 423, endPoint y: 155, distance: 47.0
click at [423, 155] on div "#ffffff Supported formats #0852ed rgb(8, 82, 237) rgba(8, 82, 237, 90%) hsv(221…" at bounding box center [459, 243] width 74 height 180
type input "#ffffff"
click at [425, 156] on div at bounding box center [425, 156] width 2 height 2
click at [479, 231] on button "Apply" at bounding box center [484, 229] width 17 height 8
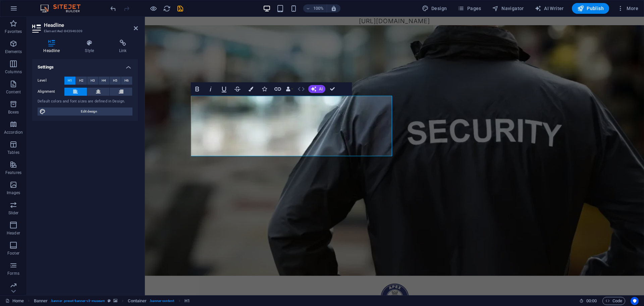
click at [303, 88] on icon "button" at bounding box center [301, 89] width 7 height 4
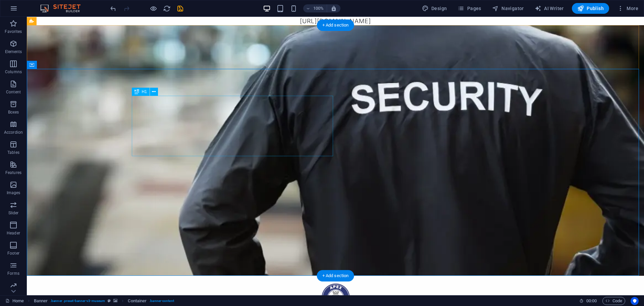
click at [153, 91] on icon at bounding box center [154, 91] width 4 height 7
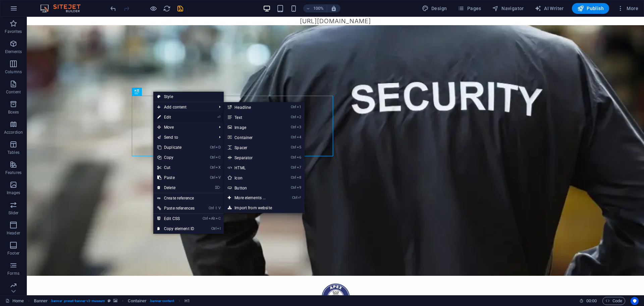
click at [184, 116] on link "⏎ Edit" at bounding box center [175, 117] width 45 height 10
select select "%"
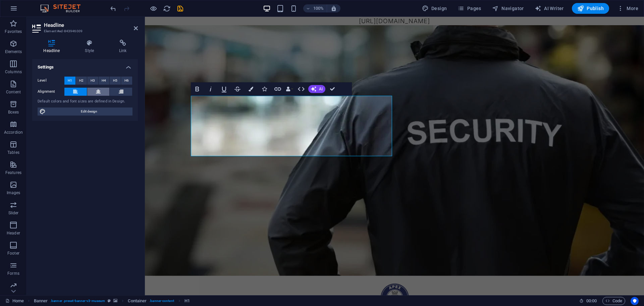
click at [102, 90] on button at bounding box center [98, 92] width 22 height 8
click at [92, 43] on icon at bounding box center [90, 43] width 32 height 7
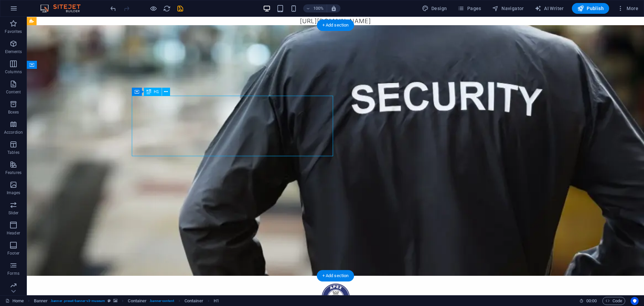
select select "%"
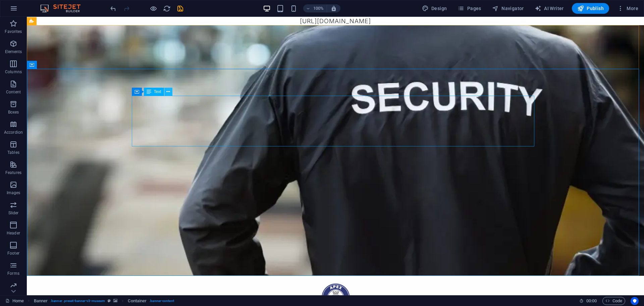
click at [168, 93] on icon at bounding box center [168, 91] width 4 height 7
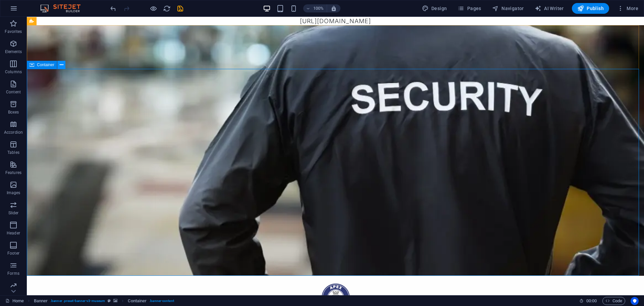
click at [0, 0] on button at bounding box center [0, 0] width 0 height 0
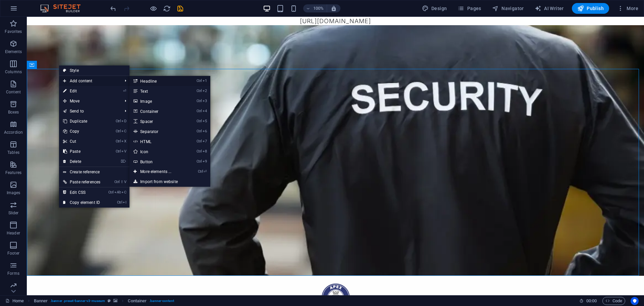
click at [150, 83] on link "Ctrl 1 Headline" at bounding box center [156, 81] width 55 height 10
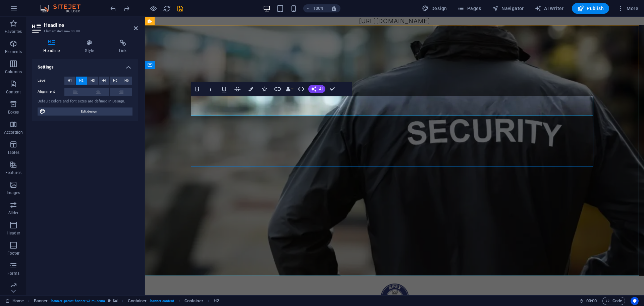
drag, startPoint x: 519, startPoint y: 106, endPoint x: 271, endPoint y: 110, distance: 247.2
click at [250, 91] on icon "button" at bounding box center [251, 89] width 5 height 5
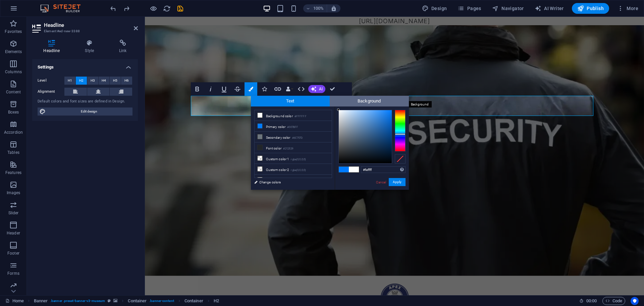
type input "#ffffff"
drag, startPoint x: 391, startPoint y: 109, endPoint x: 337, endPoint y: 106, distance: 53.4
click at [337, 106] on div "Text Background less Background color #FFFFFF Primary color #007BFF Secondary c…" at bounding box center [330, 143] width 158 height 94
click at [337, 106] on span "Background" at bounding box center [369, 101] width 79 height 11
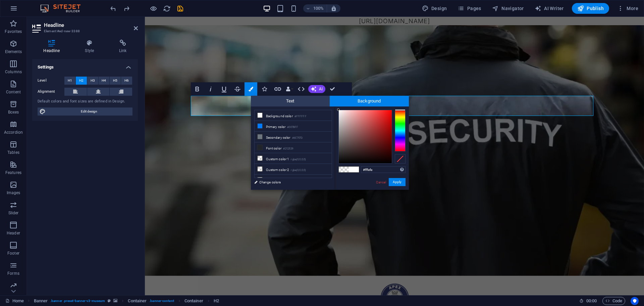
type input "#ffffff"
click at [337, 109] on div at bounding box center [338, 109] width 2 height 2
click at [399, 181] on button "Apply" at bounding box center [397, 182] width 17 height 8
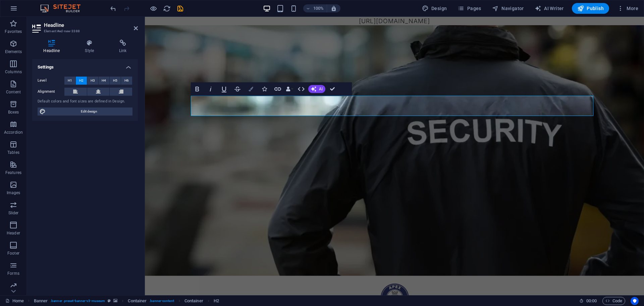
click at [250, 92] on button "Colors" at bounding box center [251, 88] width 13 height 13
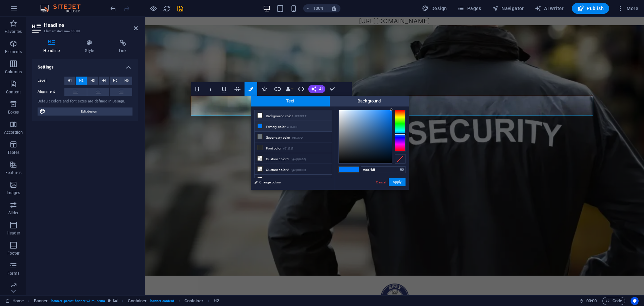
click at [279, 115] on li "Background color #FFFFFF" at bounding box center [293, 115] width 77 height 11
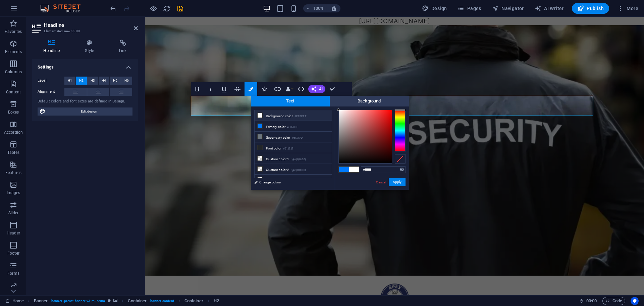
click at [344, 169] on span at bounding box center [344, 169] width 10 height 6
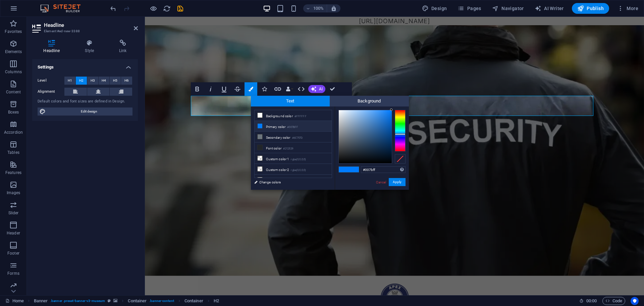
click at [346, 170] on span at bounding box center [344, 169] width 10 height 6
click at [282, 158] on li "Custom color 1 rgba(0,0,0,0)" at bounding box center [293, 158] width 77 height 11
type input "rgba(0, 0, 0, 0)"
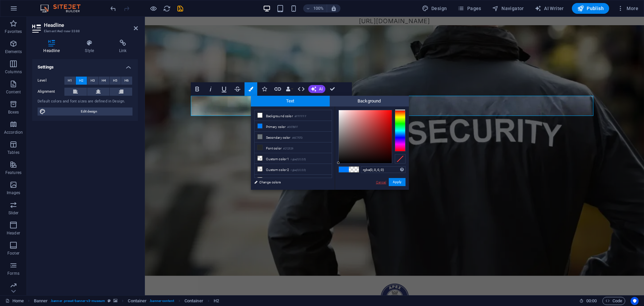
click at [379, 183] on link "Cancel" at bounding box center [381, 181] width 12 height 5
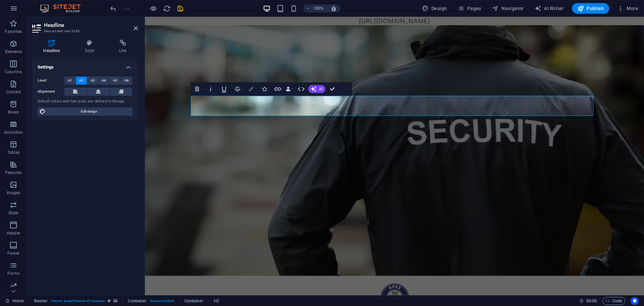
click at [253, 88] on button "Colors" at bounding box center [251, 88] width 13 height 13
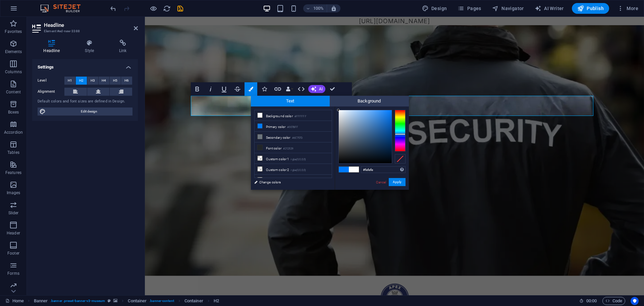
type input "#ffffff"
drag, startPoint x: 390, startPoint y: 109, endPoint x: 337, endPoint y: 108, distance: 53.7
click at [337, 108] on div "#ffffff Supported formats #0852ed rgb(8, 82, 237) rgba(8, 82, 237, 90%) hsv(221…" at bounding box center [372, 196] width 74 height 180
click at [338, 108] on div at bounding box center [338, 109] width 2 height 2
click at [399, 182] on button "Apply" at bounding box center [397, 182] width 17 height 8
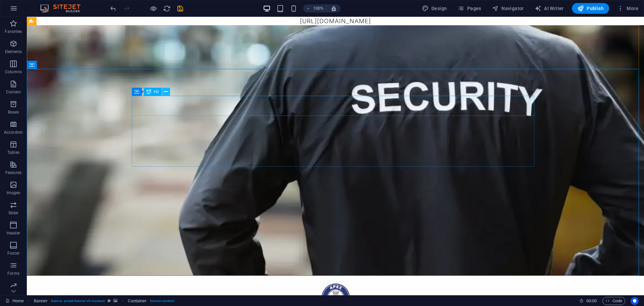
click at [165, 92] on icon at bounding box center [166, 91] width 4 height 7
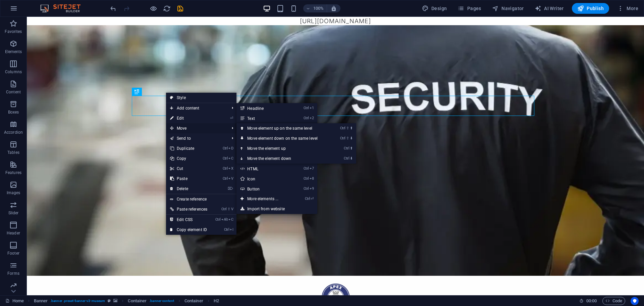
click at [181, 126] on span "Move" at bounding box center [196, 128] width 60 height 10
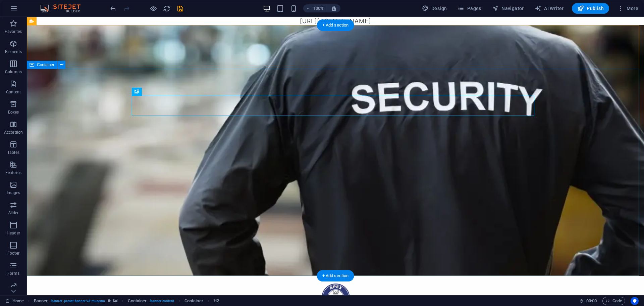
click at [165, 91] on icon at bounding box center [166, 91] width 4 height 7
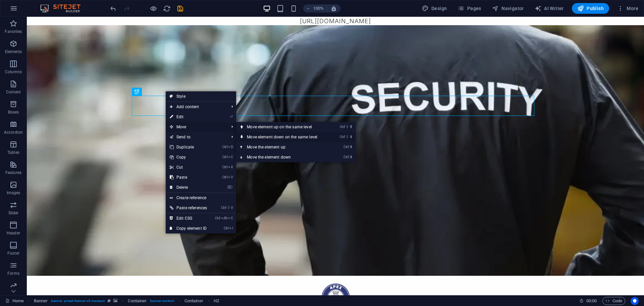
click at [260, 140] on link "Ctrl ⇧ ⬇ Move element down on the same level" at bounding box center [283, 137] width 95 height 10
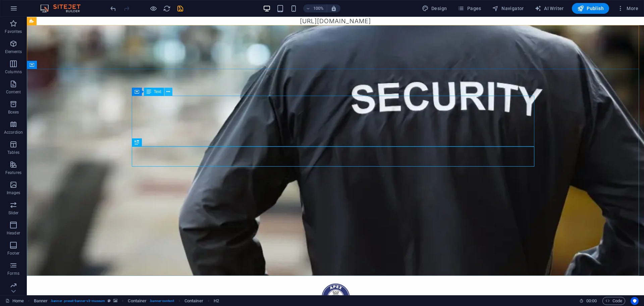
click at [171, 93] on button at bounding box center [168, 92] width 8 height 8
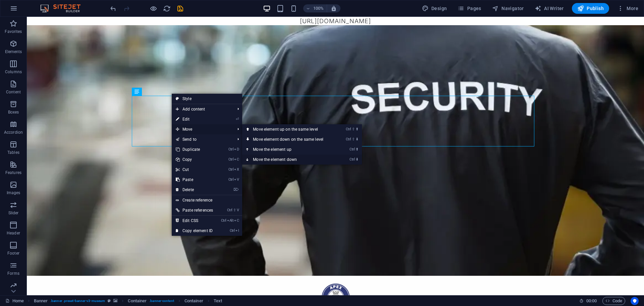
click at [268, 157] on link "Ctrl ⬇ Move the element down" at bounding box center [289, 159] width 95 height 10
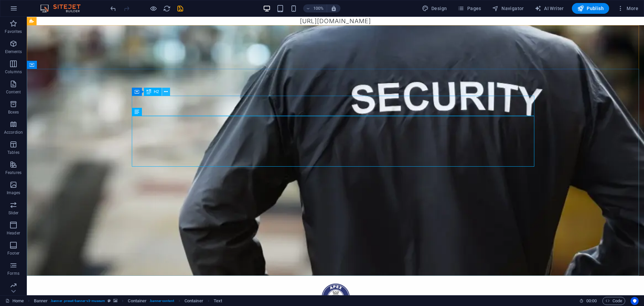
click at [169, 91] on button at bounding box center [166, 92] width 8 height 8
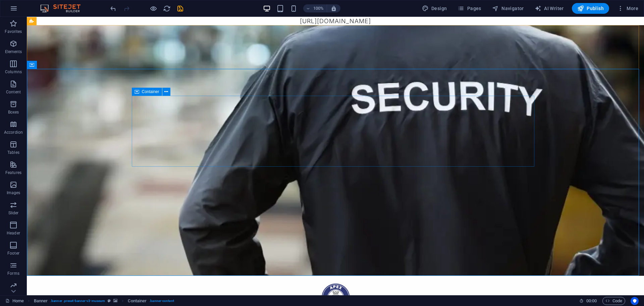
click at [157, 93] on span "Container" at bounding box center [150, 92] width 17 height 4
click at [159, 92] on div "H2" at bounding box center [153, 92] width 18 height 8
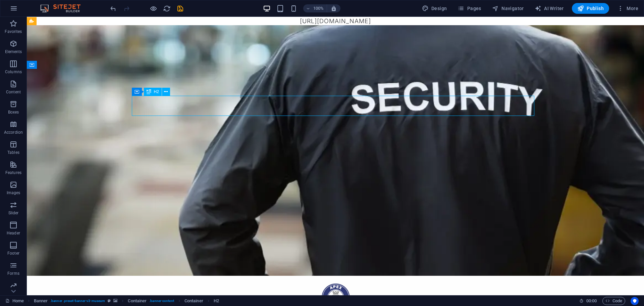
click at [153, 91] on div "H2" at bounding box center [153, 92] width 18 height 8
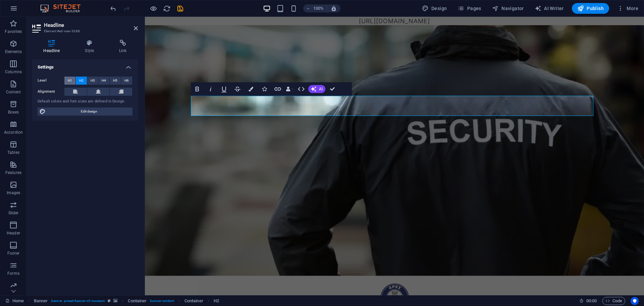
click at [72, 78] on button "H1" at bounding box center [69, 80] width 11 height 8
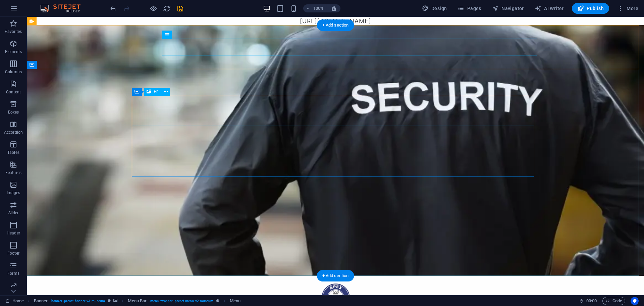
click at [150, 92] on icon at bounding box center [149, 92] width 5 height 8
click at [166, 94] on icon at bounding box center [166, 91] width 4 height 7
click at [148, 94] on icon at bounding box center [149, 92] width 5 height 8
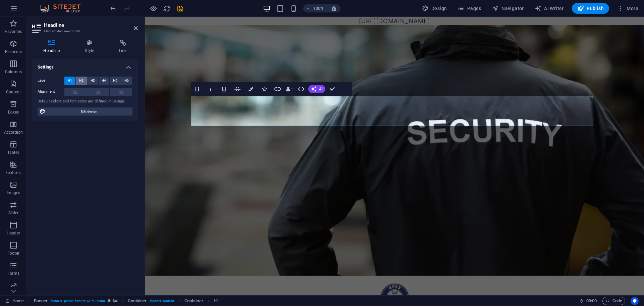
click at [84, 82] on button "H2" at bounding box center [81, 80] width 11 height 8
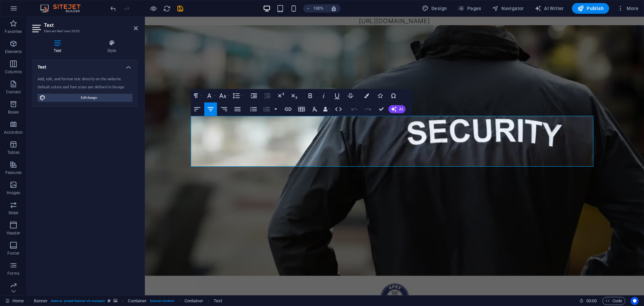
click at [277, 110] on button "button" at bounding box center [275, 108] width 5 height 13
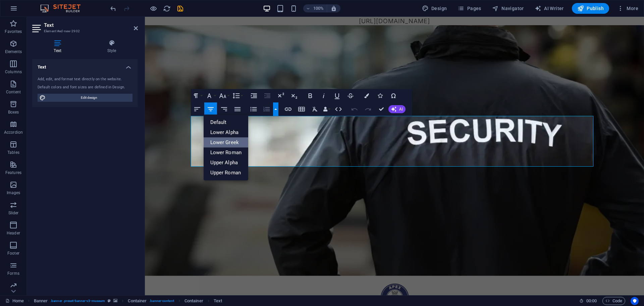
click at [226, 143] on link "Lower Greek" at bounding box center [226, 142] width 45 height 10
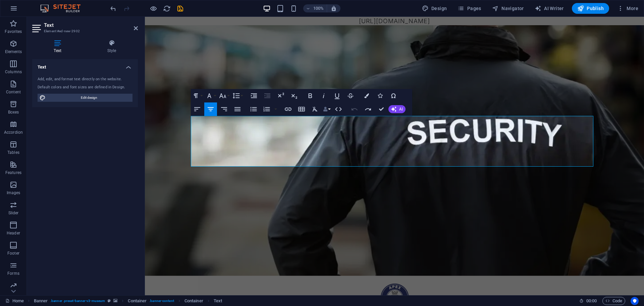
click at [328, 111] on button "Data Bindings" at bounding box center [326, 108] width 9 height 13
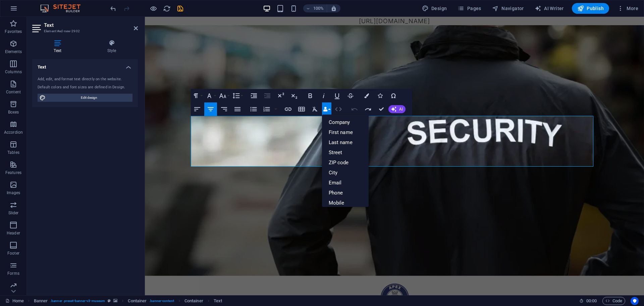
click at [335, 108] on icon "button" at bounding box center [338, 109] width 8 height 8
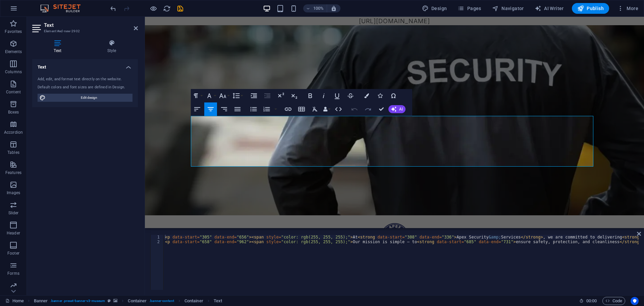
click at [367, 110] on icon "button" at bounding box center [368, 109] width 8 height 8
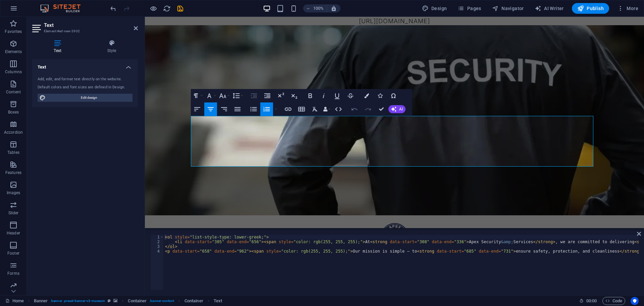
click at [354, 110] on icon "button" at bounding box center [355, 109] width 8 height 8
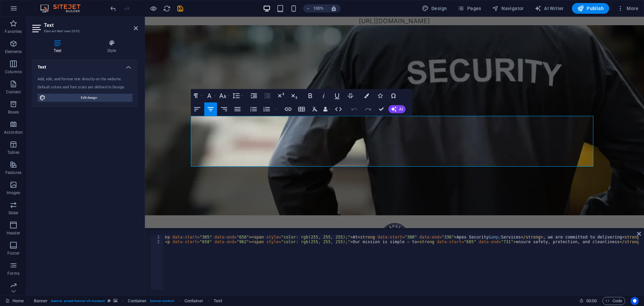
click at [368, 109] on icon "button" at bounding box center [368, 109] width 8 height 8
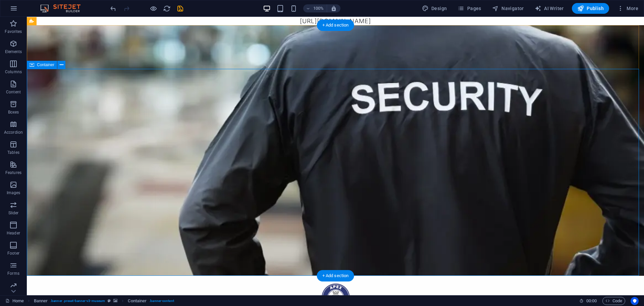
click at [61, 65] on icon at bounding box center [62, 64] width 4 height 7
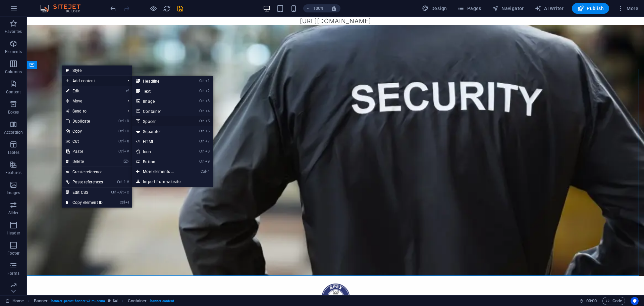
click at [159, 122] on link "Ctrl 5 Spacer" at bounding box center [159, 121] width 55 height 10
select select "px"
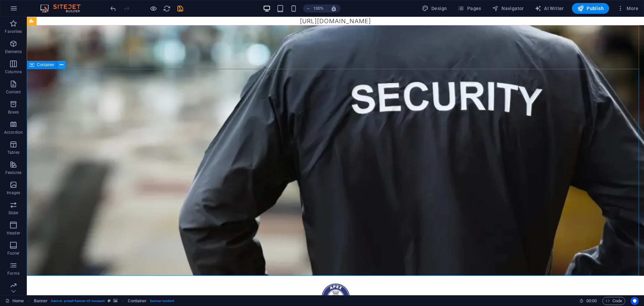
click at [63, 66] on icon at bounding box center [62, 64] width 4 height 7
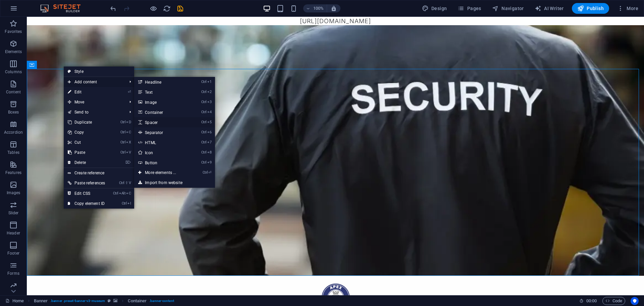
click at [157, 124] on link "Ctrl 5 Spacer" at bounding box center [161, 122] width 55 height 10
select select "px"
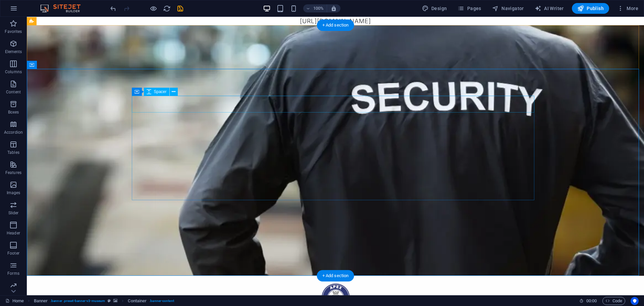
select select "px"
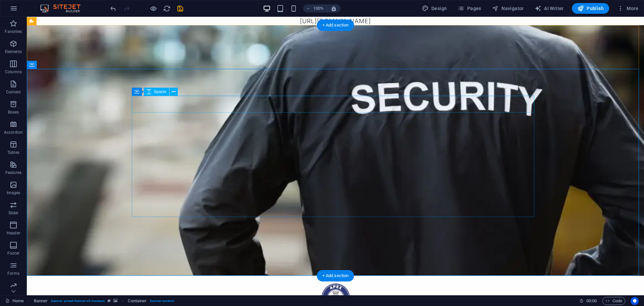
click at [161, 88] on div "Spacer" at bounding box center [156, 92] width 25 height 8
click at [160, 95] on div "Spacer" at bounding box center [156, 92] width 25 height 8
click at [160, 93] on span "Spacer" at bounding box center [160, 92] width 13 height 4
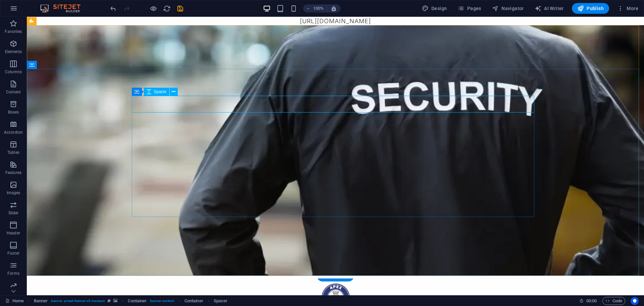
select select "px"
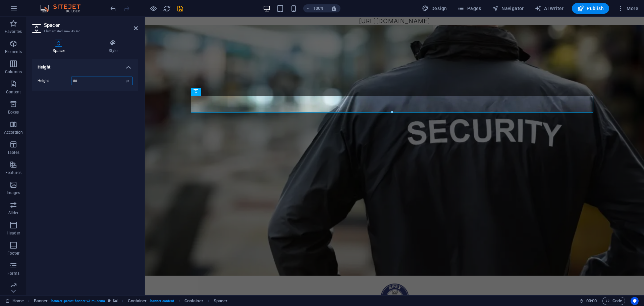
click at [104, 82] on input "50" at bounding box center [101, 81] width 61 height 8
type input "5"
type input "80"
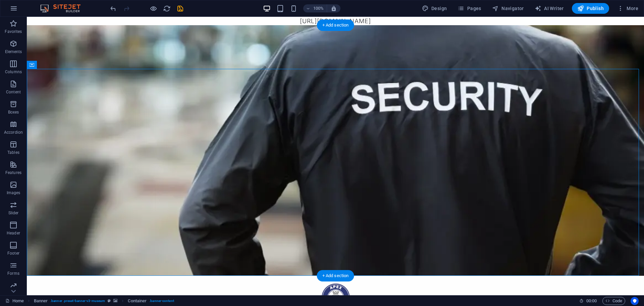
click at [54, 25] on figure at bounding box center [335, 150] width 617 height 250
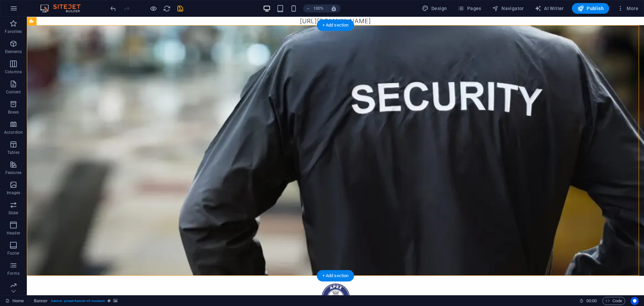
click at [276, 25] on figure at bounding box center [335, 150] width 617 height 250
select select "vh"
select select "header"
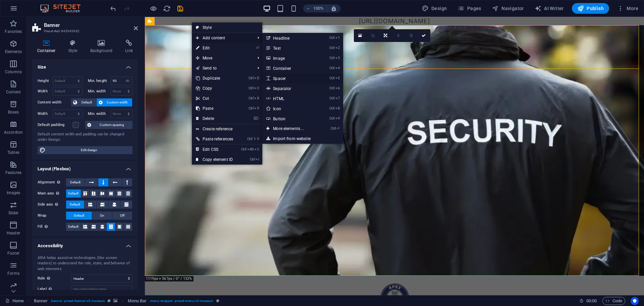
click at [286, 76] on link "Ctrl 5 Spacer" at bounding box center [289, 78] width 55 height 10
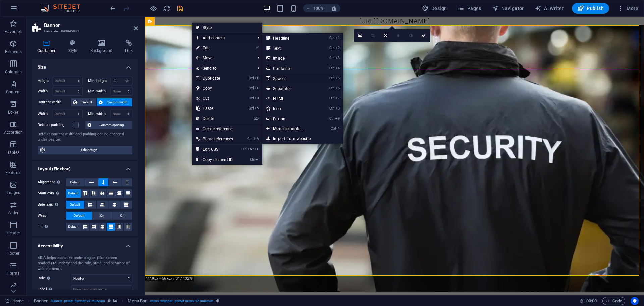
select select "px"
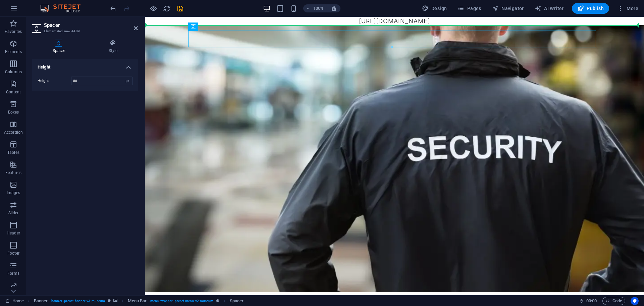
drag, startPoint x: 275, startPoint y: 43, endPoint x: 274, endPoint y: 18, distance: 24.8
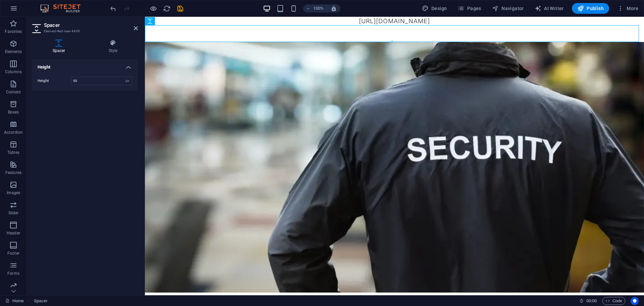
drag, startPoint x: 274, startPoint y: 18, endPoint x: 275, endPoint y: 31, distance: 13.1
click at [275, 42] on figure at bounding box center [394, 167] width 499 height 250
select select "vh"
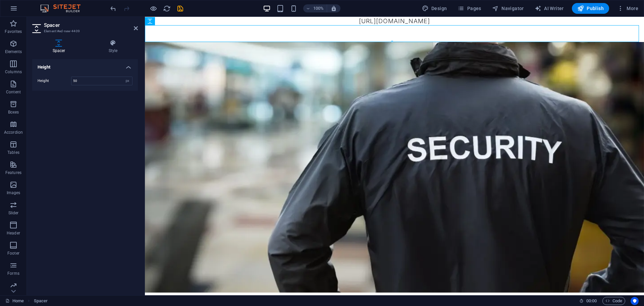
select select "header"
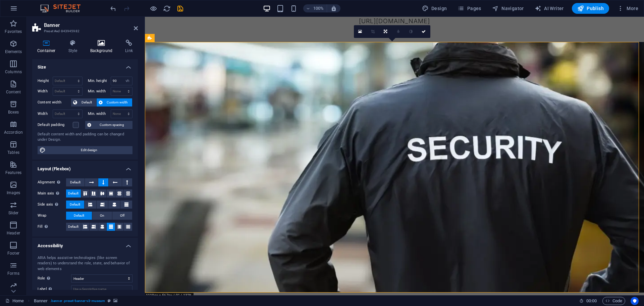
click at [99, 47] on h4 "Background" at bounding box center [102, 47] width 35 height 14
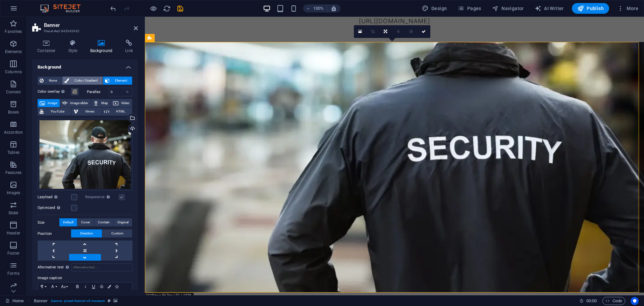
click at [82, 81] on span "Color / Gradient" at bounding box center [86, 80] width 30 height 8
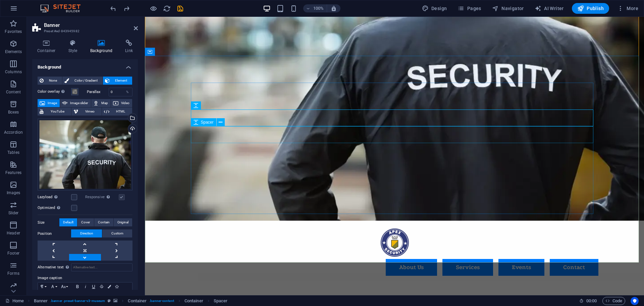
scroll to position [101, 0]
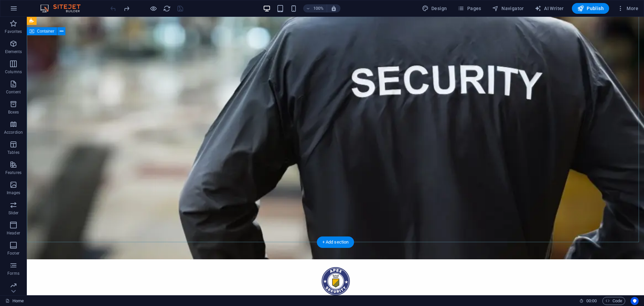
scroll to position [0, 0]
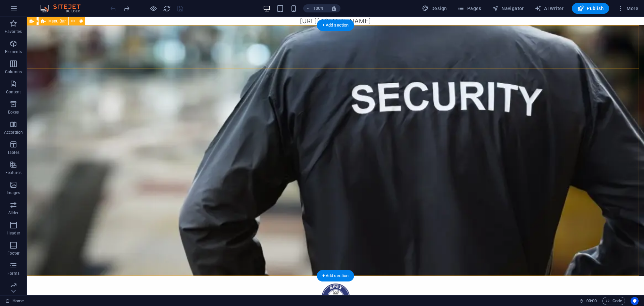
click at [81, 275] on div "About Us Services Events Contact" at bounding box center [335, 305] width 617 height 60
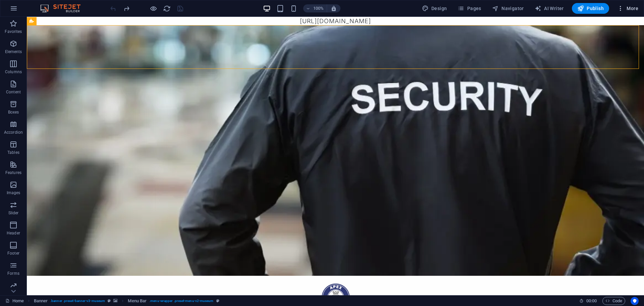
click at [0, 0] on span "More" at bounding box center [0, 0] width 0 height 0
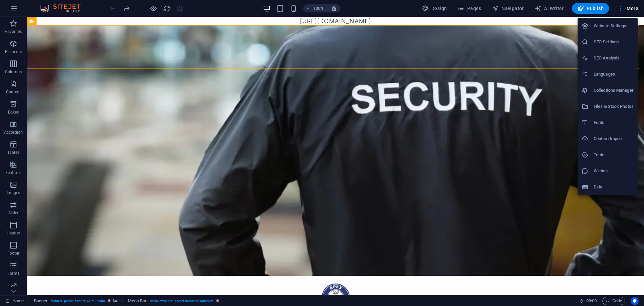
click at [606, 48] on li "SEO Settings" at bounding box center [608, 42] width 60 height 16
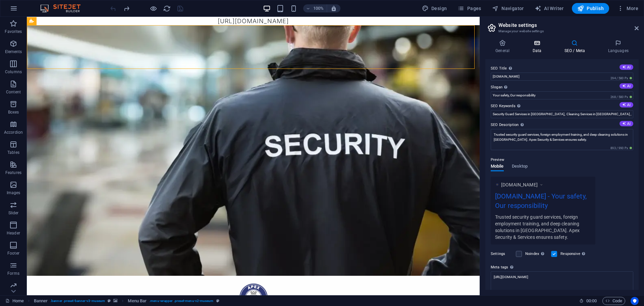
click at [543, 48] on h4 "Data" at bounding box center [538, 47] width 32 height 14
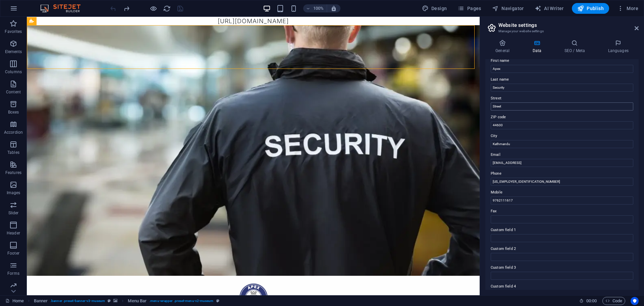
scroll to position [67, 0]
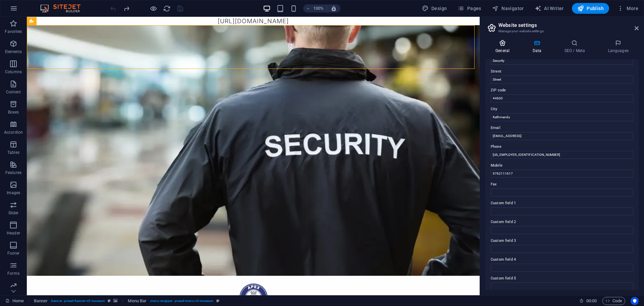
click at [509, 45] on icon at bounding box center [502, 43] width 34 height 7
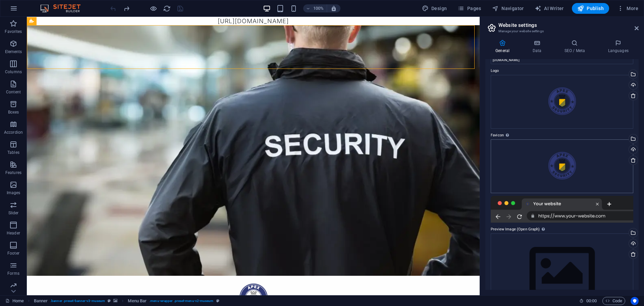
scroll to position [42, 0]
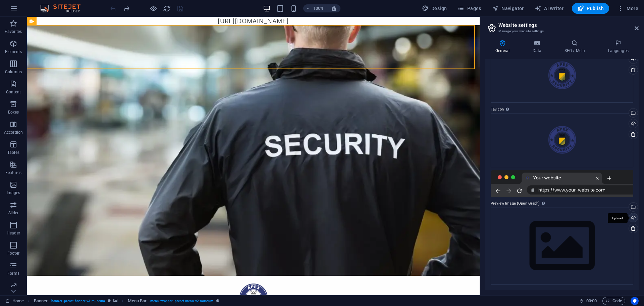
click at [631, 216] on div "Upload" at bounding box center [633, 218] width 10 height 10
click at [632, 210] on div "Select files from the file manager, stock photos, or upload file(s)" at bounding box center [633, 207] width 10 height 10
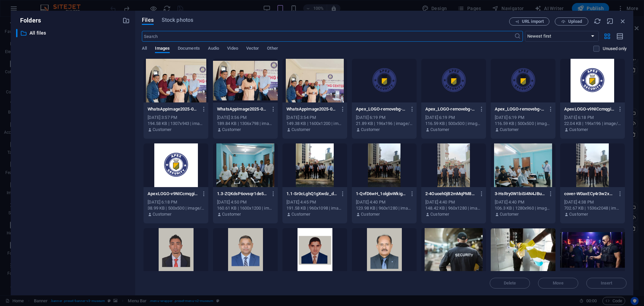
click at [379, 88] on div at bounding box center [384, 81] width 65 height 44
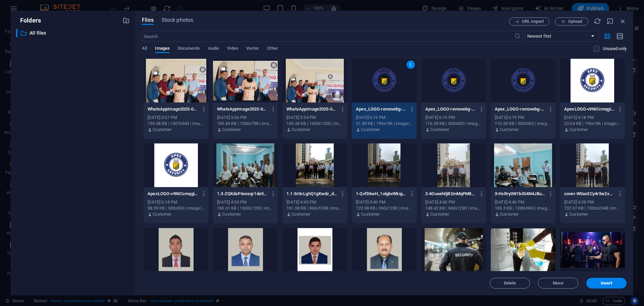
click at [379, 88] on div "1" at bounding box center [384, 81] width 65 height 44
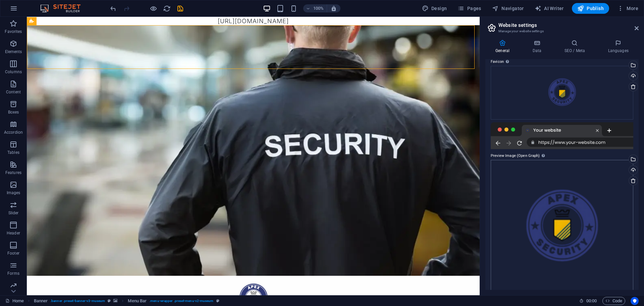
scroll to position [100, 0]
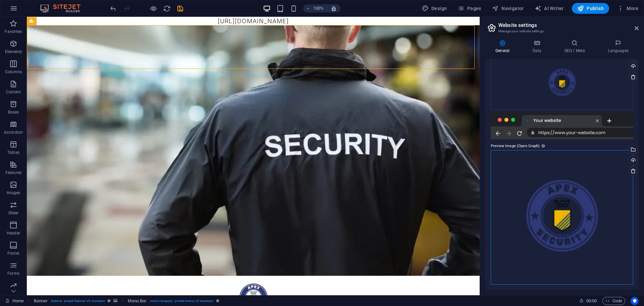
click at [564, 184] on div "Drag files here, click to choose files or select files from Files or our free s…" at bounding box center [562, 217] width 143 height 134
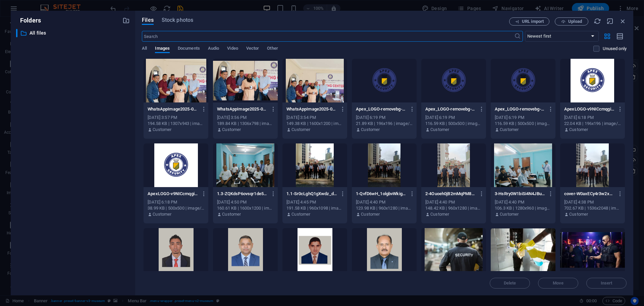
click at [564, 184] on div at bounding box center [592, 165] width 65 height 44
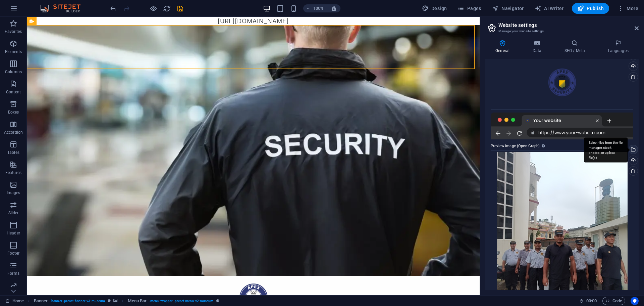
click at [633, 151] on div "Select files from the file manager, stock photos, or upload file(s)" at bounding box center [633, 150] width 10 height 10
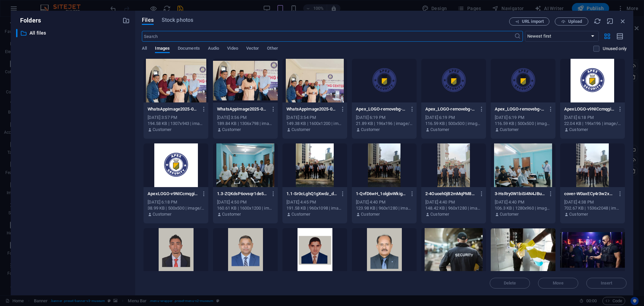
click at [182, 177] on div at bounding box center [176, 165] width 65 height 44
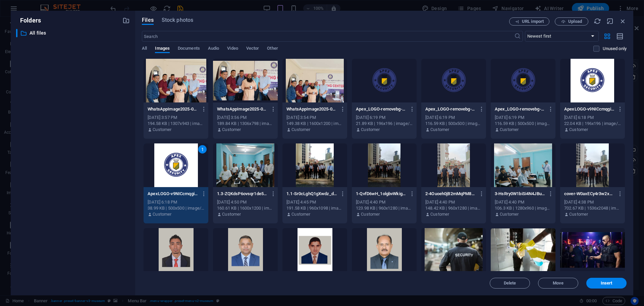
click at [588, 93] on div at bounding box center [592, 81] width 65 height 44
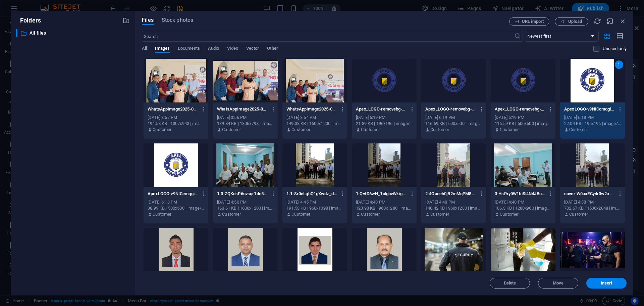
click at [588, 93] on div "1" at bounding box center [592, 81] width 65 height 44
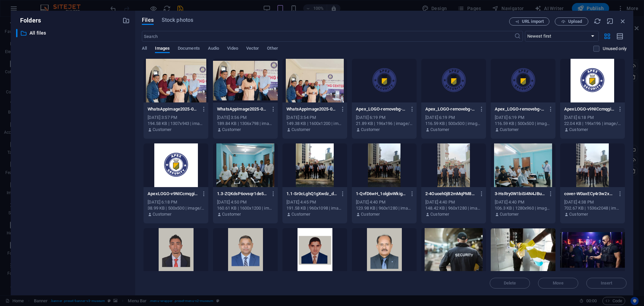
click at [583, 91] on div at bounding box center [592, 81] width 65 height 44
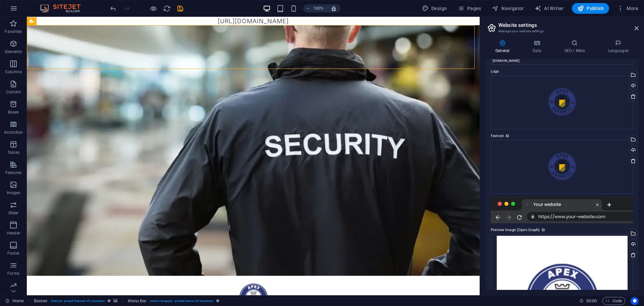
scroll to position [0, 0]
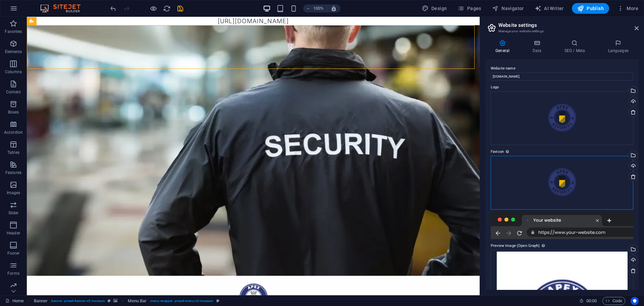
click at [580, 178] on div "Drag files here, click to choose files or select files from Files or our free s…" at bounding box center [562, 183] width 143 height 54
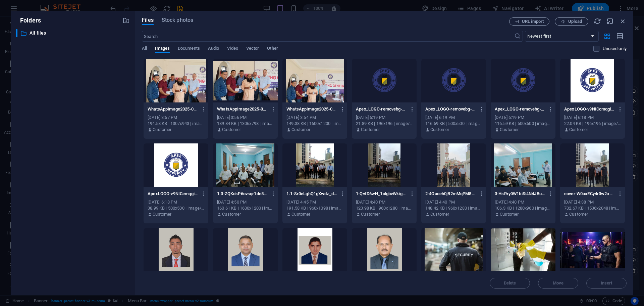
click at [387, 91] on div at bounding box center [384, 81] width 65 height 44
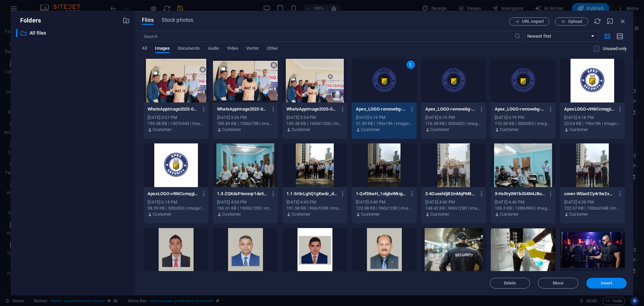
click at [602, 286] on button "Insert" at bounding box center [606, 282] width 40 height 11
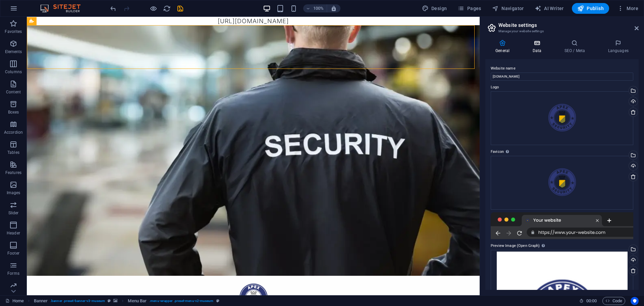
click at [538, 49] on h4 "Data" at bounding box center [538, 47] width 32 height 14
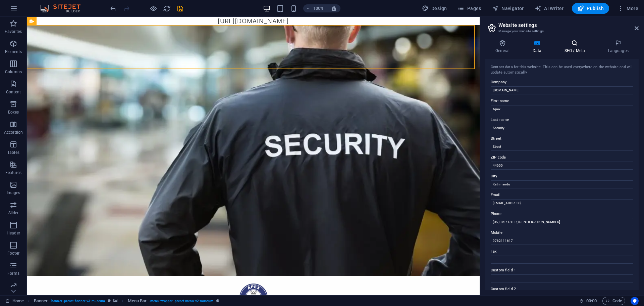
click at [577, 47] on h4 "SEO / Meta" at bounding box center [576, 47] width 44 height 14
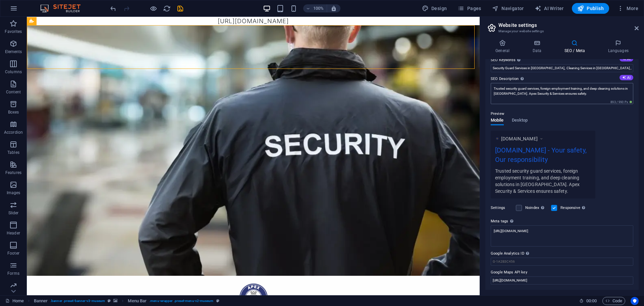
scroll to position [55, 0]
click at [626, 43] on icon at bounding box center [618, 43] width 41 height 7
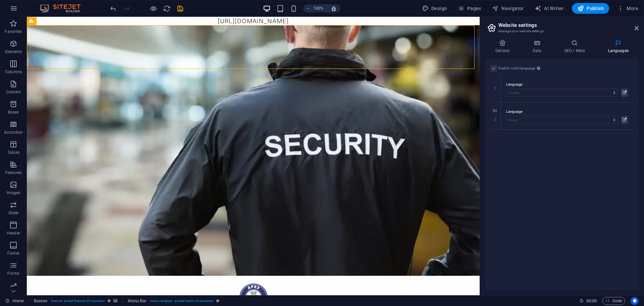
click at [639, 29] on aside "Website settings Manage your website settings General Data SEO / Meta Languages…" at bounding box center [562, 156] width 164 height 278
click at [636, 30] on icon at bounding box center [637, 27] width 4 height 5
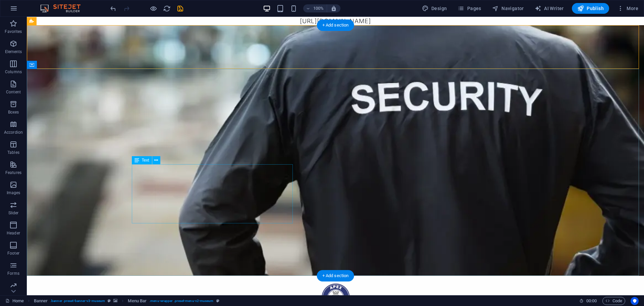
select select "%"
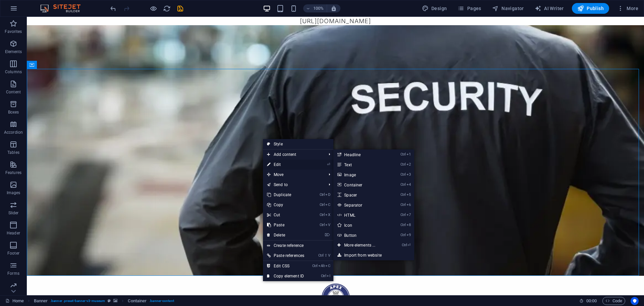
click at [288, 161] on link "⏎ Edit" at bounding box center [285, 164] width 45 height 10
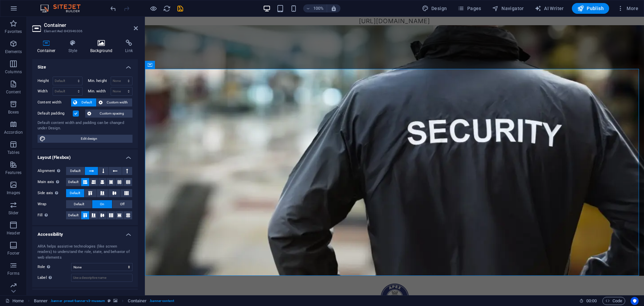
click at [97, 41] on icon at bounding box center [101, 43] width 33 height 7
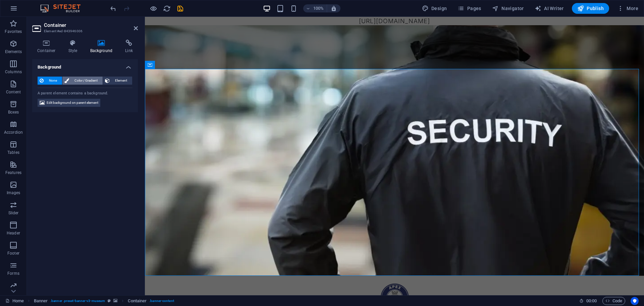
click at [83, 83] on span "Color / Gradient" at bounding box center [86, 80] width 30 height 8
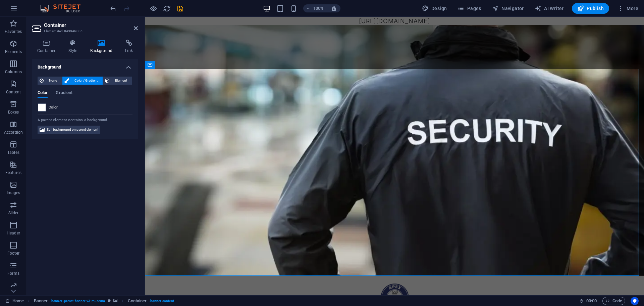
click at [46, 108] on div "Color" at bounding box center [85, 107] width 94 height 8
click at [198, 25] on figure at bounding box center [394, 150] width 499 height 250
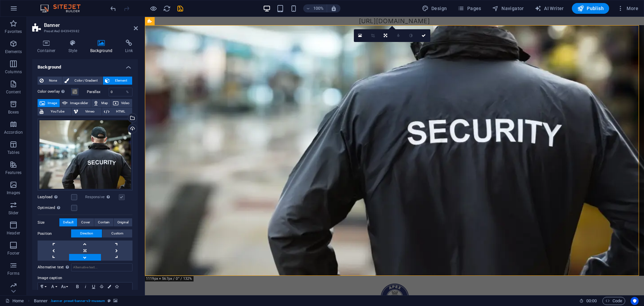
click at [198, 25] on figure at bounding box center [394, 150] width 499 height 250
click at [113, 142] on div "Drag files here, click to choose files or select files from Files or our free s…" at bounding box center [85, 154] width 95 height 72
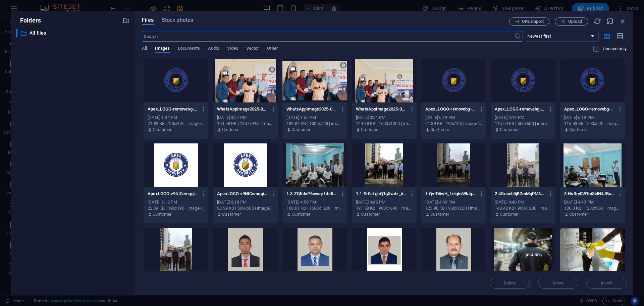
click at [507, 285] on div "Delete Move Insert" at bounding box center [384, 279] width 485 height 17
click at [624, 19] on icon "button" at bounding box center [622, 20] width 7 height 7
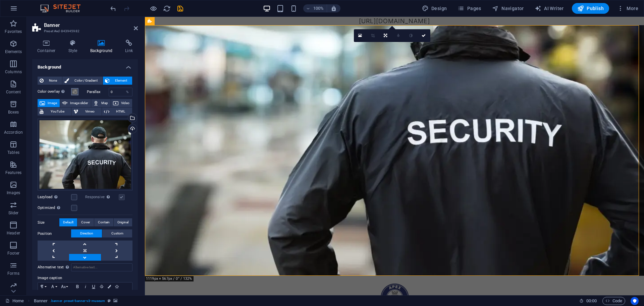
click at [74, 91] on span at bounding box center [74, 91] width 5 height 5
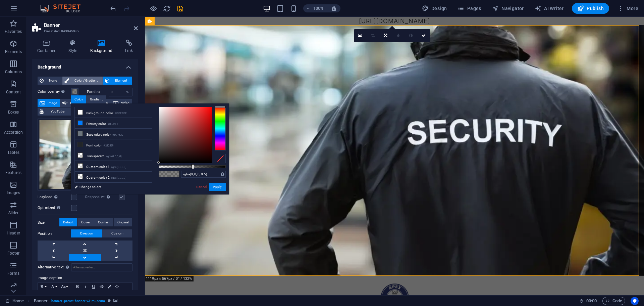
click at [77, 80] on span "Color / Gradient" at bounding box center [86, 80] width 30 height 8
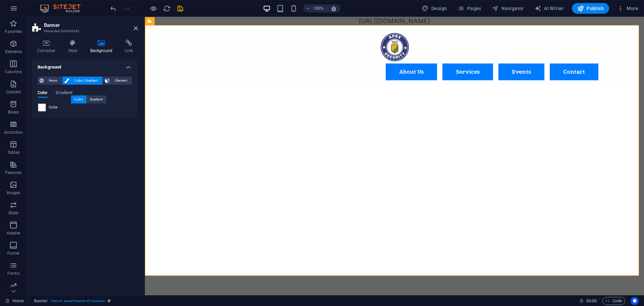
click at [49, 107] on span "Color" at bounding box center [53, 107] width 9 height 5
click at [262, 135] on div at bounding box center [394, 123] width 499 height 75
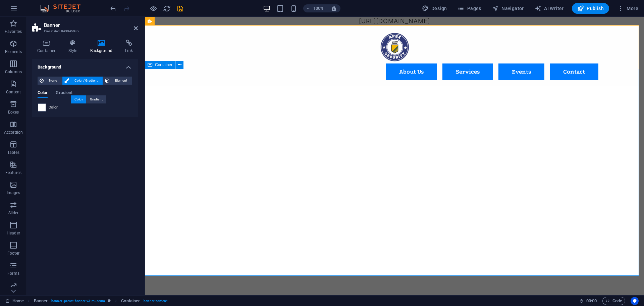
click at [192, 120] on div at bounding box center [394, 123] width 499 height 75
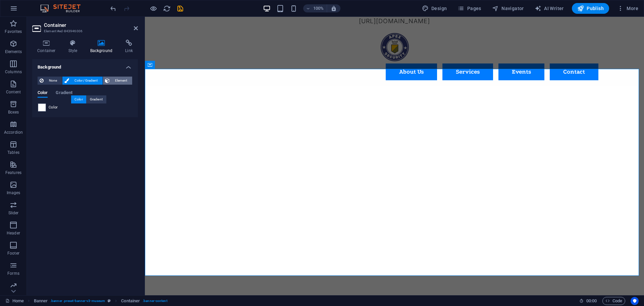
click at [115, 81] on span "Element" at bounding box center [121, 80] width 18 height 8
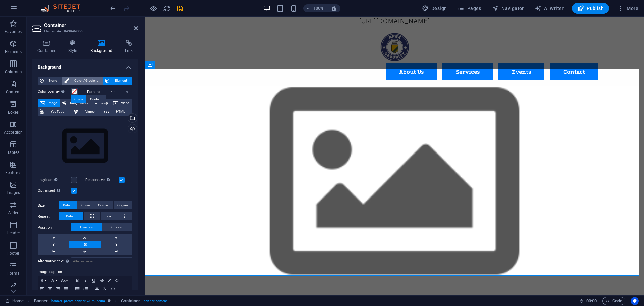
click at [79, 80] on span "Color / Gradient" at bounding box center [86, 80] width 30 height 8
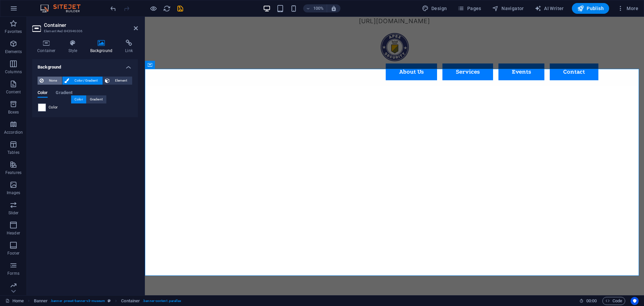
click at [55, 83] on span "None" at bounding box center [53, 80] width 14 height 8
click at [80, 79] on span "Color / Gradient" at bounding box center [86, 80] width 30 height 8
click at [98, 101] on div "Gradient" at bounding box center [96, 99] width 19 height 8
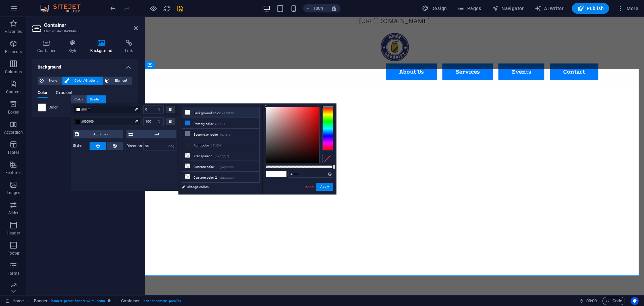
click at [68, 93] on span "Gradient" at bounding box center [64, 93] width 17 height 9
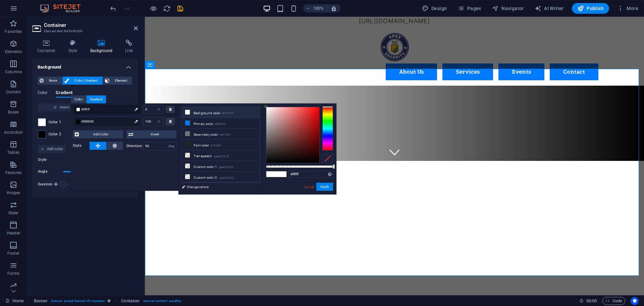
click at [49, 92] on div "Color Gradient" at bounding box center [85, 96] width 95 height 13
click at [212, 86] on div at bounding box center [394, 123] width 499 height 75
click at [309, 187] on link "Cancel" at bounding box center [309, 186] width 12 height 5
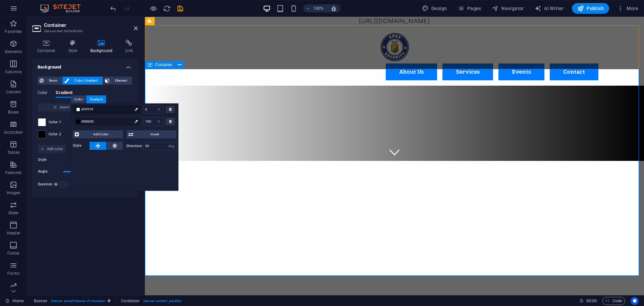
click at [370, 161] on div at bounding box center [394, 123] width 499 height 75
click at [226, 92] on div at bounding box center [394, 123] width 499 height 75
click at [263, 65] on div "About Us Services Events Contact" at bounding box center [394, 55] width 499 height 60
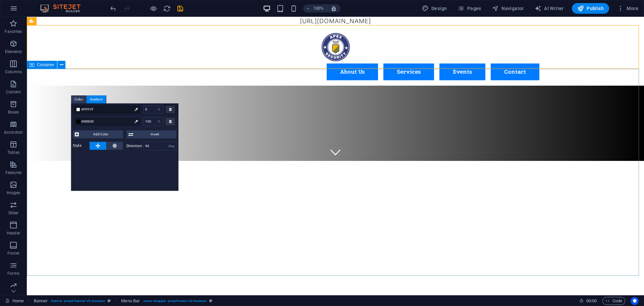
click at [248, 161] on div at bounding box center [335, 123] width 617 height 75
click at [62, 65] on icon at bounding box center [62, 64] width 4 height 7
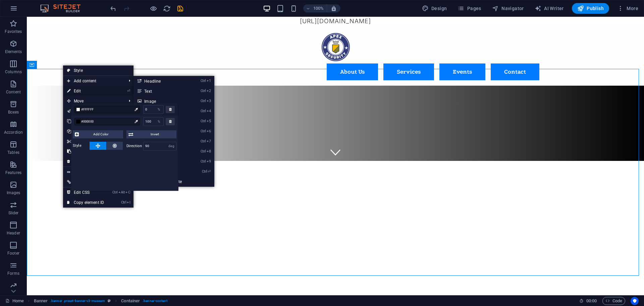
click at [84, 89] on link "⏎ Edit" at bounding box center [85, 91] width 45 height 10
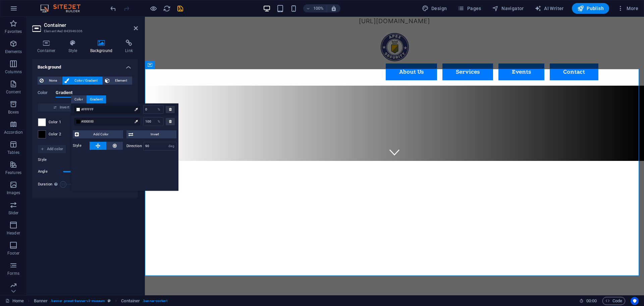
click at [112, 195] on div "None Color / Gradient Element Stretch background to full-width Color overlay Pl…" at bounding box center [85, 134] width 106 height 126
click at [119, 97] on div "Color Gradient" at bounding box center [85, 96] width 95 height 13
click at [150, 130] on span "Invert" at bounding box center [155, 134] width 40 height 8
click at [104, 136] on span "Add Color" at bounding box center [101, 134] width 40 height 8
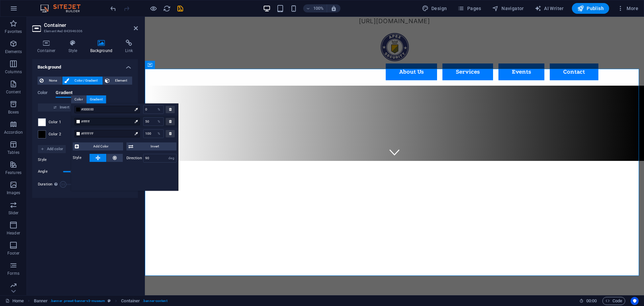
click at [110, 211] on div "Background None Color / Gradient Element Stretch background to full-width Color…" at bounding box center [85, 174] width 106 height 230
click at [53, 129] on div "Color 1 0 % ​ Color 2 100 % ​" at bounding box center [85, 128] width 94 height 34
click at [45, 143] on div "Color 1 0 % ​ Color 2 100 % ​" at bounding box center [85, 128] width 94 height 34
click at [50, 163] on div "Style" at bounding box center [85, 160] width 94 height 8
click at [137, 28] on icon at bounding box center [136, 27] width 4 height 5
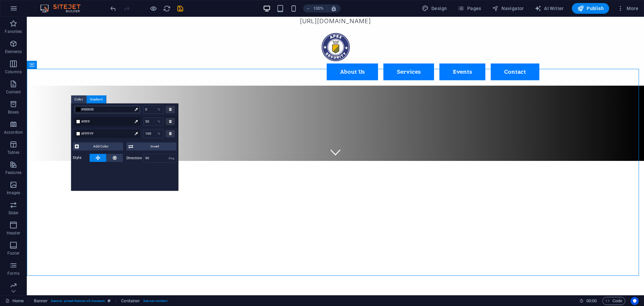
drag, startPoint x: 97, startPoint y: 102, endPoint x: 136, endPoint y: 112, distance: 40.3
click at [136, 112] on body "apexsecurityandservices.com.np Home (en) Favorites Elements Columns Content Box…" at bounding box center [322, 153] width 644 height 306
click at [136, 106] on div at bounding box center [136, 109] width 7 height 7
drag, startPoint x: 155, startPoint y: 173, endPoint x: 172, endPoint y: 186, distance: 20.9
click at [175, 187] on div "#000000 0 % #ffffff 50 % #FFFFFF 100 % Add Color Invert Style Direction 90 deg" at bounding box center [124, 146] width 107 height 87
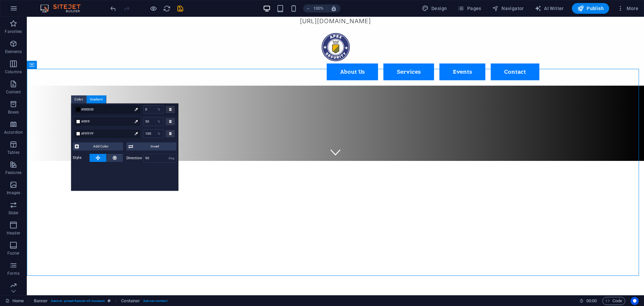
click at [172, 186] on div "#000000 0 % #ffffff 50 % #FFFFFF 100 % Add Color Invert Style Direction 90 deg" at bounding box center [124, 146] width 107 height 87
click at [228, 161] on div at bounding box center [335, 123] width 617 height 75
click at [258, 120] on div at bounding box center [335, 126] width 402 height 13
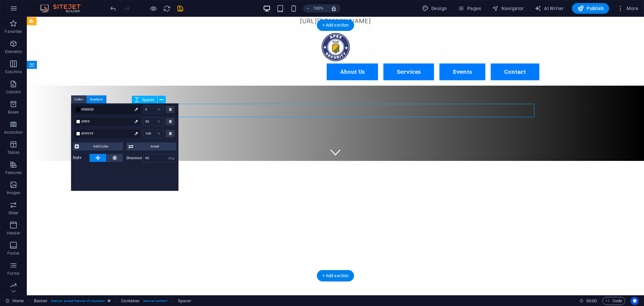
click at [258, 120] on div at bounding box center [335, 126] width 402 height 13
select select "px"
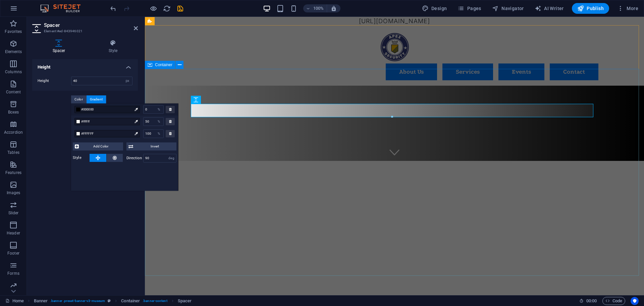
click at [218, 86] on div at bounding box center [394, 123] width 499 height 75
click at [217, 86] on div at bounding box center [394, 123] width 499 height 75
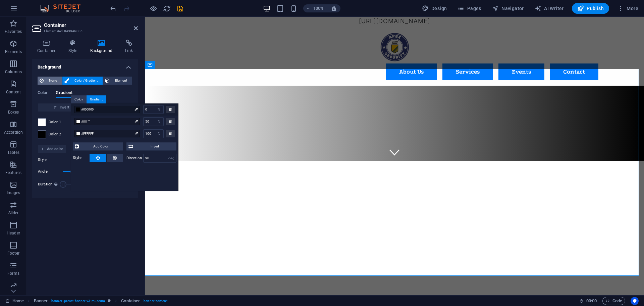
click at [59, 80] on span "None" at bounding box center [53, 80] width 14 height 8
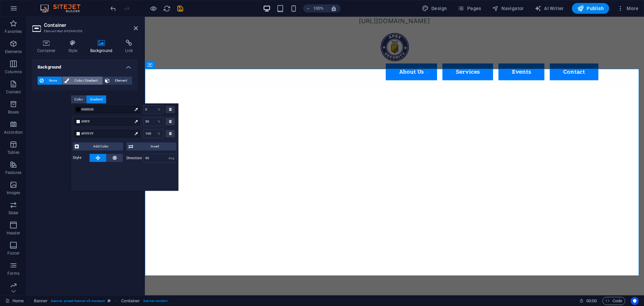
click at [89, 80] on span "Color / Gradient" at bounding box center [86, 80] width 30 height 8
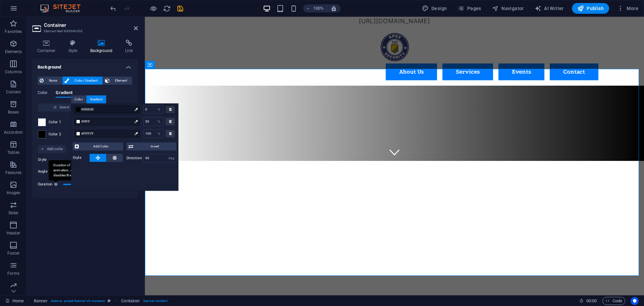
type input "0"
drag, startPoint x: 62, startPoint y: 183, endPoint x: 53, endPoint y: 186, distance: 9.4
click at [53, 186] on div "Duration Duration of the background animation. A value of "0" disables the anim…" at bounding box center [85, 184] width 94 height 10
click at [169, 109] on icon at bounding box center [170, 108] width 3 height 3
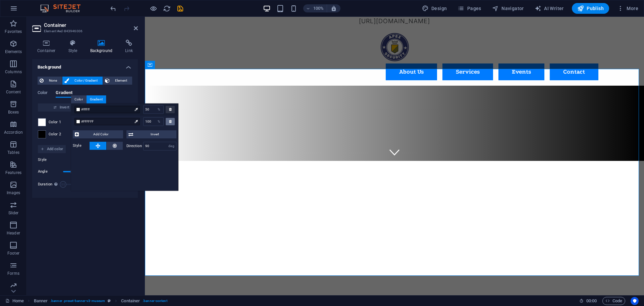
click at [171, 118] on div at bounding box center [170, 121] width 9 height 7
click at [170, 109] on icon at bounding box center [170, 108] width 3 height 3
click at [167, 119] on div at bounding box center [170, 121] width 9 height 7
click at [124, 192] on div "Invert Randomize Color 1 0 % ​ Color 2 100 % ​ Add color Style Angle 90 ° Durat…" at bounding box center [85, 147] width 95 height 89
click at [133, 216] on div "Background None Color / Gradient Element Stretch background to full-width Color…" at bounding box center [85, 174] width 106 height 230
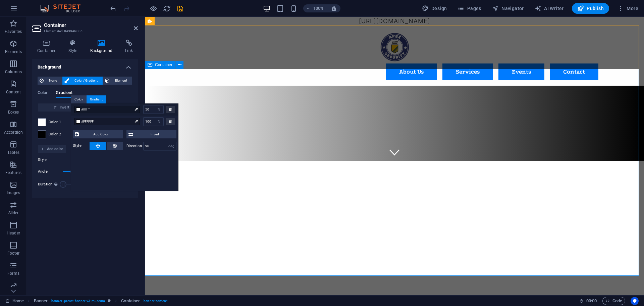
click at [419, 136] on div at bounding box center [394, 123] width 499 height 75
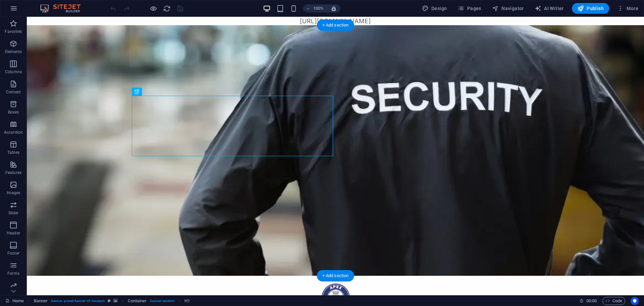
click at [265, 25] on figure at bounding box center [335, 150] width 617 height 250
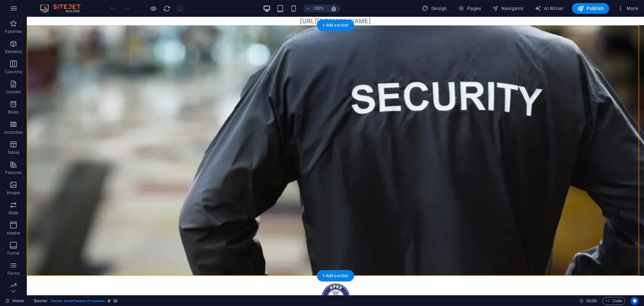
click at [265, 25] on figure at bounding box center [335, 150] width 617 height 250
select select "vh"
select select "header"
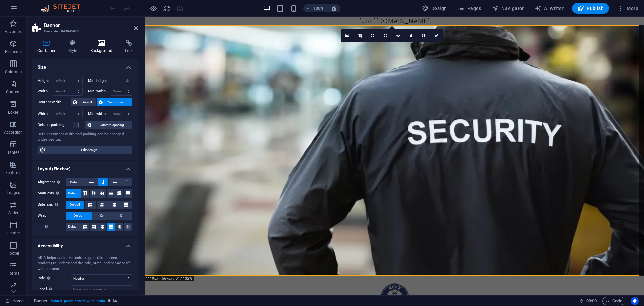
click at [101, 48] on h4 "Background" at bounding box center [102, 47] width 35 height 14
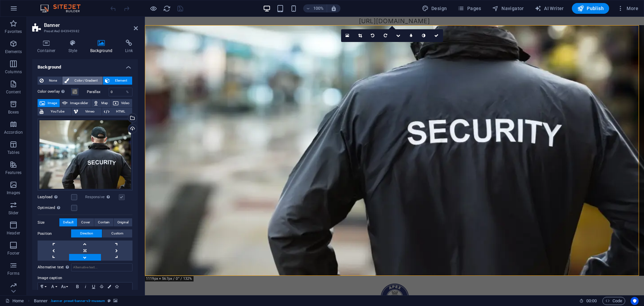
click at [92, 82] on span "Color / Gradient" at bounding box center [86, 80] width 30 height 8
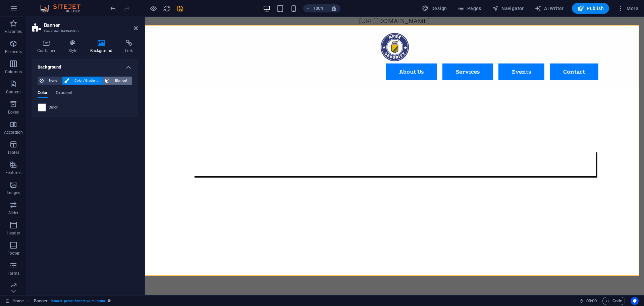
click at [120, 78] on span "Element" at bounding box center [121, 80] width 18 height 8
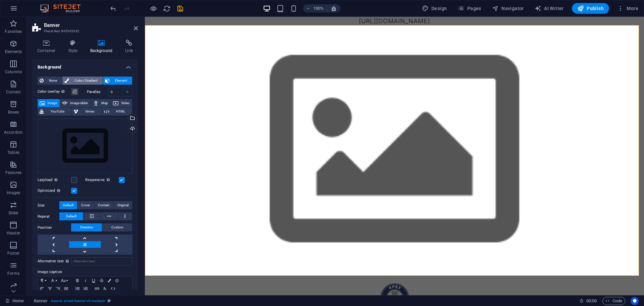
click at [74, 77] on span "Color / Gradient" at bounding box center [86, 80] width 30 height 8
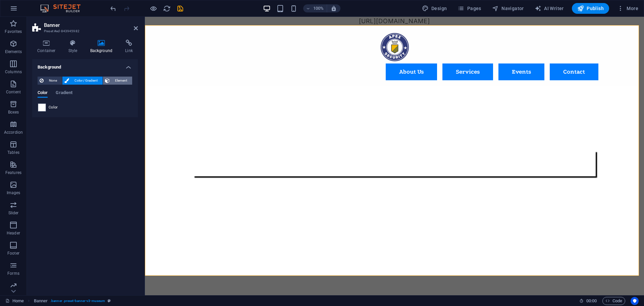
click at [120, 79] on span "Element" at bounding box center [121, 80] width 18 height 8
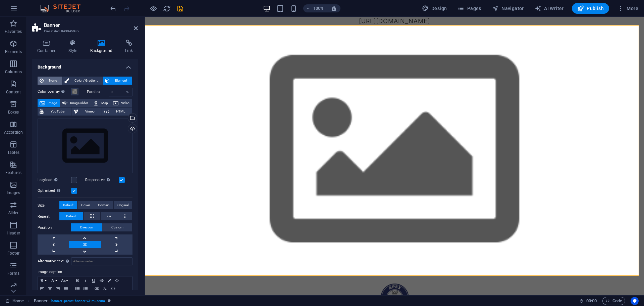
click at [54, 81] on span "None" at bounding box center [53, 80] width 14 height 8
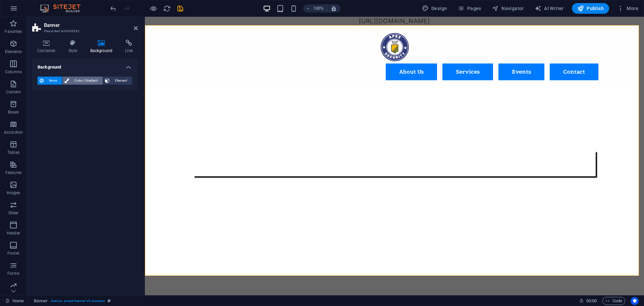
click at [101, 81] on button "Color / Gradient" at bounding box center [82, 80] width 40 height 8
click at [128, 82] on span "Element" at bounding box center [121, 80] width 18 height 8
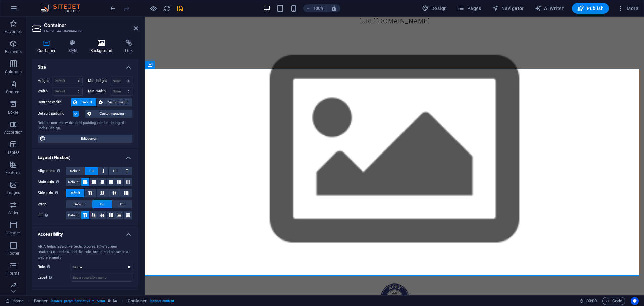
click at [103, 49] on h4 "Background" at bounding box center [102, 47] width 35 height 14
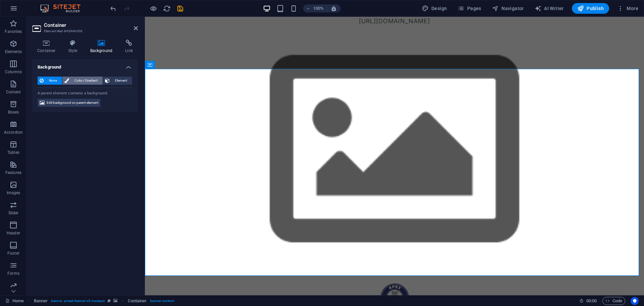
click at [90, 81] on span "Color / Gradient" at bounding box center [86, 80] width 30 height 8
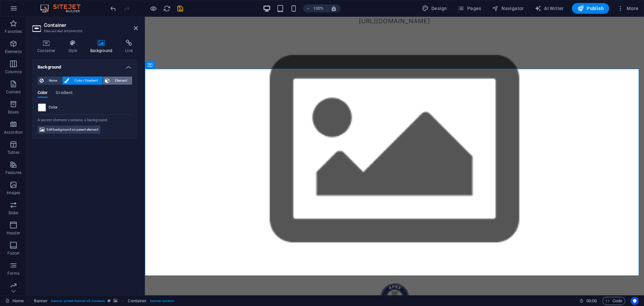
click at [122, 82] on span "Element" at bounding box center [121, 80] width 18 height 8
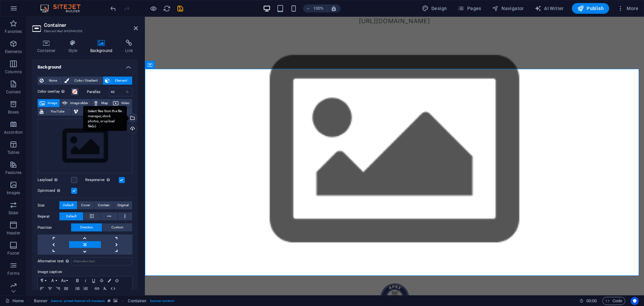
click at [127, 120] on div "Select files from the file manager, stock photos, or upload file(s)" at bounding box center [105, 118] width 44 height 25
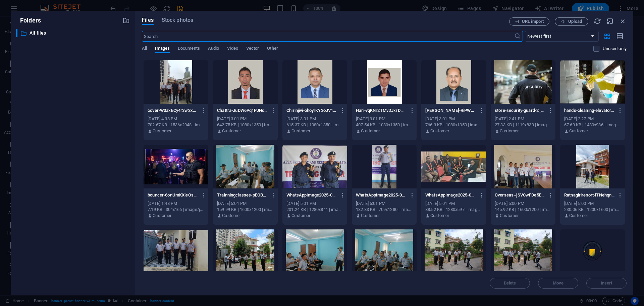
scroll to position [201, 0]
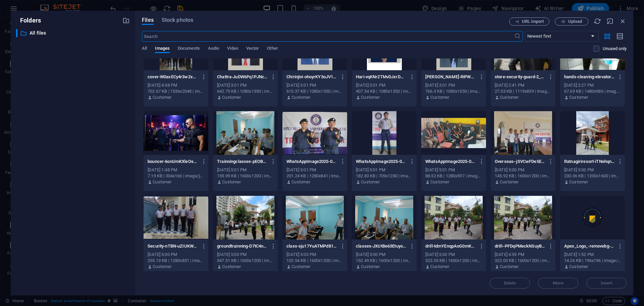
click at [191, 212] on div at bounding box center [176, 218] width 65 height 44
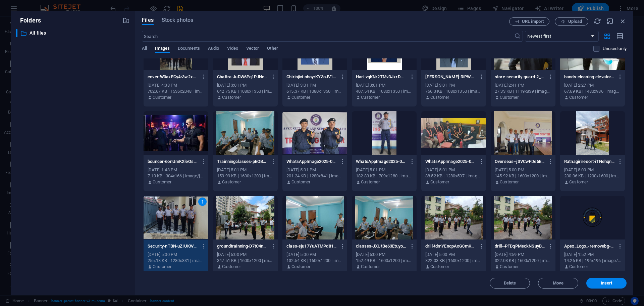
click at [191, 212] on div "1" at bounding box center [176, 218] width 65 height 44
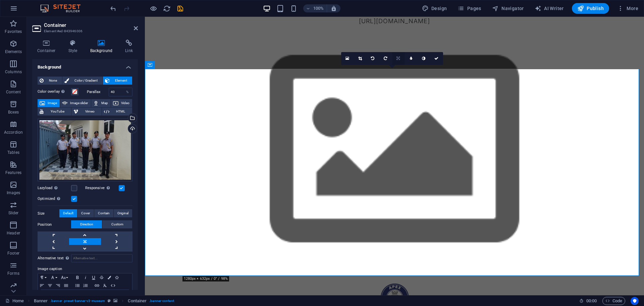
click at [397, 61] on link at bounding box center [398, 58] width 13 height 13
click at [400, 73] on link at bounding box center [398, 71] width 13 height 13
click at [399, 60] on icon at bounding box center [398, 58] width 4 height 4
click at [400, 45] on icon at bounding box center [398, 46] width 4 height 4
click at [70, 189] on label "Lazyload Loading images after the page loads improves page speed." at bounding box center [55, 188] width 34 height 8
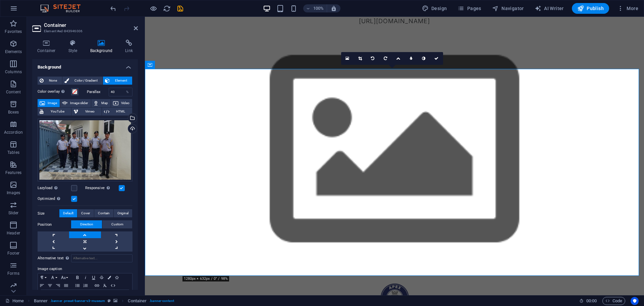
click at [0, 0] on input "Lazyload Loading images after the page loads improves page speed." at bounding box center [0, 0] width 0 height 0
click at [75, 187] on label at bounding box center [74, 188] width 6 height 6
click at [0, 0] on input "Lazyload Loading images after the page loads improves page speed." at bounding box center [0, 0] width 0 height 0
click at [74, 188] on label at bounding box center [74, 188] width 6 height 6
click at [0, 0] on input "Lazyload Loading images after the page loads improves page speed." at bounding box center [0, 0] width 0 height 0
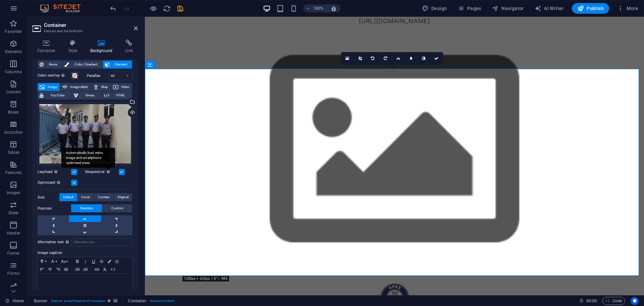
scroll to position [34, 0]
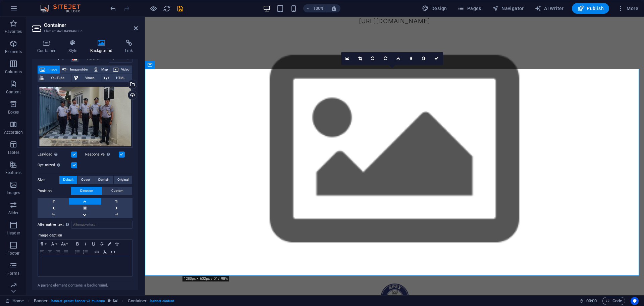
click at [121, 156] on label at bounding box center [122, 154] width 6 height 6
click at [0, 0] on input "Responsive Automatically load retina image and smartphone optimized sizes." at bounding box center [0, 0] width 0 height 0
click at [73, 162] on label at bounding box center [74, 165] width 6 height 6
click at [0, 0] on input "Optimized Images are compressed to improve page speed." at bounding box center [0, 0] width 0 height 0
click at [73, 162] on label at bounding box center [74, 165] width 6 height 6
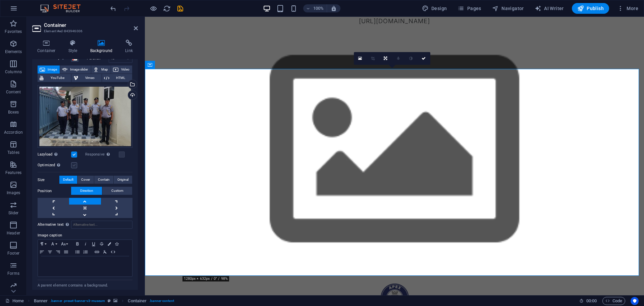
click at [0, 0] on input "Optimized Images are compressed to improve page speed." at bounding box center [0, 0] width 0 height 0
click at [73, 162] on label at bounding box center [74, 165] width 6 height 6
click at [0, 0] on input "Optimized Images are compressed to improve page speed." at bounding box center [0, 0] width 0 height 0
click at [73, 162] on label at bounding box center [74, 165] width 6 height 6
click at [0, 0] on input "Optimized Images are compressed to improve page speed." at bounding box center [0, 0] width 0 height 0
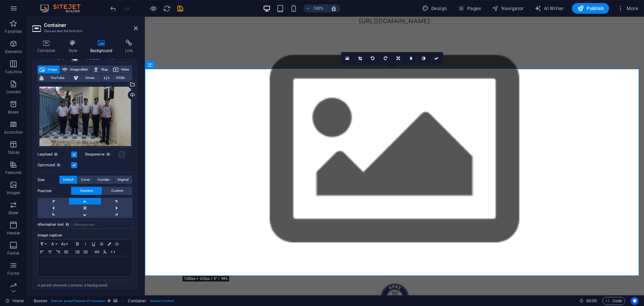
click at [74, 162] on label at bounding box center [74, 165] width 6 height 6
click at [0, 0] on input "Optimized Images are compressed to improve page speed." at bounding box center [0, 0] width 0 height 0
click at [74, 162] on label at bounding box center [74, 165] width 6 height 6
click at [0, 0] on input "Optimized Images are compressed to improve page speed." at bounding box center [0, 0] width 0 height 0
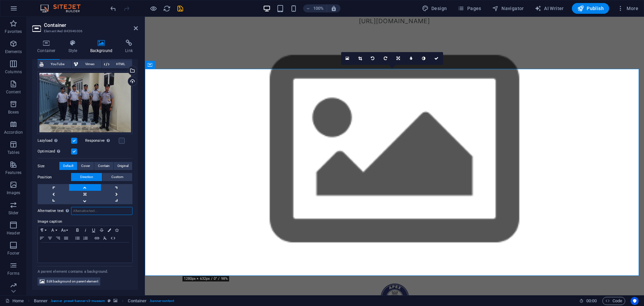
click at [84, 210] on input "Alternative text The alternative text is used by devices that cannot display im…" at bounding box center [101, 211] width 61 height 8
click at [83, 279] on span "Edit background on parent element" at bounding box center [73, 281] width 52 height 8
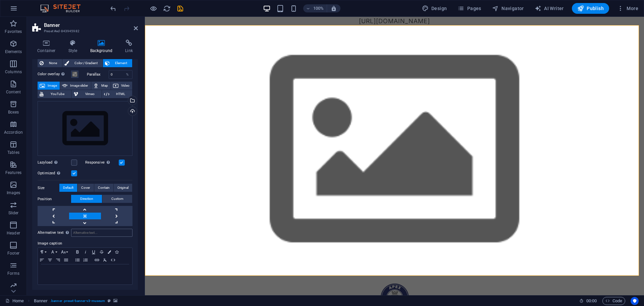
scroll to position [0, 0]
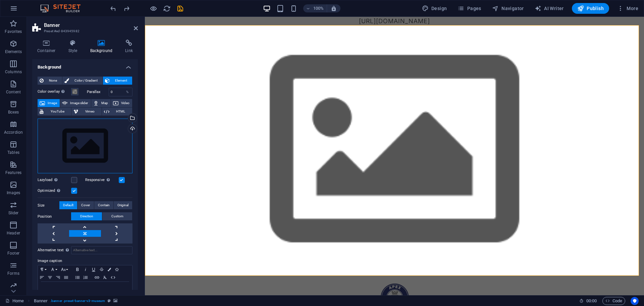
click at [114, 149] on div "Drag files here, click to choose files or select files from Files or our free s…" at bounding box center [85, 145] width 95 height 55
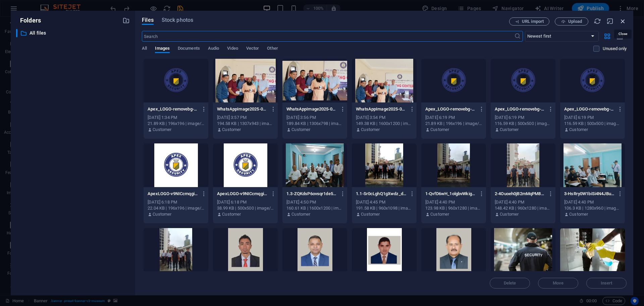
click at [625, 21] on icon "button" at bounding box center [622, 20] width 7 height 7
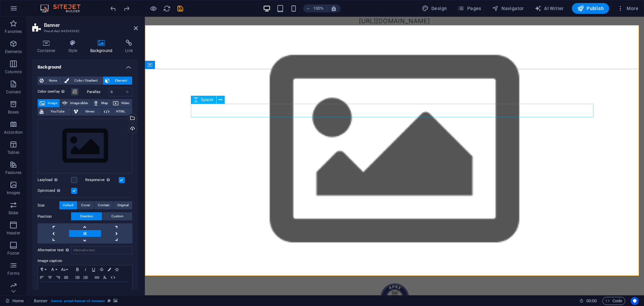
click at [136, 29] on icon at bounding box center [136, 27] width 4 height 5
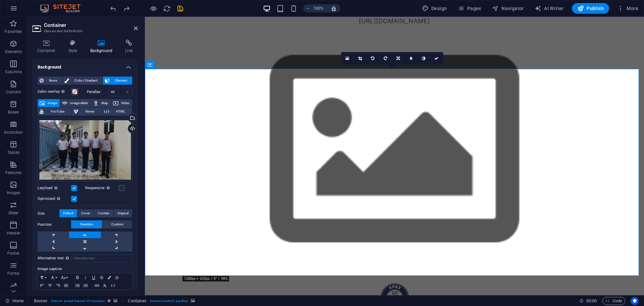
click at [436, 57] on icon at bounding box center [436, 58] width 4 height 4
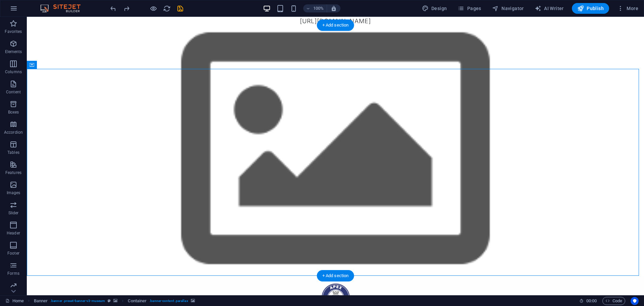
drag, startPoint x: 184, startPoint y: 159, endPoint x: 66, endPoint y: 155, distance: 117.8
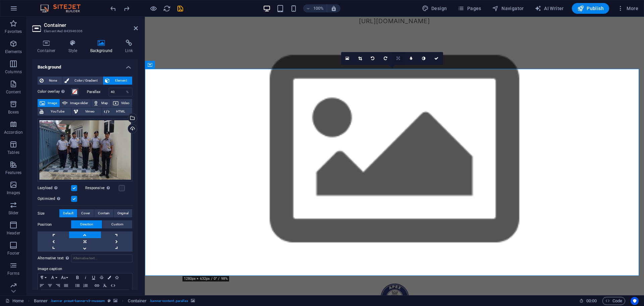
click at [394, 59] on link at bounding box center [398, 58] width 13 height 13
click at [398, 60] on icon at bounding box center [397, 58] width 3 height 4
click at [438, 61] on link at bounding box center [436, 58] width 13 height 13
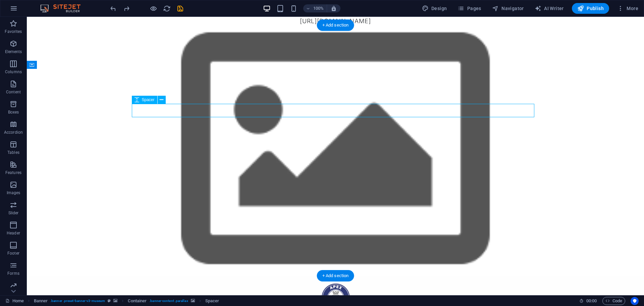
select select "px"
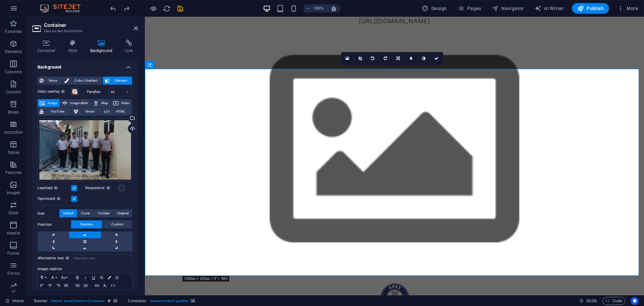
click at [274, 275] on div "About Us Services Events Contact" at bounding box center [394, 305] width 499 height 60
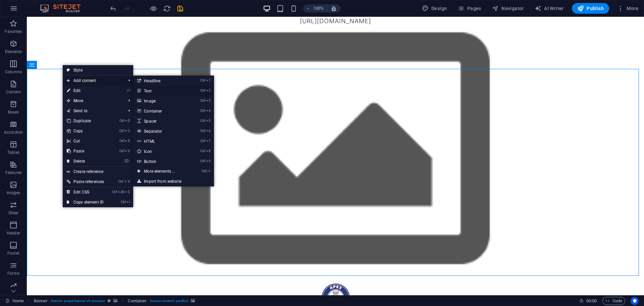
click at [141, 91] on icon at bounding box center [138, 91] width 3 height 10
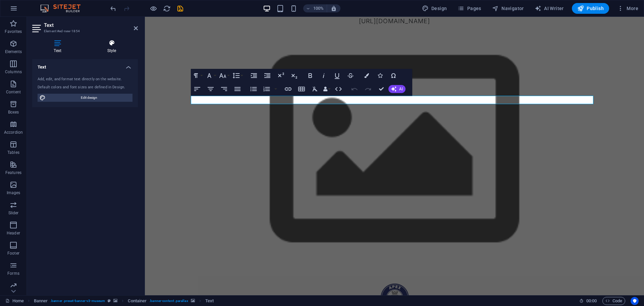
click at [110, 53] on h4 "Style" at bounding box center [112, 47] width 52 height 14
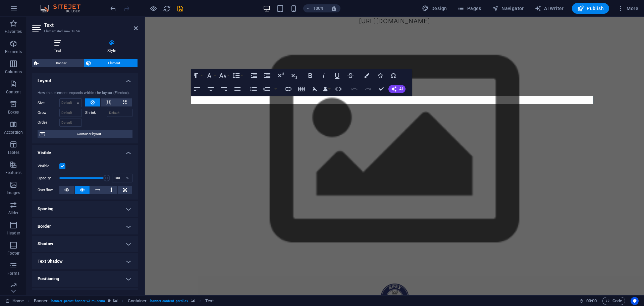
click at [58, 47] on h4 "Text" at bounding box center [58, 47] width 53 height 14
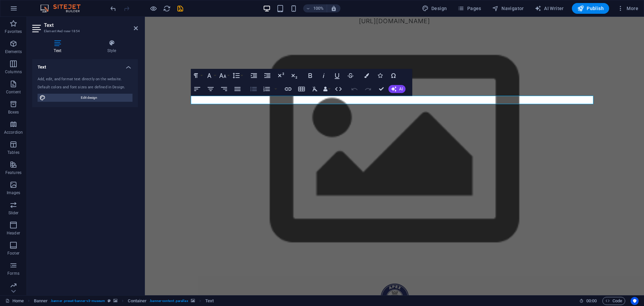
click at [83, 98] on span "Edit design" at bounding box center [89, 98] width 83 height 8
select select "px"
select select "300"
select select "px"
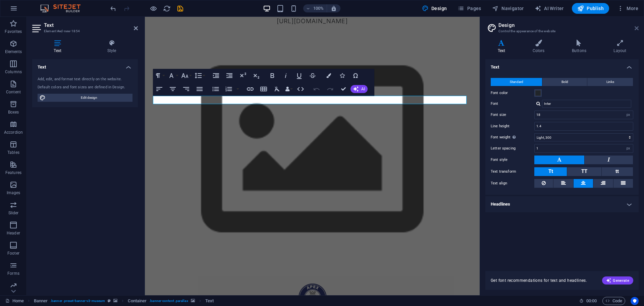
click at [636, 28] on icon at bounding box center [637, 27] width 4 height 5
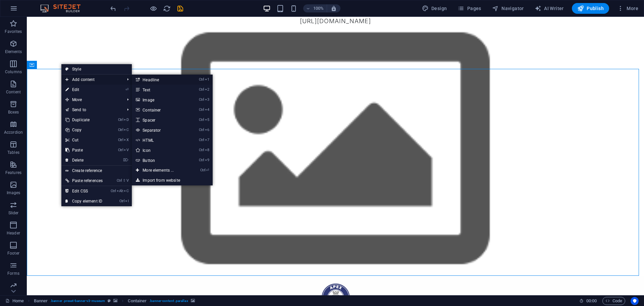
click at [158, 81] on link "Ctrl 1 Headline" at bounding box center [159, 79] width 55 height 10
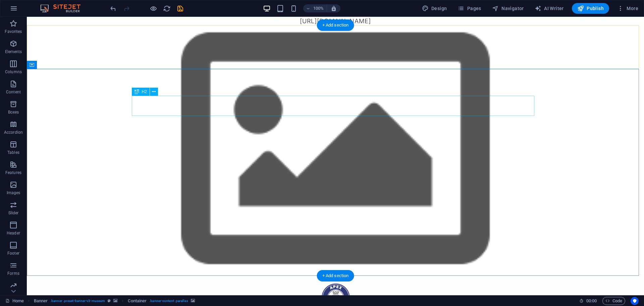
click at [153, 91] on icon at bounding box center [154, 91] width 4 height 7
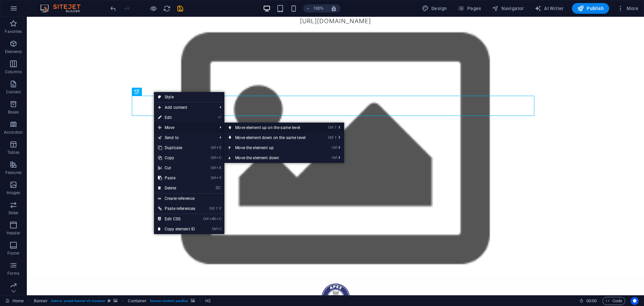
click at [239, 129] on link "Ctrl ⇧ ⬆ Move element up on the same level" at bounding box center [271, 127] width 95 height 10
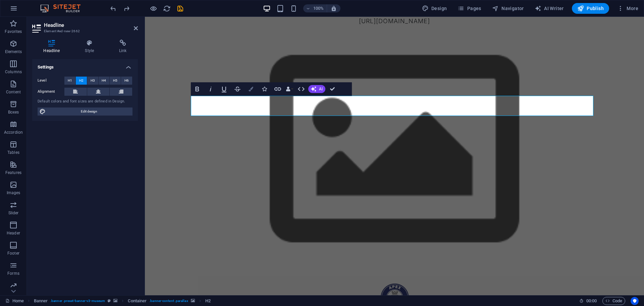
click at [250, 90] on icon "button" at bounding box center [251, 89] width 5 height 5
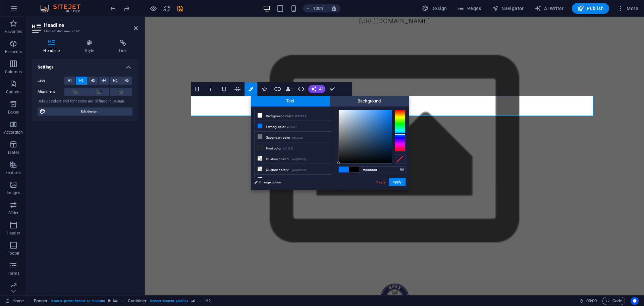
click at [339, 168] on div "#000000 Supported formats #0852ed rgb(8, 82, 237) rgba(8, 82, 237, 90%) hsv(221…" at bounding box center [372, 196] width 74 height 180
click at [355, 162] on div at bounding box center [355, 162] width 2 height 2
type input "#000000"
drag, startPoint x: 355, startPoint y: 162, endPoint x: 352, endPoint y: 165, distance: 4.3
click at [352, 165] on div "#000000 Supported formats #0852ed rgb(8, 82, 237) rgba(8, 82, 237, 90%) hsv(221…" at bounding box center [372, 196] width 74 height 180
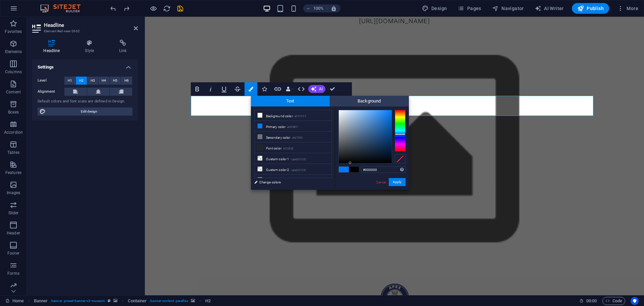
click at [350, 163] on div at bounding box center [350, 162] width 2 height 2
click at [394, 179] on button "Apply" at bounding box center [397, 182] width 17 height 8
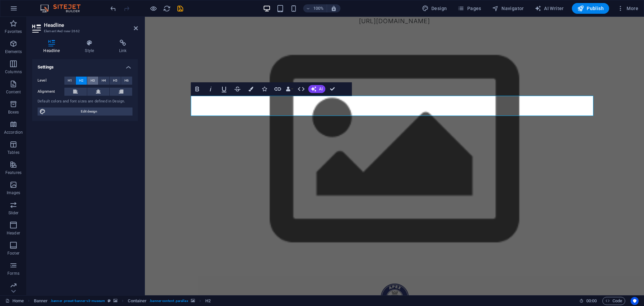
click at [95, 80] on span "H3" at bounding box center [93, 80] width 4 height 8
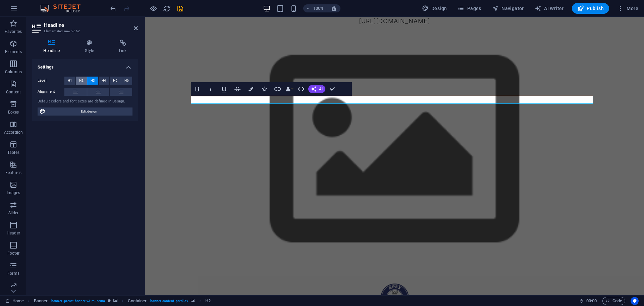
click at [85, 80] on button "H2" at bounding box center [81, 80] width 11 height 8
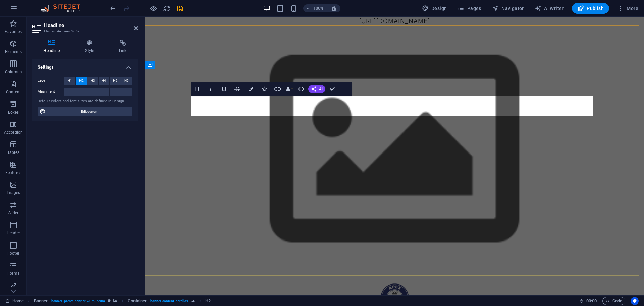
click at [127, 90] on button at bounding box center [121, 92] width 22 height 8
click at [109, 93] on button at bounding box center [98, 92] width 22 height 8
click at [78, 89] on button at bounding box center [75, 92] width 22 height 8
click at [99, 91] on icon at bounding box center [98, 92] width 5 height 8
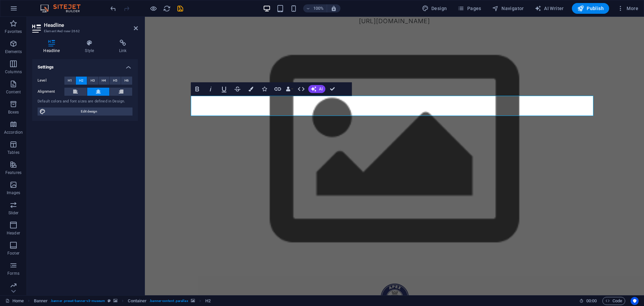
click at [93, 105] on div "Level H1 H2 H3 H4 H5 H6 Alignment Default colors and font sizes are defined in …" at bounding box center [85, 96] width 106 height 50
click at [93, 108] on span "Edit design" at bounding box center [89, 111] width 83 height 8
select select "px"
select select "300"
select select "px"
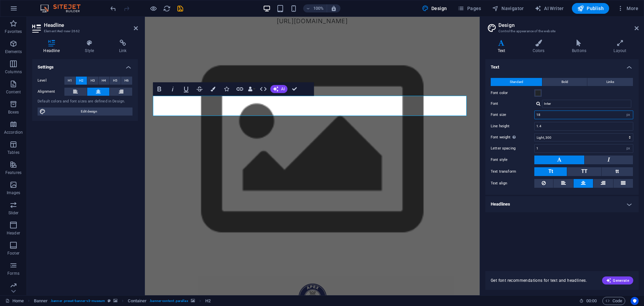
drag, startPoint x: 561, startPoint y: 113, endPoint x: 533, endPoint y: 117, distance: 28.4
click at [533, 117] on div "Font size 18 rem px" at bounding box center [562, 114] width 143 height 9
type input "10"
click at [558, 105] on input "Inter" at bounding box center [586, 104] width 89 height 8
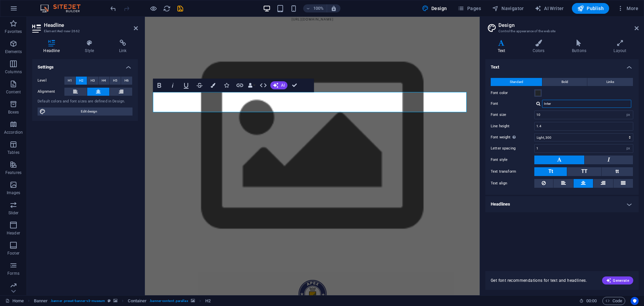
click at [553, 104] on input "Inter" at bounding box center [586, 104] width 89 height 8
click at [538, 104] on div at bounding box center [538, 103] width 4 height 4
click at [553, 130] on div "Manage fonts →" at bounding box center [588, 130] width 89 height 8
select select "popularity"
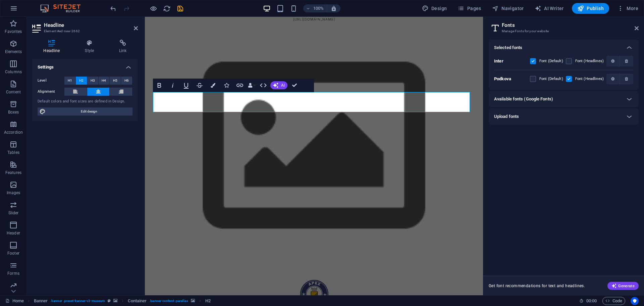
click at [540, 100] on h6 "Available fonts (Google Fonts)" at bounding box center [523, 99] width 59 height 8
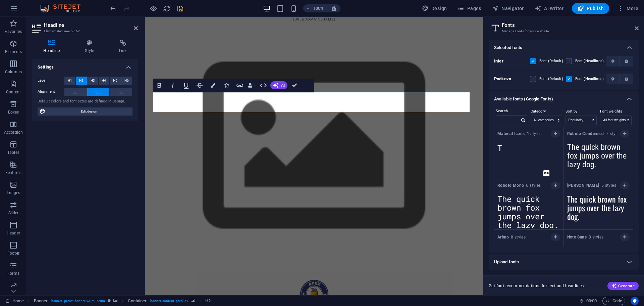
scroll to position [168, 0]
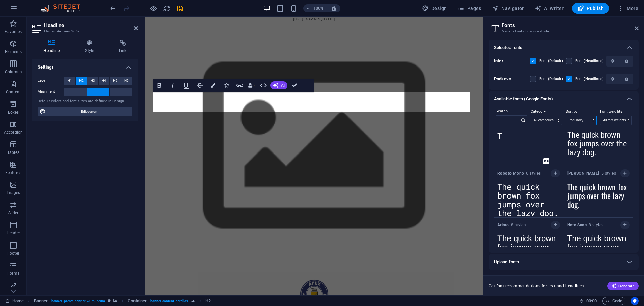
click at [575, 117] on select "Name Category Popularity" at bounding box center [581, 120] width 31 height 9
click at [566, 116] on select "Name Category Popularity" at bounding box center [581, 120] width 31 height 9
click at [545, 122] on select "All categories serif display monospace sans-serif handwriting" at bounding box center [546, 120] width 31 height 9
click at [531, 116] on select "All categories serif display monospace sans-serif handwriting" at bounding box center [546, 120] width 31 height 9
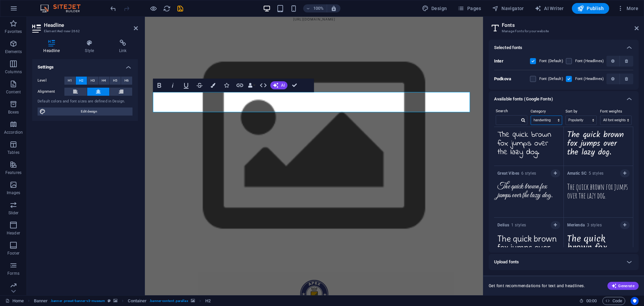
click at [551, 118] on select "All categories serif display monospace sans-serif handwriting" at bounding box center [546, 120] width 31 height 9
select select "display"
click at [531, 116] on select "All categories serif display monospace sans-serif handwriting" at bounding box center [546, 120] width 31 height 9
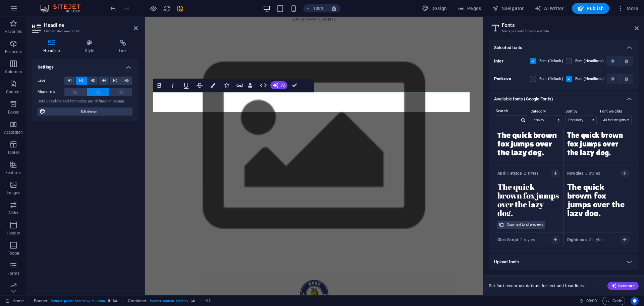
click at [547, 188] on textarea "The quick brown fox jumps over the lazy dog." at bounding box center [528, 197] width 69 height 37
click at [517, 174] on strong "Abril Fatface" at bounding box center [510, 173] width 26 height 5
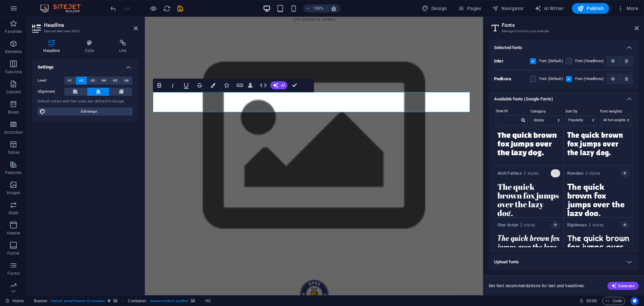
click at [555, 173] on icon "button" at bounding box center [555, 173] width 3 height 4
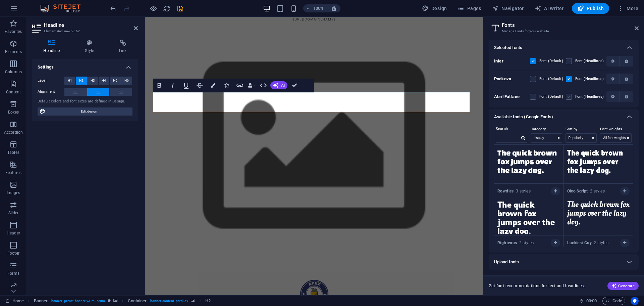
click at [571, 99] on label at bounding box center [569, 97] width 6 height 6
click at [0, 0] on Fatface "checkbox" at bounding box center [0, 0] width 0 height 0
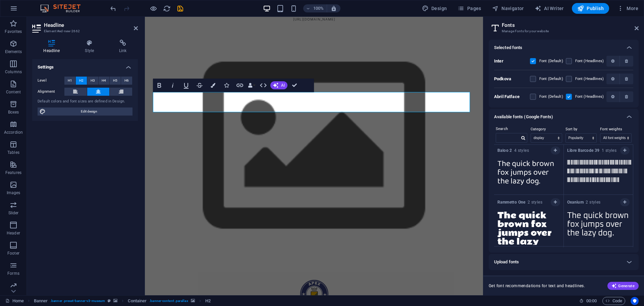
scroll to position [683, 0]
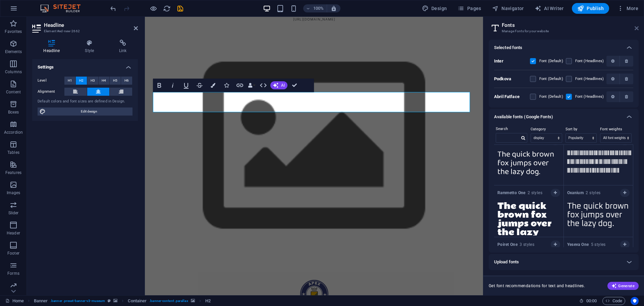
click at [638, 28] on icon at bounding box center [637, 27] width 4 height 5
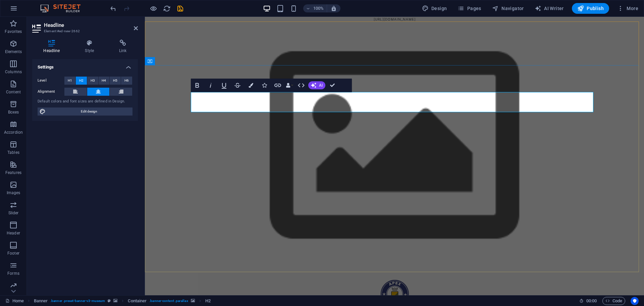
drag, startPoint x: 272, startPoint y: 101, endPoint x: 516, endPoint y: 97, distance: 244.5
click at [249, 83] on button "Colors" at bounding box center [251, 84] width 13 height 13
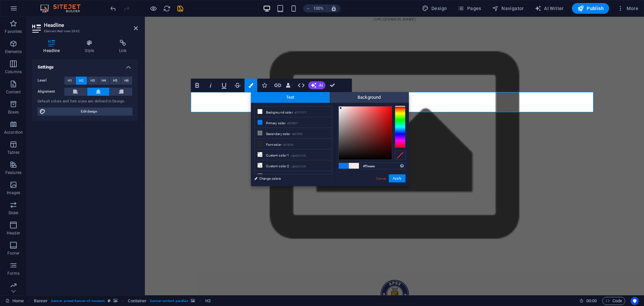
drag, startPoint x: 338, startPoint y: 158, endPoint x: 341, endPoint y: 108, distance: 50.4
click at [341, 108] on div at bounding box center [340, 108] width 2 height 2
drag, startPoint x: 397, startPoint y: 105, endPoint x: 397, endPoint y: 119, distance: 14.4
click at [397, 112] on div "#f5eaea Supported formats #0852ed rgb(8, 82, 237) rgba(8, 82, 237, 90%) hsv(221…" at bounding box center [372, 193] width 74 height 180
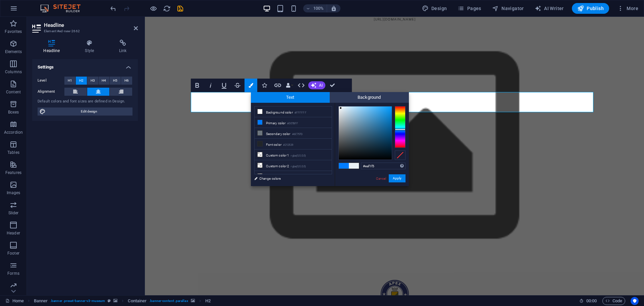
click at [397, 129] on div at bounding box center [400, 127] width 11 height 42
click at [397, 131] on div at bounding box center [400, 132] width 11 height 2
click at [283, 113] on li "Background color #FFFFFF" at bounding box center [293, 111] width 77 height 11
drag, startPoint x: 403, startPoint y: 106, endPoint x: 402, endPoint y: 130, distance: 24.2
click at [402, 130] on div at bounding box center [400, 130] width 11 height 2
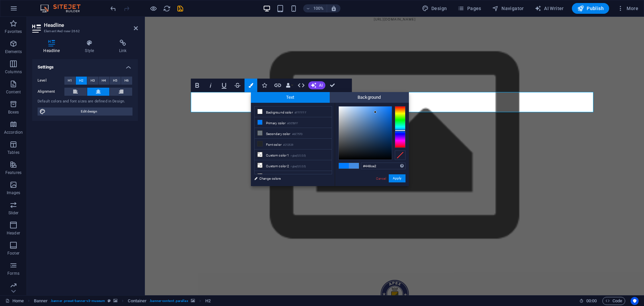
drag, startPoint x: 338, startPoint y: 105, endPoint x: 375, endPoint y: 112, distance: 38.3
click at [375, 112] on div at bounding box center [375, 112] width 2 height 2
click at [346, 167] on span at bounding box center [344, 166] width 10 height 6
type input "#007bff"
click at [399, 177] on button "Apply" at bounding box center [397, 178] width 17 height 8
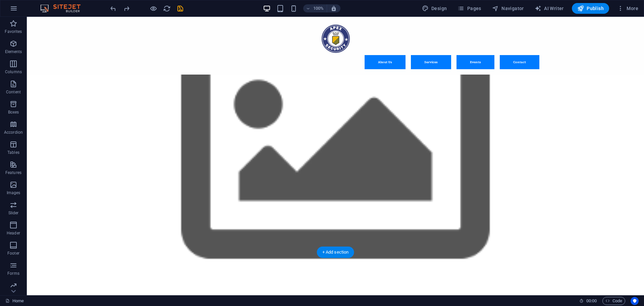
scroll to position [0, 0]
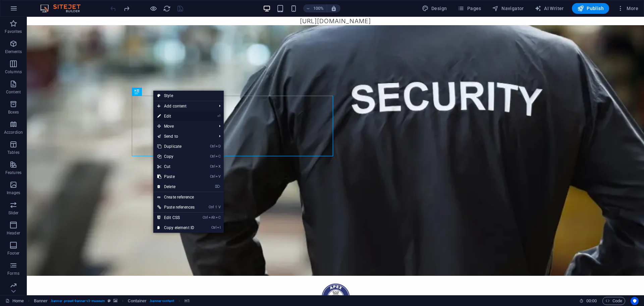
click at [172, 120] on link "⏎ Edit" at bounding box center [175, 116] width 45 height 10
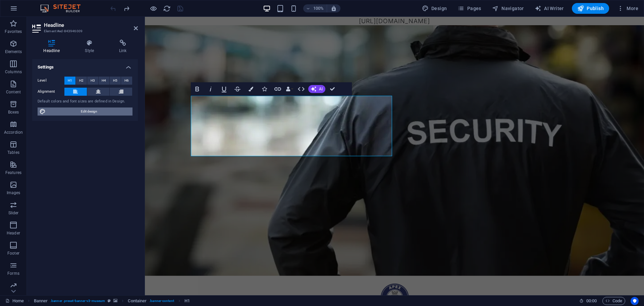
click at [93, 112] on span "Edit design" at bounding box center [89, 111] width 83 height 8
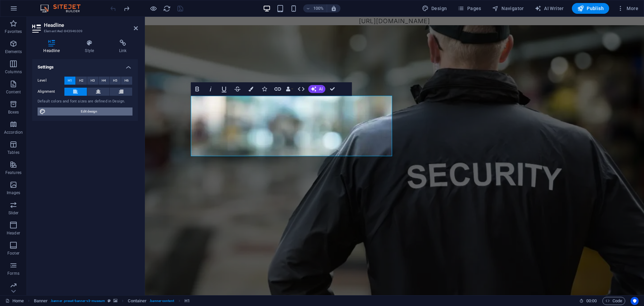
select select "px"
select select "300"
select select "px"
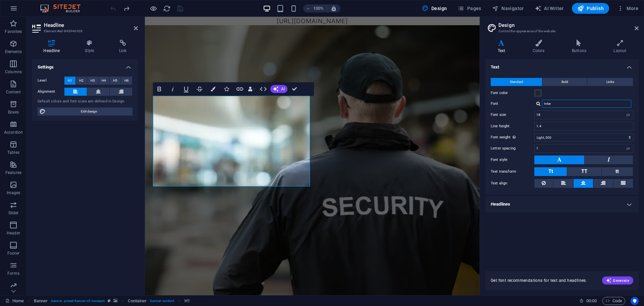
click at [557, 103] on input "Inter" at bounding box center [586, 104] width 89 height 8
click at [558, 102] on input "Inter" at bounding box center [586, 104] width 89 height 8
click at [539, 104] on div at bounding box center [538, 103] width 4 height 4
click at [560, 136] on div "Manage fonts →" at bounding box center [588, 138] width 89 height 8
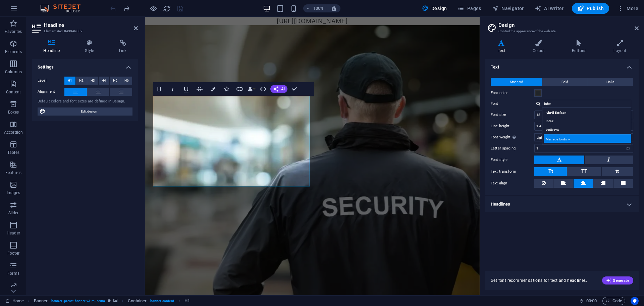
select select "popularity"
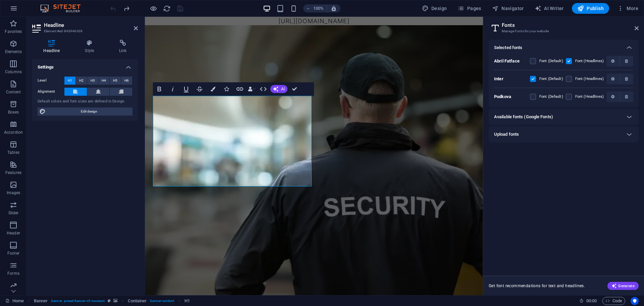
click at [569, 62] on label at bounding box center [569, 61] width 6 height 6
click at [0, 0] on Fatface "checkbox" at bounding box center [0, 0] width 0 height 0
click at [569, 80] on label at bounding box center [569, 79] width 6 height 6
click at [0, 0] on input "checkbox" at bounding box center [0, 0] width 0 height 0
click at [536, 79] on label at bounding box center [533, 79] width 6 height 6
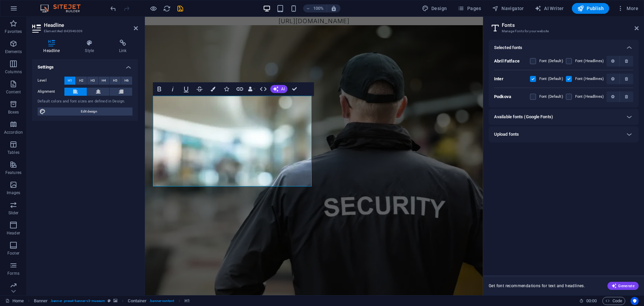
click at [0, 0] on input "checkbox" at bounding box center [0, 0] width 0 height 0
click at [536, 79] on label at bounding box center [533, 79] width 6 height 6
click at [0, 0] on input "checkbox" at bounding box center [0, 0] width 0 height 0
click at [568, 78] on label at bounding box center [569, 79] width 6 height 6
click at [0, 0] on input "checkbox" at bounding box center [0, 0] width 0 height 0
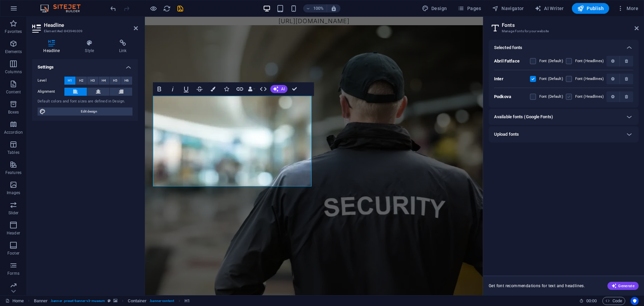
click at [570, 97] on label at bounding box center [569, 97] width 6 height 6
click at [0, 0] on input "checkbox" at bounding box center [0, 0] width 0 height 0
click at [618, 113] on div "Available fonts (Google Fonts)" at bounding box center [557, 117] width 127 height 8
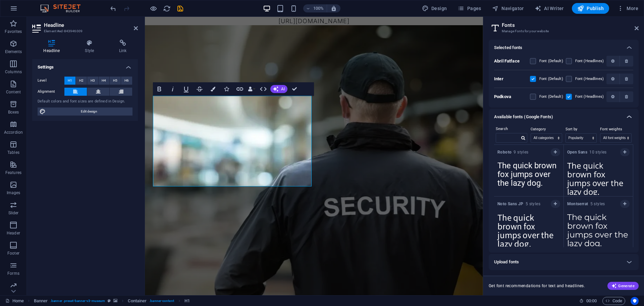
click at [624, 115] on div at bounding box center [629, 117] width 16 height 16
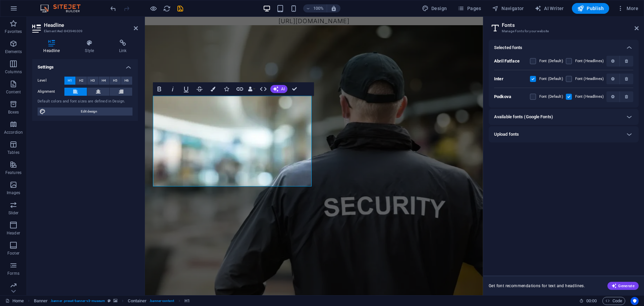
click at [608, 133] on div "Upload fonts" at bounding box center [557, 134] width 127 height 8
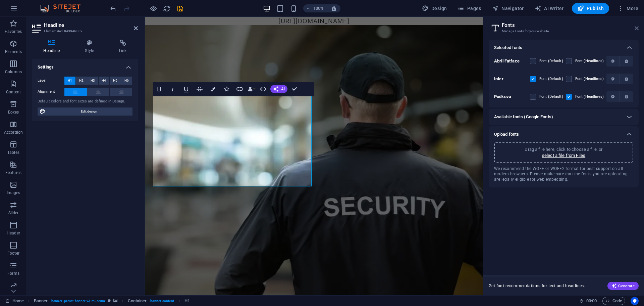
click at [636, 28] on icon at bounding box center [637, 27] width 4 height 5
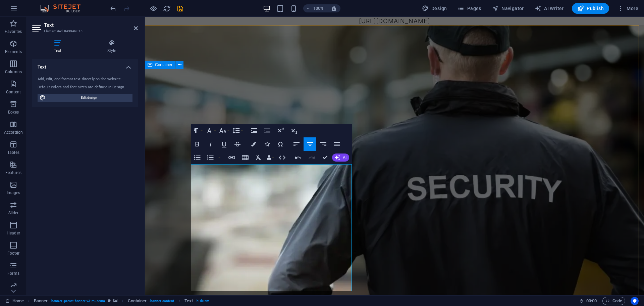
drag, startPoint x: 287, startPoint y: 170, endPoint x: 186, endPoint y: 169, distance: 101.0
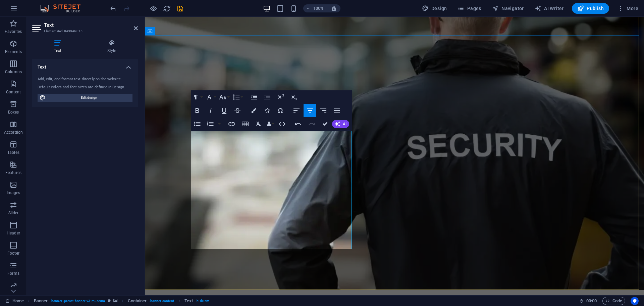
scroll to position [34, 0]
drag, startPoint x: 307, startPoint y: 246, endPoint x: 200, endPoint y: 134, distance: 154.9
click at [253, 113] on button "Colors" at bounding box center [253, 110] width 13 height 13
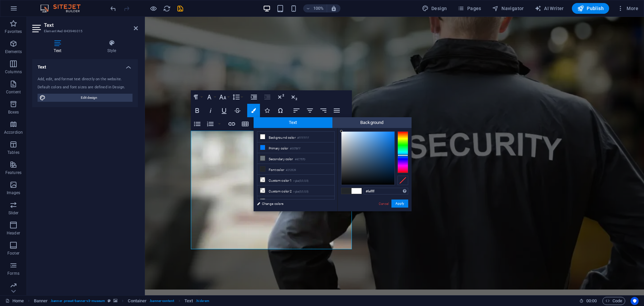
type input "#ffffff"
drag, startPoint x: 349, startPoint y: 174, endPoint x: 341, endPoint y: 130, distance: 44.7
click at [341, 131] on div at bounding box center [367, 157] width 53 height 53
click at [341, 130] on div at bounding box center [341, 131] width 2 height 2
click at [402, 201] on button "Apply" at bounding box center [399, 203] width 17 height 8
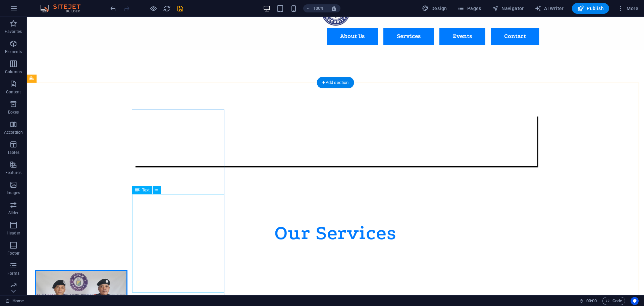
scroll to position [335, 0]
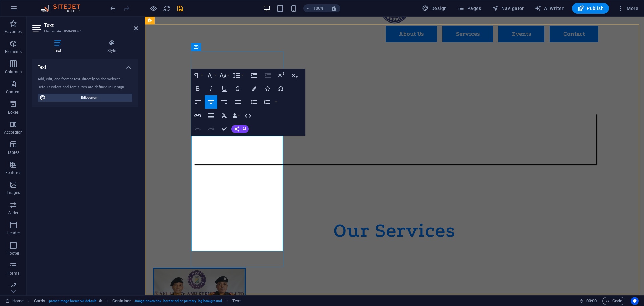
drag, startPoint x: 202, startPoint y: 139, endPoint x: 265, endPoint y: 232, distance: 112.6
click at [195, 89] on icon "button" at bounding box center [198, 89] width 8 height 8
click at [198, 90] on icon "button" at bounding box center [198, 89] width 8 height 8
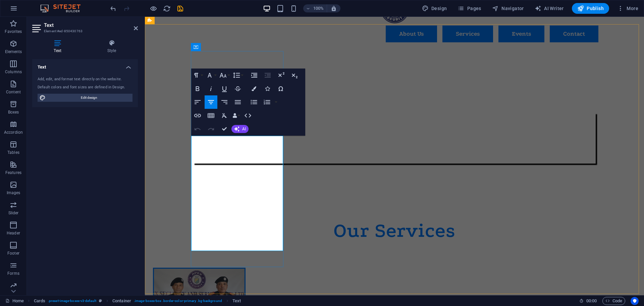
drag, startPoint x: 200, startPoint y: 140, endPoint x: 270, endPoint y: 238, distance: 120.2
click at [103, 94] on span "Edit design" at bounding box center [89, 98] width 83 height 8
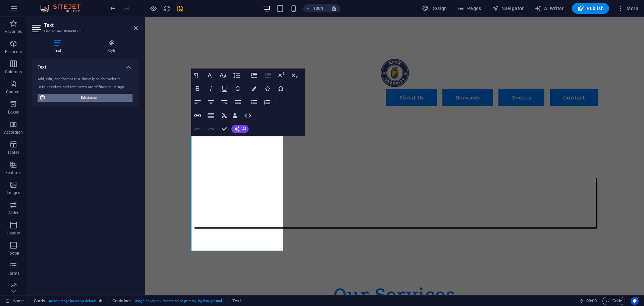
scroll to position [399, 0]
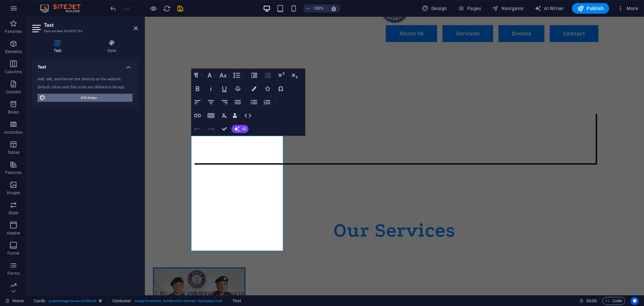
select select "px"
select select "300"
select select "px"
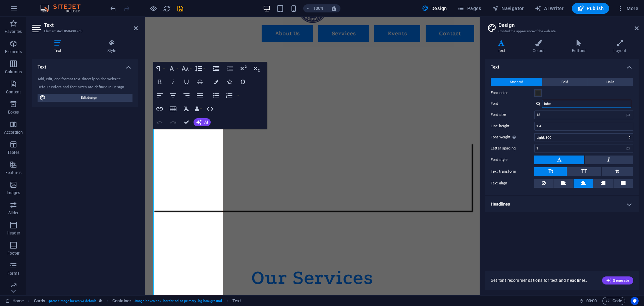
click at [547, 104] on input "Inter" at bounding box center [586, 104] width 89 height 8
click at [552, 102] on input "Inter" at bounding box center [586, 104] width 89 height 8
click at [539, 103] on div at bounding box center [538, 103] width 4 height 4
click at [556, 127] on div "Podkova" at bounding box center [588, 129] width 89 height 7
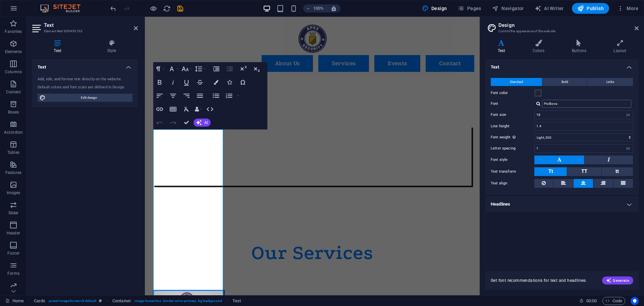
type input "Inter"
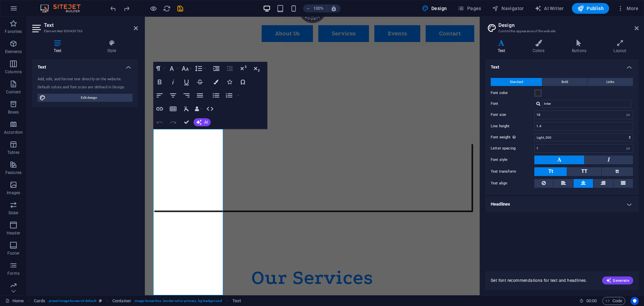
click at [537, 103] on div at bounding box center [538, 103] width 4 height 4
click at [555, 120] on div "Inter" at bounding box center [588, 120] width 89 height 7
click at [504, 228] on div "Text Standard Bold Links Font color Font Inter Manage fonts → Font size 18 rem …" at bounding box center [561, 161] width 153 height 204
click at [635, 29] on icon at bounding box center [637, 27] width 4 height 5
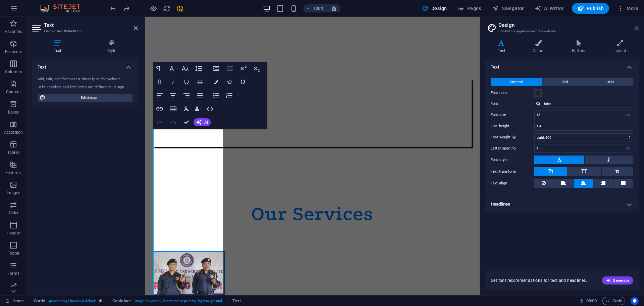
scroll to position [335, 0]
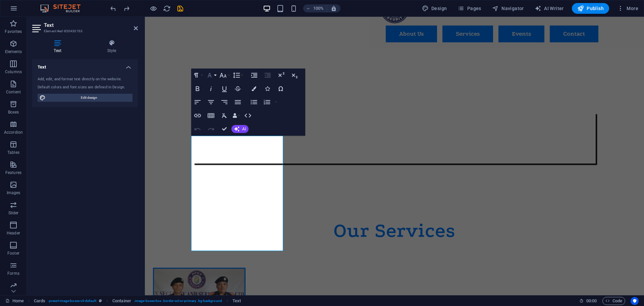
click at [214, 78] on button "Font Family" at bounding box center [211, 74] width 13 height 13
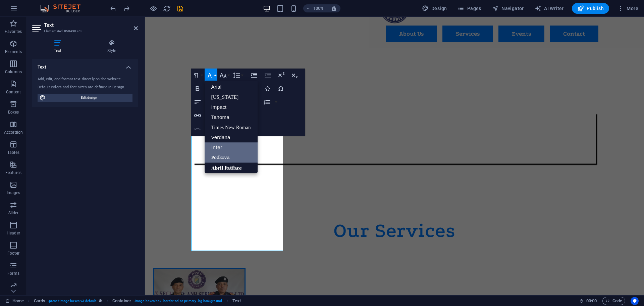
scroll to position [0, 0]
click at [228, 97] on link "[US_STATE]" at bounding box center [231, 98] width 53 height 10
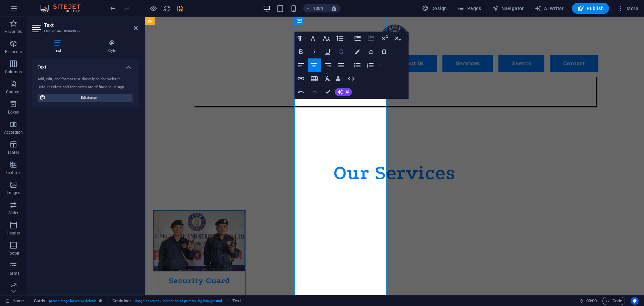
scroll to position [369, 0]
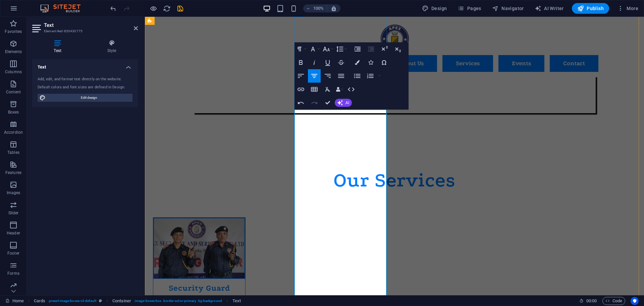
drag, startPoint x: 355, startPoint y: 148, endPoint x: 329, endPoint y: 147, distance: 25.8
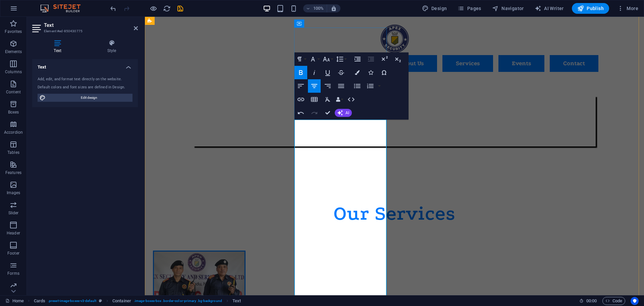
scroll to position [335, 0]
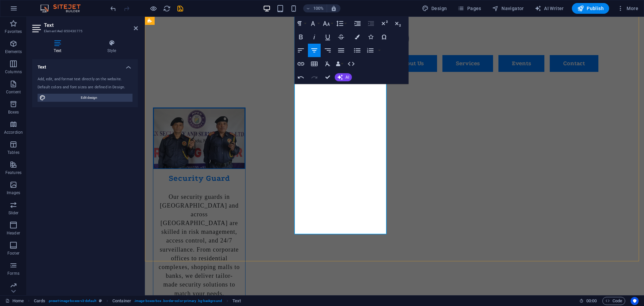
scroll to position [478, 0]
drag, startPoint x: 359, startPoint y: 226, endPoint x: 299, endPoint y: 175, distance: 78.8
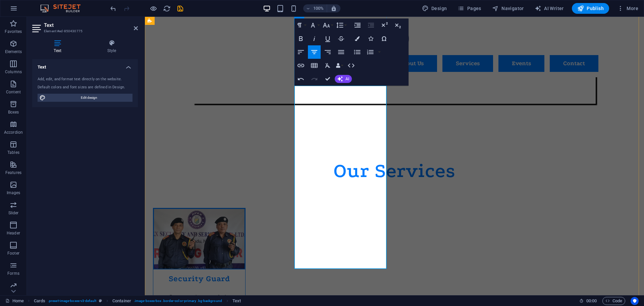
scroll to position [377, 0]
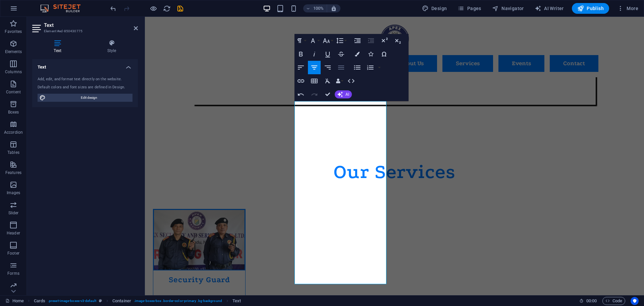
click at [341, 68] on icon "button" at bounding box center [341, 67] width 8 height 8
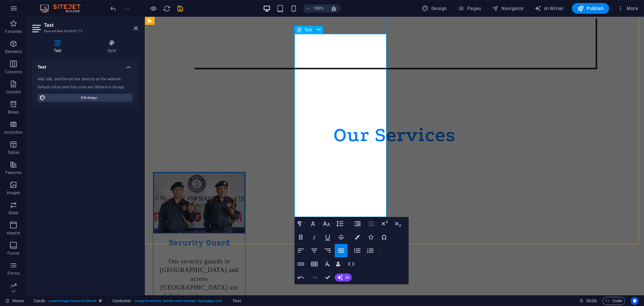
scroll to position [444, 0]
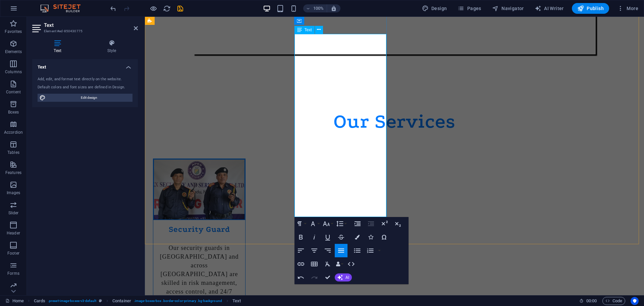
drag, startPoint x: 303, startPoint y: 142, endPoint x: 364, endPoint y: 208, distance: 90.0
click at [343, 251] on icon "button" at bounding box center [341, 250] width 8 height 8
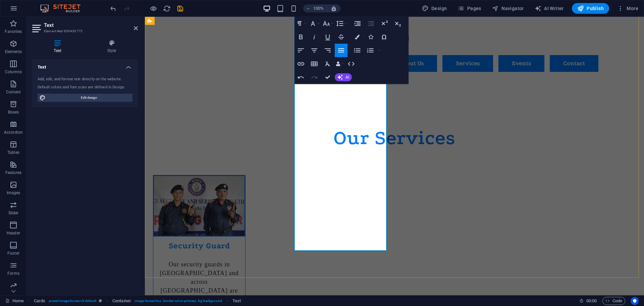
scroll to position [411, 0]
click at [317, 47] on icon "button" at bounding box center [314, 50] width 8 height 8
click at [300, 50] on icon "button" at bounding box center [301, 50] width 6 height 4
click at [315, 49] on icon "button" at bounding box center [314, 50] width 8 height 8
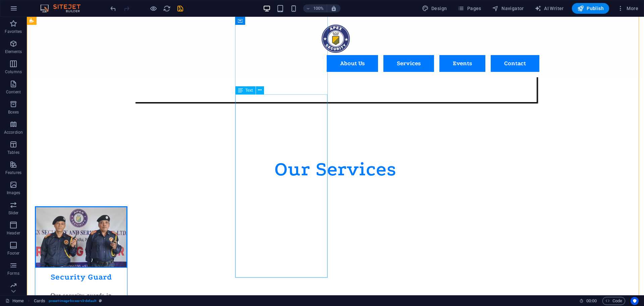
scroll to position [377, 0]
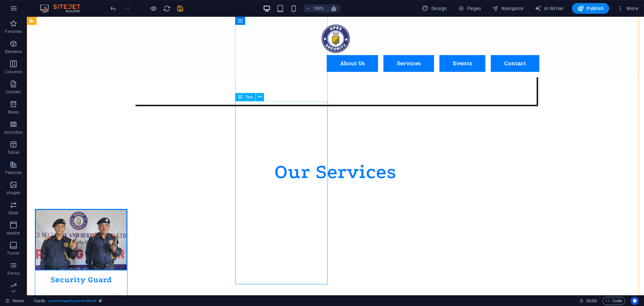
drag, startPoint x: 247, startPoint y: 206, endPoint x: 129, endPoint y: 206, distance: 117.7
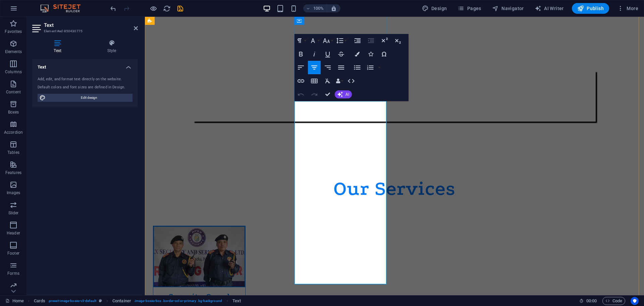
drag, startPoint x: 307, startPoint y: 206, endPoint x: 376, endPoint y: 265, distance: 90.8
click at [300, 66] on icon "button" at bounding box center [301, 67] width 8 height 8
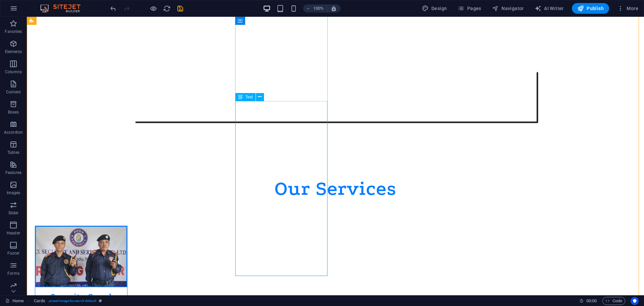
drag, startPoint x: 248, startPoint y: 104, endPoint x: 130, endPoint y: 104, distance: 117.7
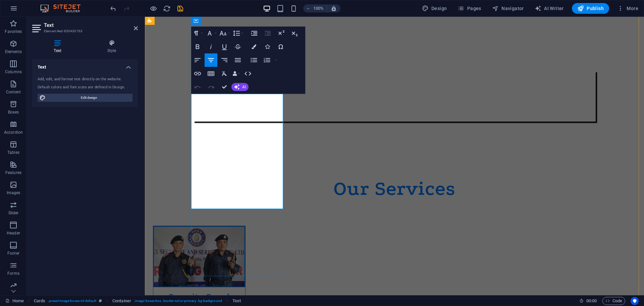
drag, startPoint x: 204, startPoint y: 100, endPoint x: 263, endPoint y: 194, distance: 110.8
click at [214, 34] on button "Font Family" at bounding box center [211, 32] width 13 height 13
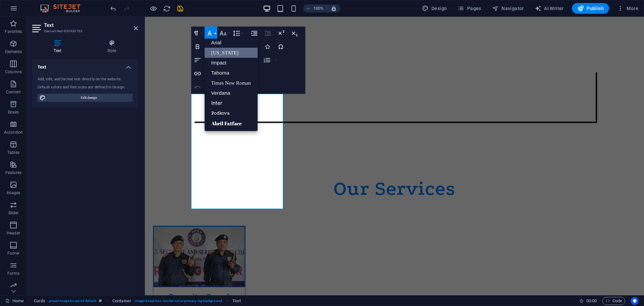
scroll to position [4, 0]
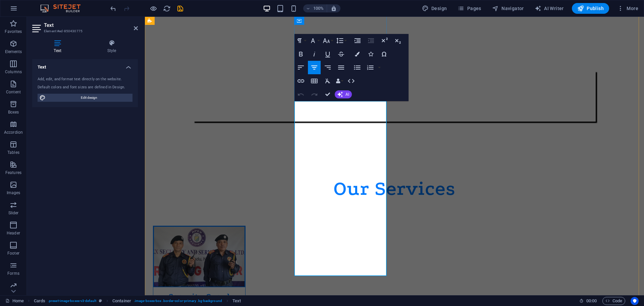
drag, startPoint x: 309, startPoint y: 103, endPoint x: 371, endPoint y: 186, distance: 103.7
click at [319, 42] on button "Font Family" at bounding box center [314, 40] width 13 height 13
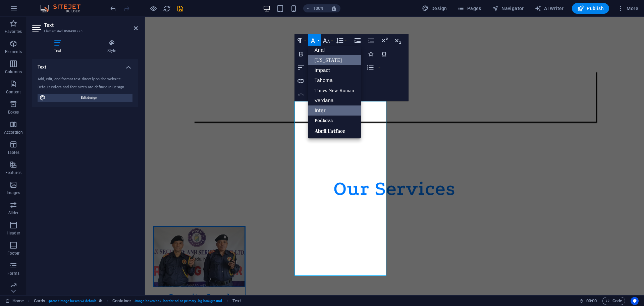
click at [325, 60] on link "[US_STATE]" at bounding box center [334, 60] width 53 height 10
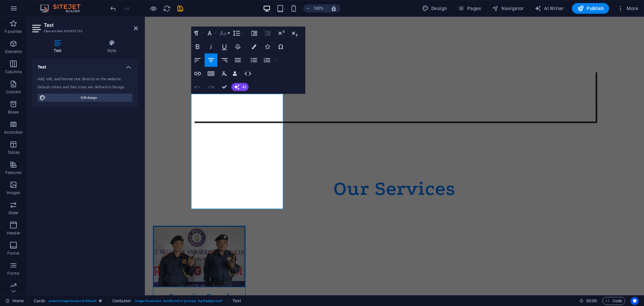
click at [229, 33] on button "Font Size" at bounding box center [224, 32] width 13 height 13
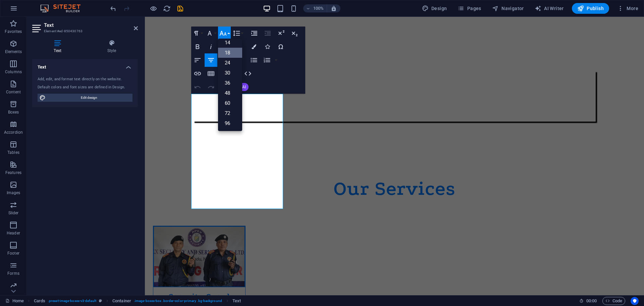
scroll to position [54, 0]
click at [228, 73] on link "30" at bounding box center [230, 73] width 24 height 10
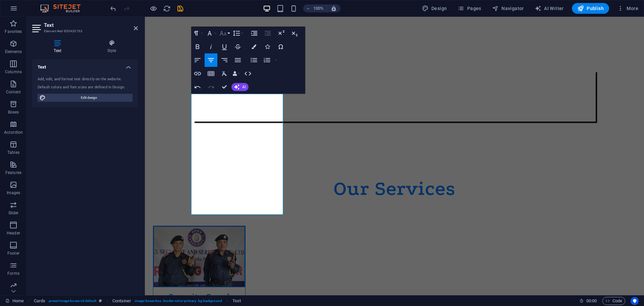
click at [229, 37] on button "Font Size" at bounding box center [224, 32] width 13 height 13
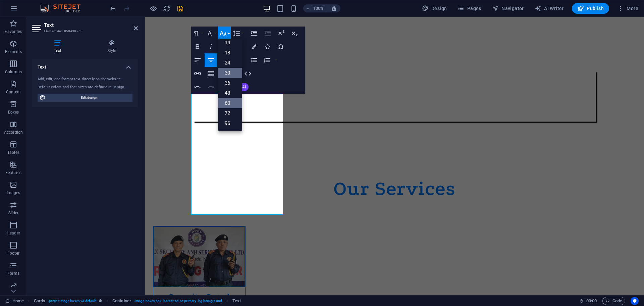
click at [231, 100] on link "60" at bounding box center [230, 103] width 24 height 10
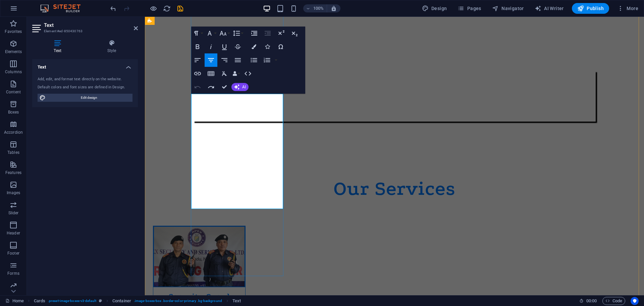
drag, startPoint x: 203, startPoint y: 98, endPoint x: 282, endPoint y: 196, distance: 125.9
click at [229, 33] on button "Font Size" at bounding box center [224, 32] width 13 height 13
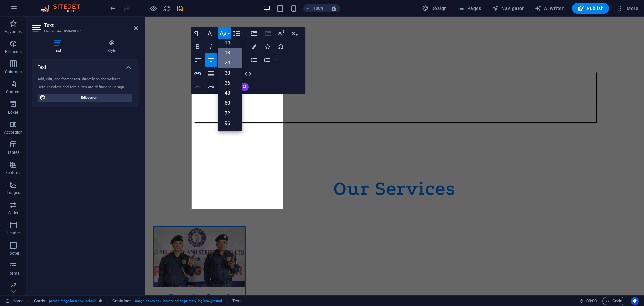
click at [229, 63] on link "24" at bounding box center [230, 63] width 24 height 10
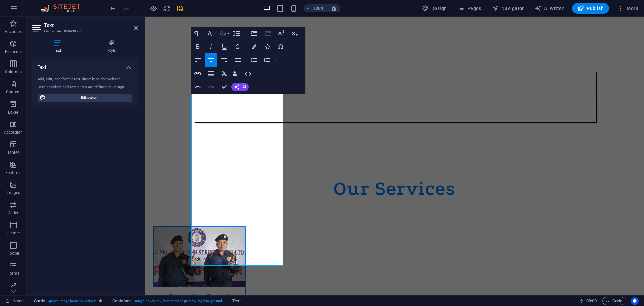
click at [227, 32] on icon "button" at bounding box center [223, 33] width 8 height 8
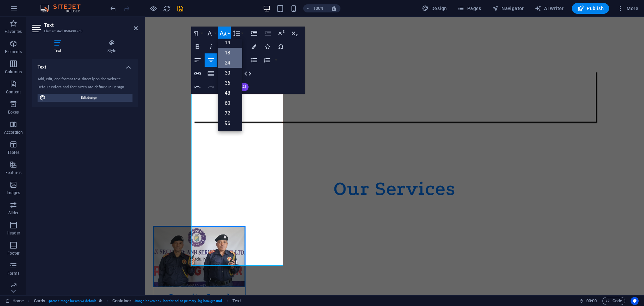
click at [230, 55] on link "18" at bounding box center [230, 53] width 24 height 10
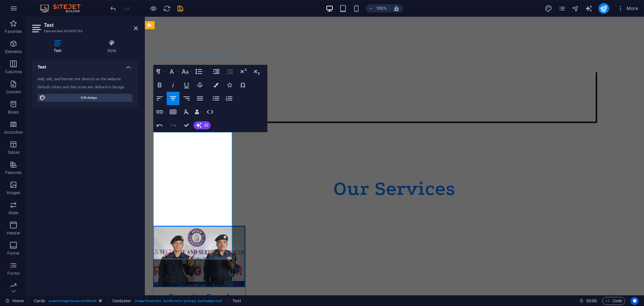
scroll to position [377, 0]
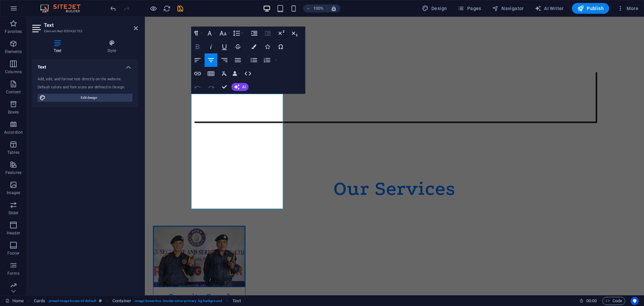
click at [198, 47] on icon "button" at bounding box center [198, 46] width 4 height 5
drag, startPoint x: 202, startPoint y: 98, endPoint x: 262, endPoint y: 192, distance: 111.6
click at [201, 47] on icon "button" at bounding box center [198, 47] width 8 height 8
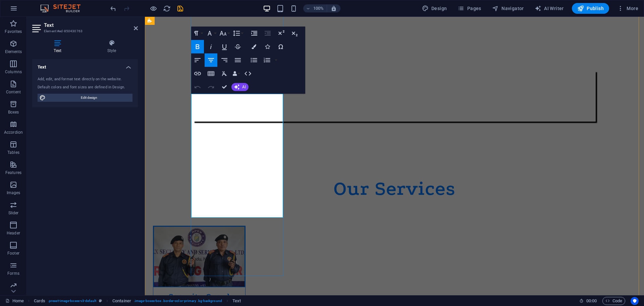
click at [198, 49] on icon "button" at bounding box center [198, 46] width 4 height 5
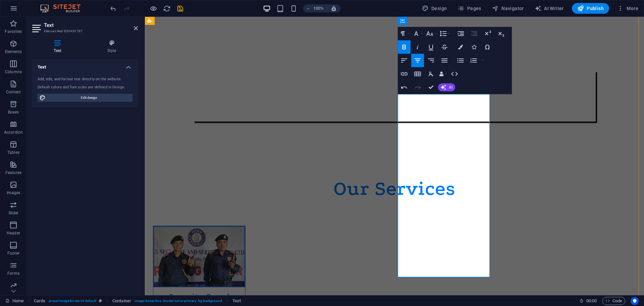
drag, startPoint x: 403, startPoint y: 183, endPoint x: 480, endPoint y: 269, distance: 115.2
click at [407, 59] on icon "button" at bounding box center [404, 60] width 8 height 8
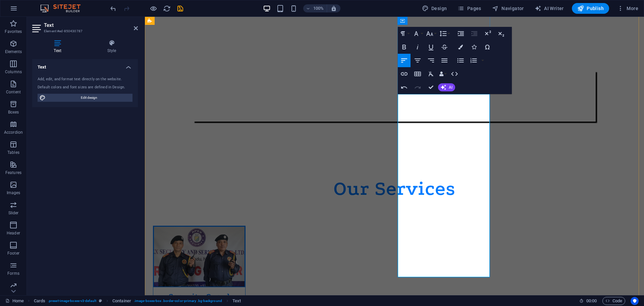
drag, startPoint x: 549, startPoint y: 111, endPoint x: 459, endPoint y: 173, distance: 110.2
click at [419, 31] on icon "button" at bounding box center [416, 34] width 8 height 8
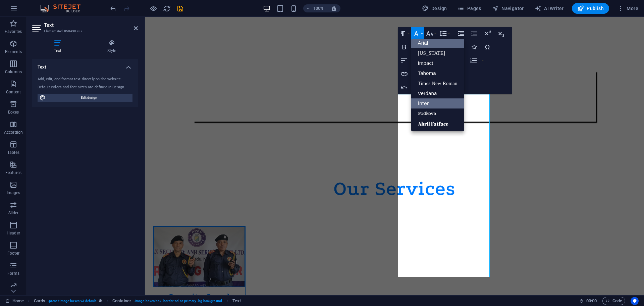
scroll to position [4, 0]
click at [428, 53] on link "[US_STATE]" at bounding box center [437, 53] width 53 height 10
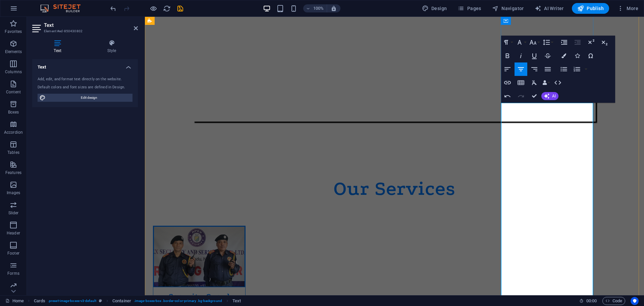
drag, startPoint x: 586, startPoint y: 182, endPoint x: 539, endPoint y: 182, distance: 46.6
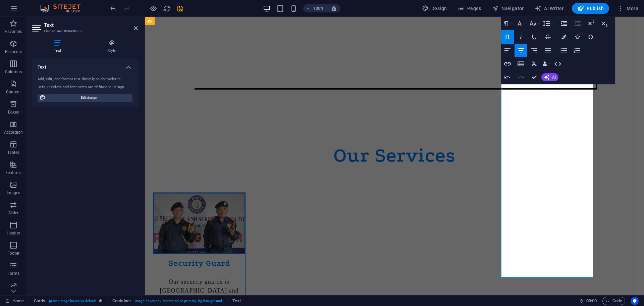
scroll to position [411, 0]
drag, startPoint x: 517, startPoint y: 173, endPoint x: 584, endPoint y: 217, distance: 81.1
click at [509, 50] on icon "button" at bounding box center [507, 50] width 8 height 8
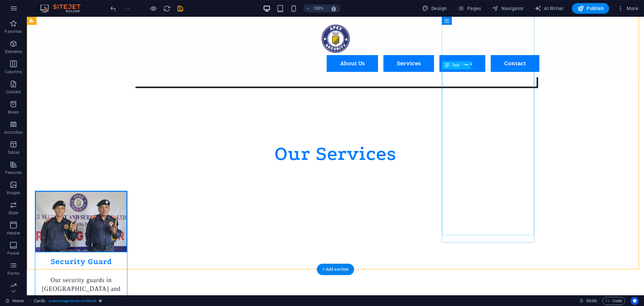
scroll to position [377, 0]
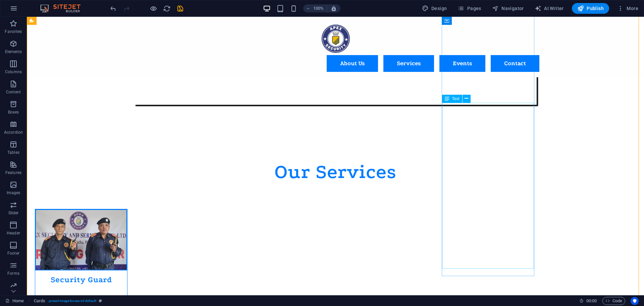
drag, startPoint x: 452, startPoint y: 107, endPoint x: 499, endPoint y: 159, distance: 69.8
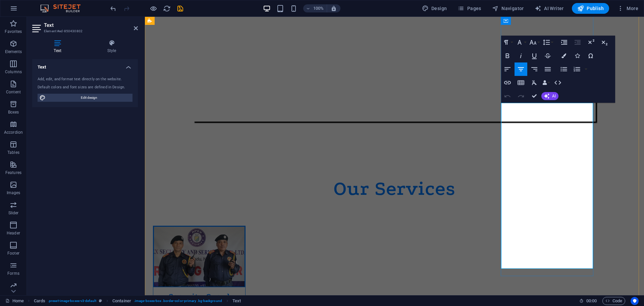
drag, startPoint x: 512, startPoint y: 106, endPoint x: 578, endPoint y: 165, distance: 88.9
click at [522, 43] on icon "button" at bounding box center [520, 42] width 8 height 8
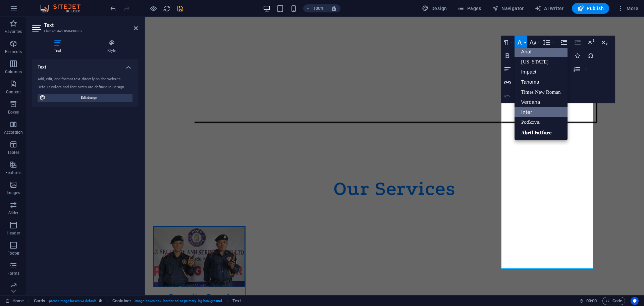
scroll to position [4, 0]
click at [536, 61] on link "[US_STATE]" at bounding box center [541, 62] width 53 height 10
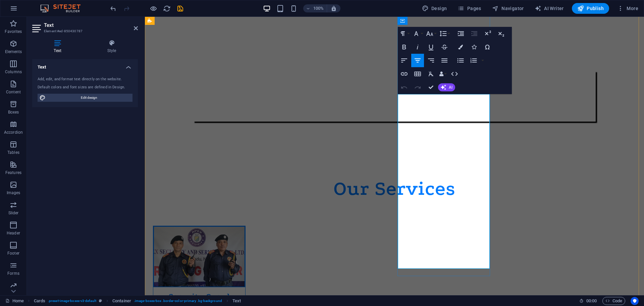
drag, startPoint x: 361, startPoint y: 173, endPoint x: 479, endPoint y: 173, distance: 118.7
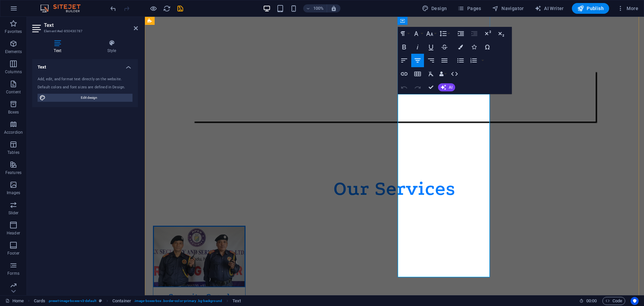
drag, startPoint x: 404, startPoint y: 180, endPoint x: 412, endPoint y: 208, distance: 28.2
click at [419, 36] on icon "button" at bounding box center [416, 34] width 8 height 8
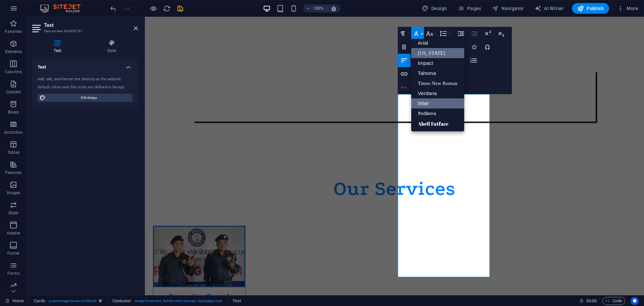
click at [424, 55] on link "[US_STATE]" at bounding box center [437, 53] width 53 height 10
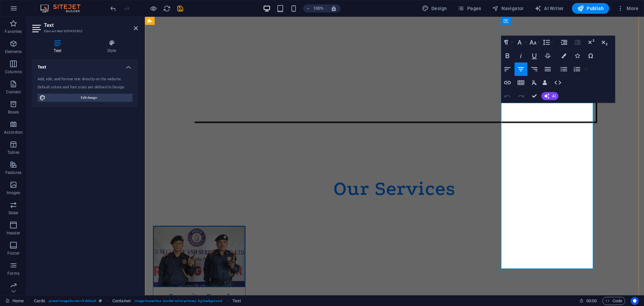
drag, startPoint x: 506, startPoint y: 172, endPoint x: 560, endPoint y: 183, distance: 55.1
click at [522, 43] on icon "button" at bounding box center [520, 42] width 8 height 8
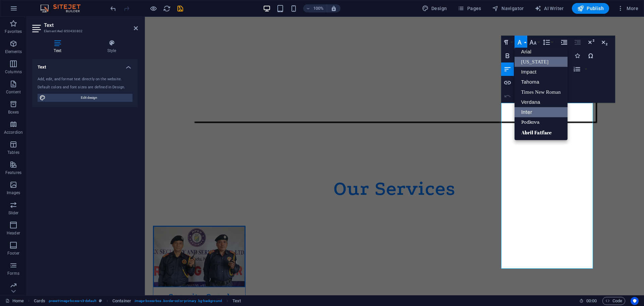
click at [531, 63] on link "[US_STATE]" at bounding box center [541, 62] width 53 height 10
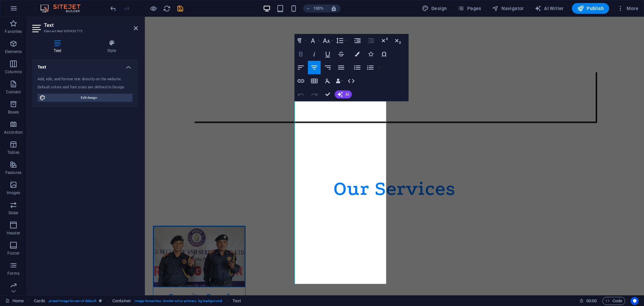
click at [301, 51] on icon "button" at bounding box center [301, 54] width 8 height 8
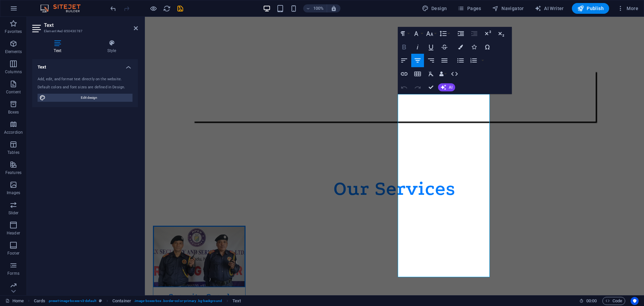
click at [405, 49] on icon "button" at bounding box center [404, 47] width 4 height 5
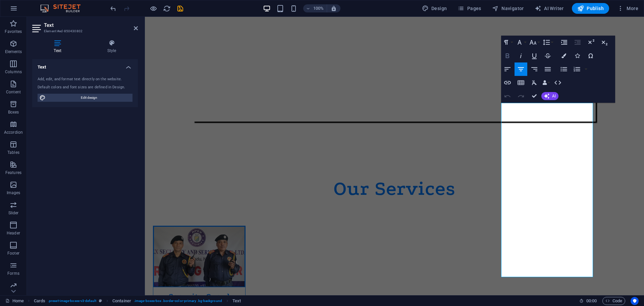
click at [509, 56] on icon "button" at bounding box center [507, 56] width 8 height 8
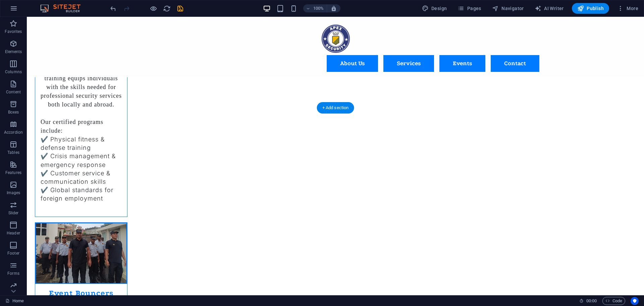
scroll to position [847, 0]
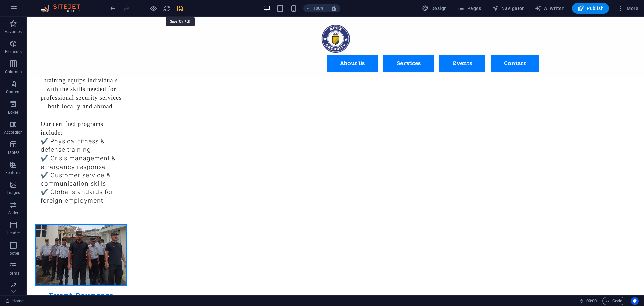
click at [579, 8] on icon "button" at bounding box center [580, 8] width 7 height 7
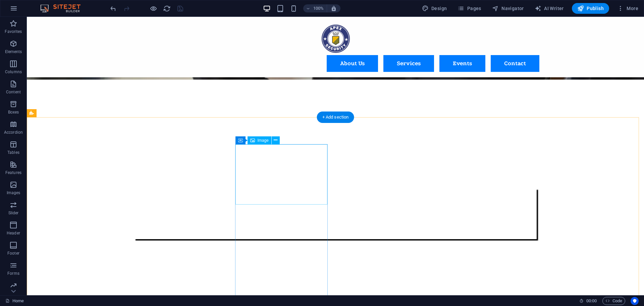
scroll to position [192, 0]
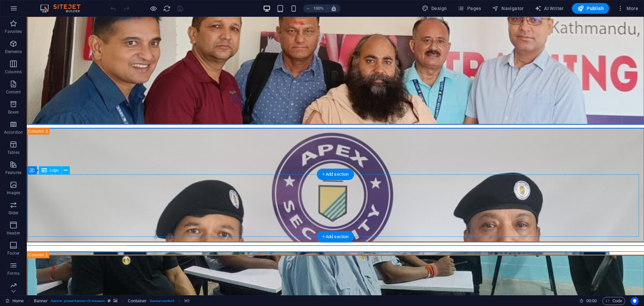
scroll to position [1694, 0]
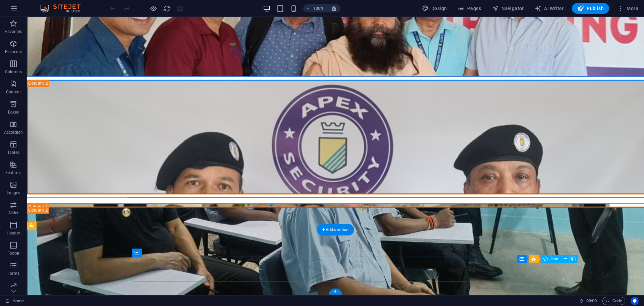
select select "xMidYMid"
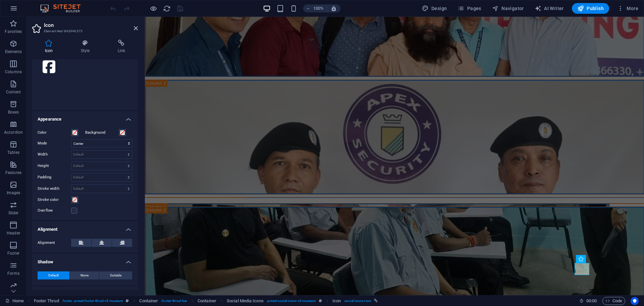
scroll to position [101, 0]
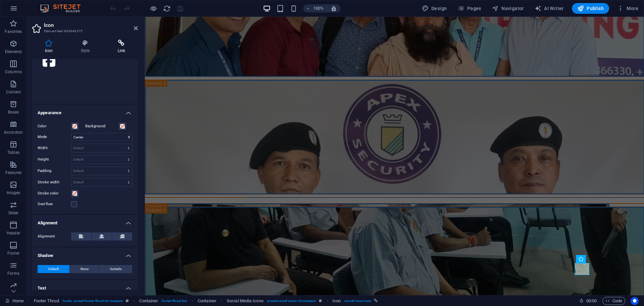
click at [119, 49] on h4 "Link" at bounding box center [121, 47] width 33 height 14
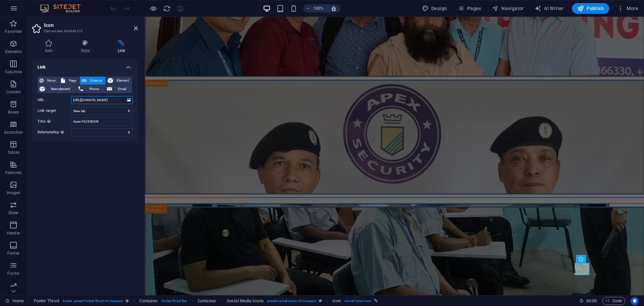
click at [115, 98] on input "https://www.facebook.com/p/Apex-Security-and-Services-Pvt-Ltd-61569469656379/" at bounding box center [101, 100] width 61 height 8
paste input "https://www.facebook.com/profile.php?id=61578627801468"
type input "https://www.facebook.com/profile.php?id=61578627801468"
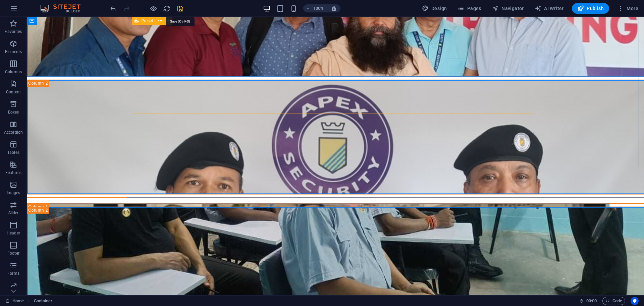
click at [179, 9] on icon "save" at bounding box center [180, 9] width 8 height 8
click at [0, 0] on icon "button" at bounding box center [0, 0] width 0 height 0
